Goal: Task Accomplishment & Management: Manage account settings

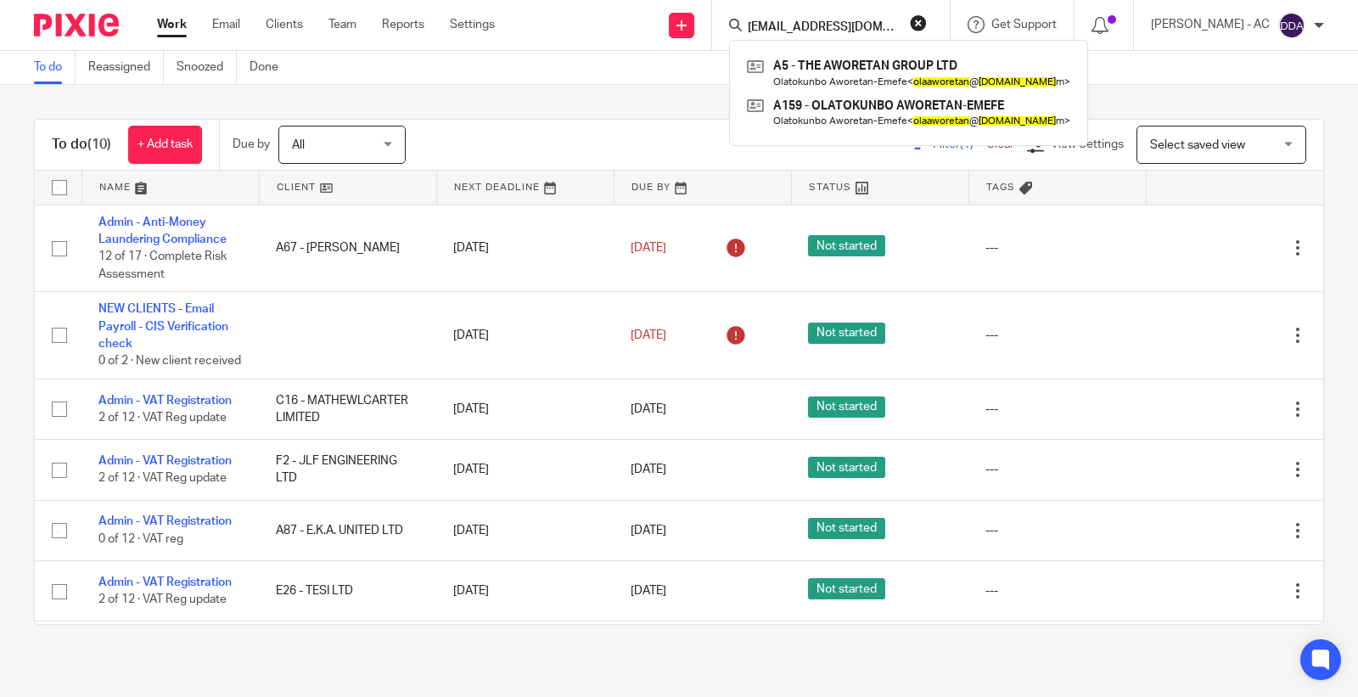
scroll to position [336, 0]
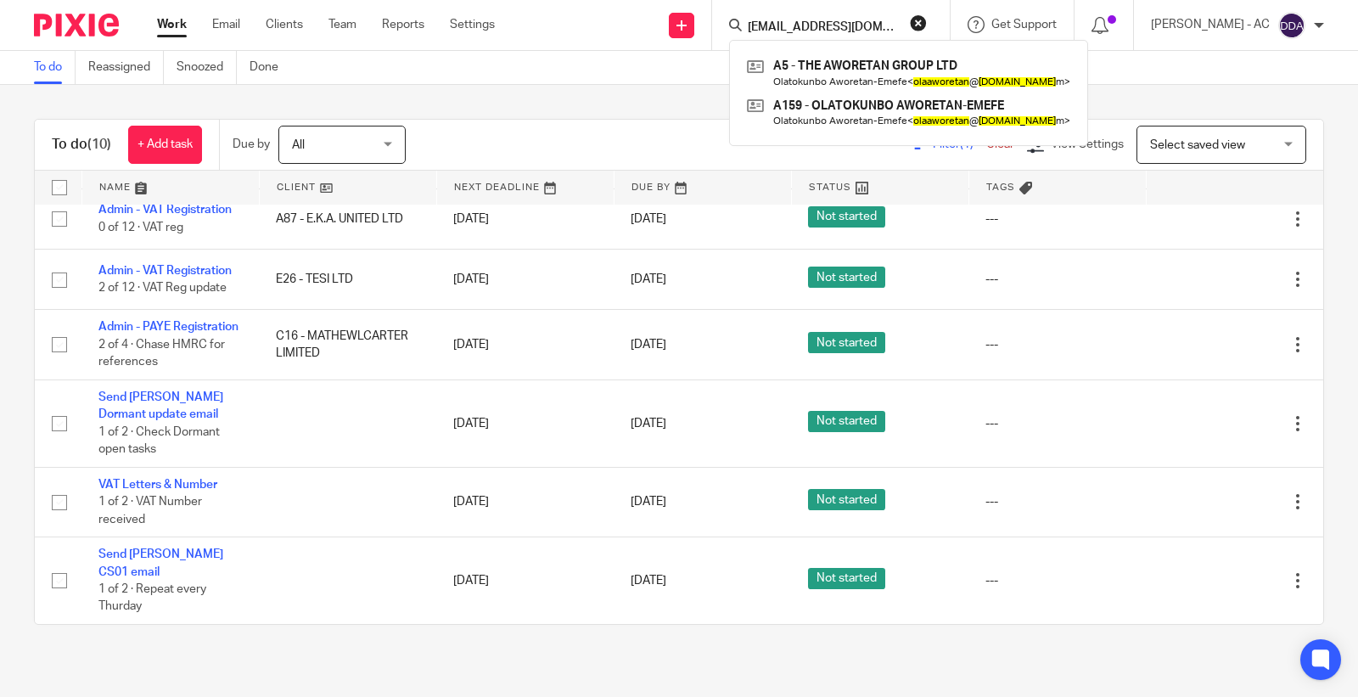
click at [402, 104] on div "To do (10) + Add task Due by All All Today Tomorrow This week Next week This mo…" at bounding box center [679, 372] width 1358 height 574
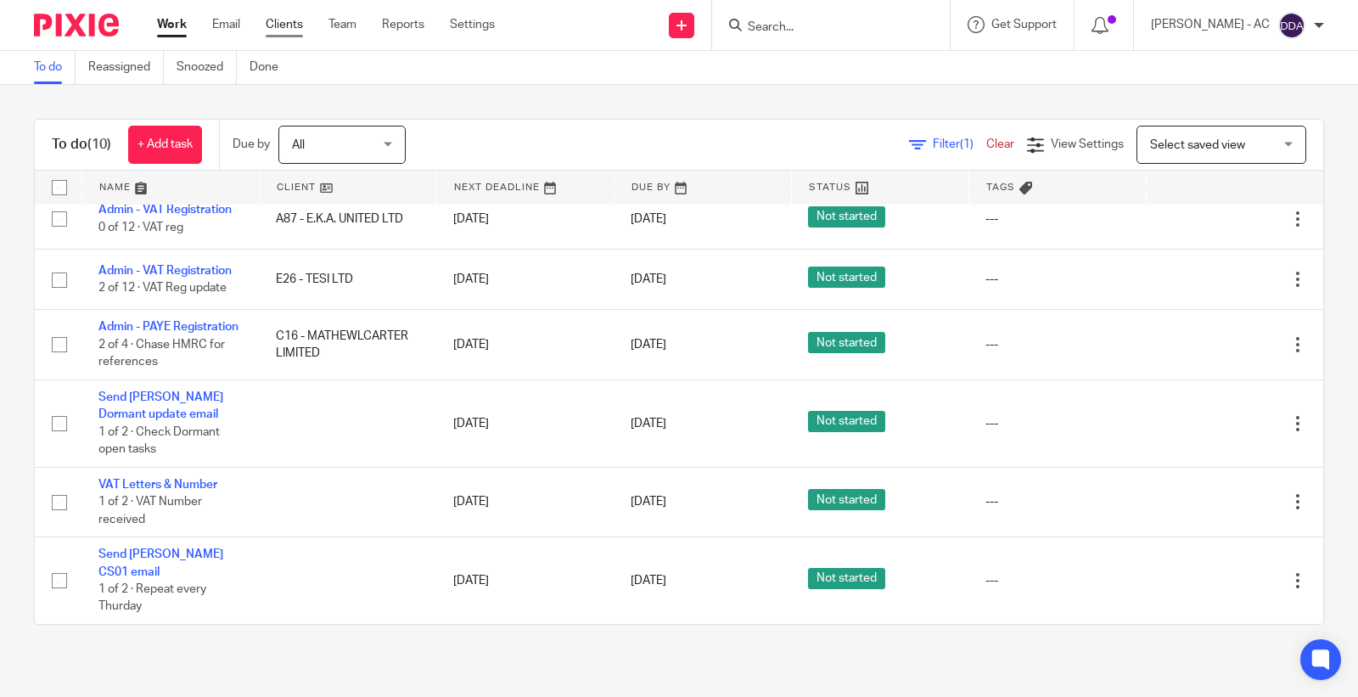
click at [273, 25] on link "Clients" at bounding box center [284, 24] width 37 height 17
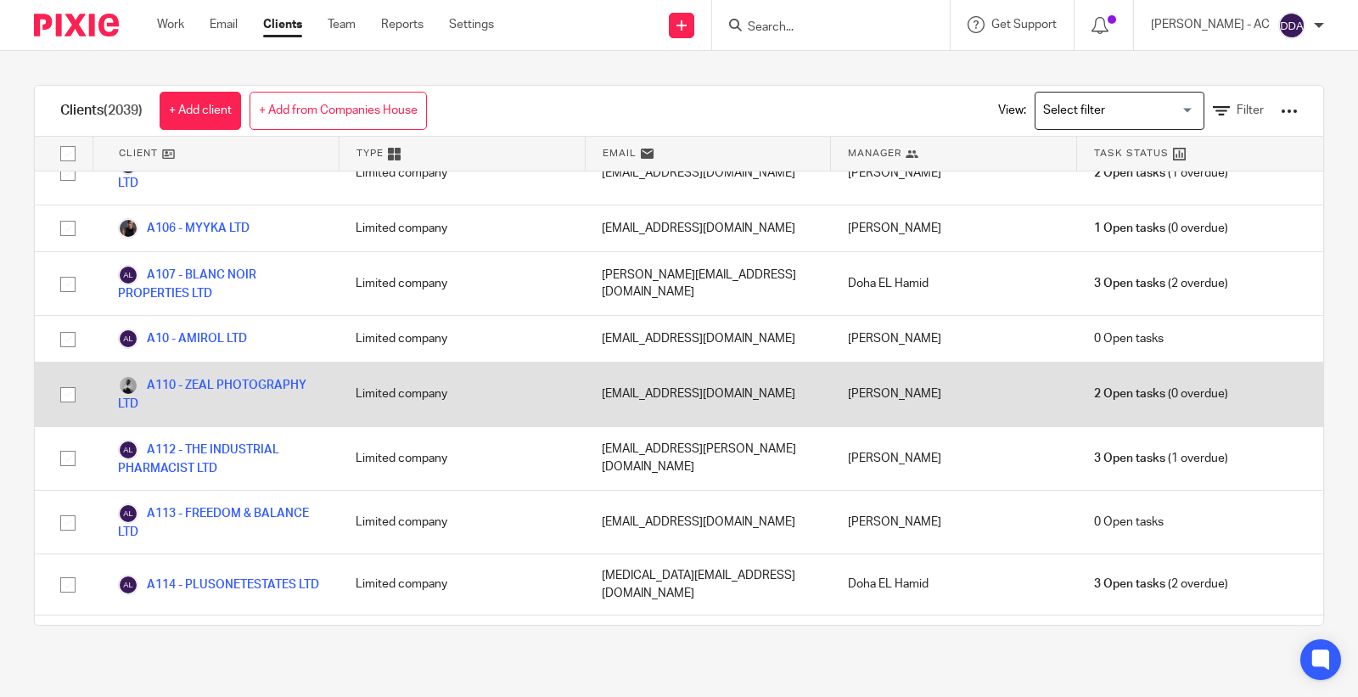
scroll to position [565, 0]
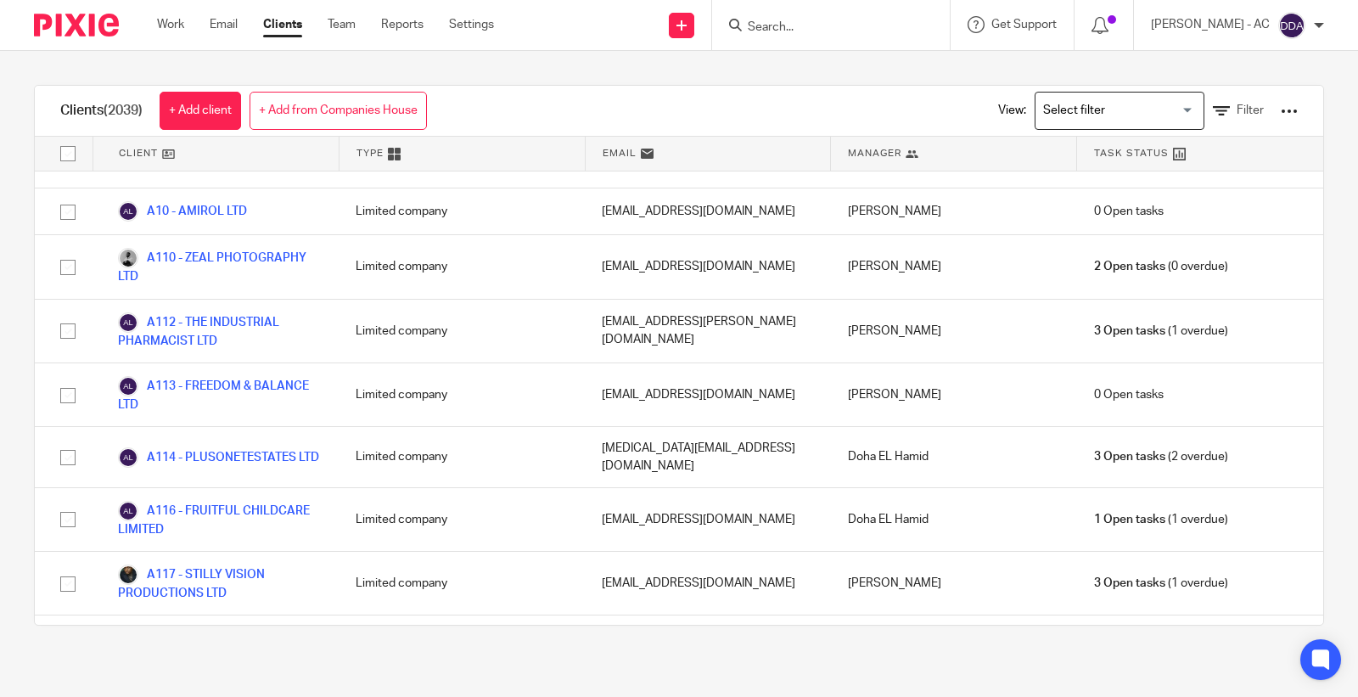
drag, startPoint x: 655, startPoint y: 90, endPoint x: 750, endPoint y: 53, distance: 101.8
click at [662, 90] on div "Clients (2039) + Add client + Add from Companies House View: Loading... Filter" at bounding box center [679, 111] width 1289 height 51
click at [791, 30] on input "Search" at bounding box center [822, 27] width 153 height 15
paste input "LOUIS ESANGBEDO"
type input "LOUIS ESANGBEDO"
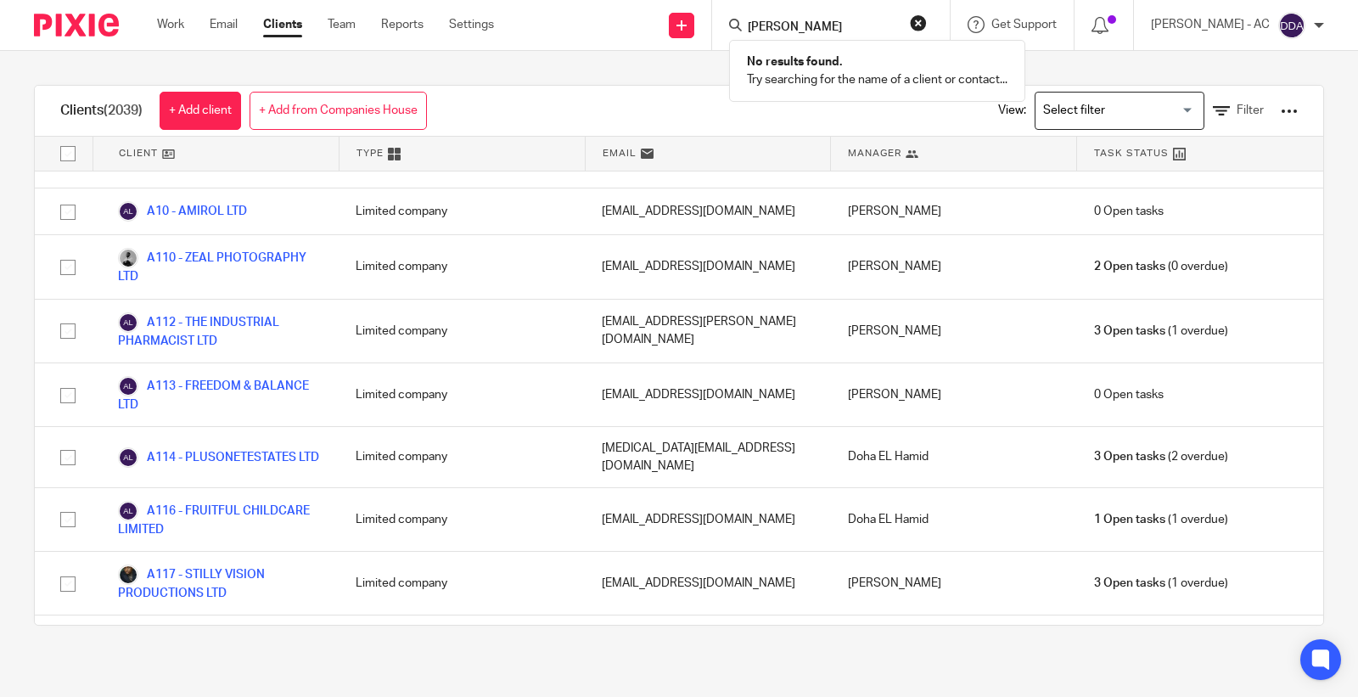
click at [684, 65] on div "Clients (2039) + Add client + Add from Companies House View: Loading... Filter …" at bounding box center [679, 355] width 1358 height 609
click at [1197, 120] on div "View: Loading... Filter" at bounding box center [1135, 111] width 325 height 50
click at [1222, 102] on link "Filter" at bounding box center [1238, 111] width 51 height 18
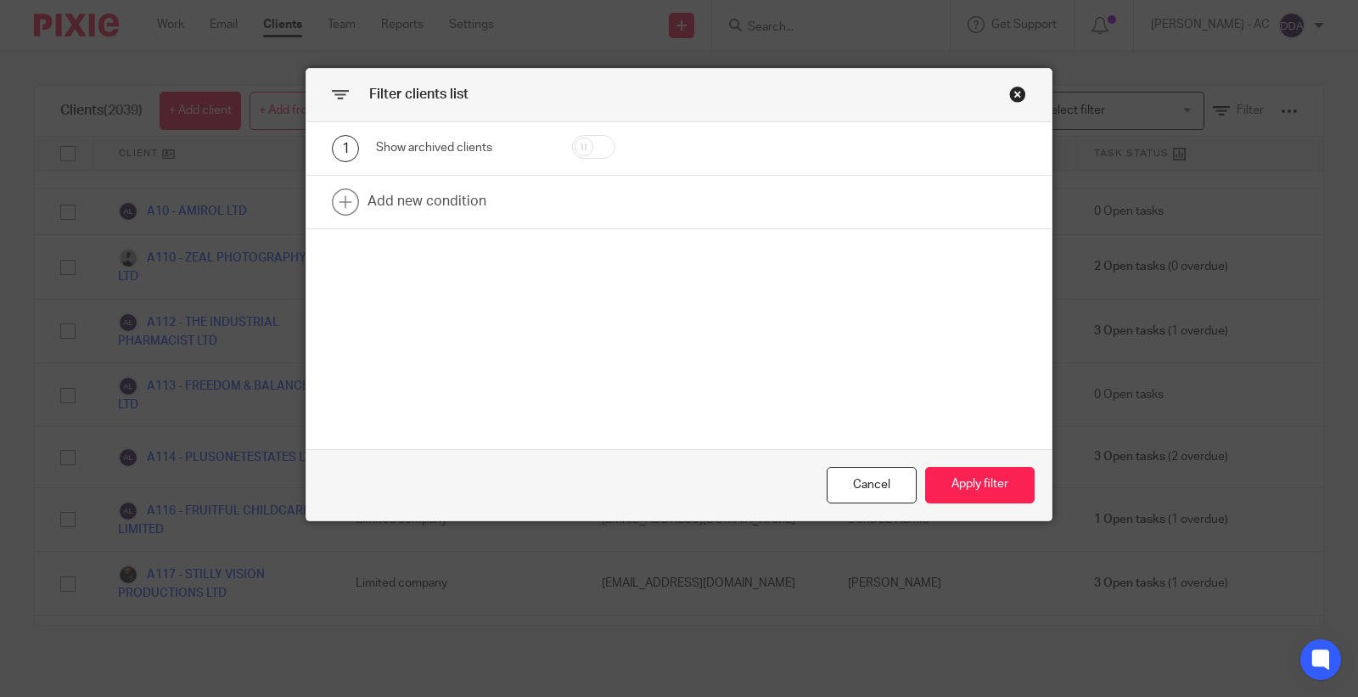
click at [601, 147] on input "checkbox" at bounding box center [593, 147] width 43 height 24
checkbox input "true"
click at [985, 469] on button "Apply filter" at bounding box center [980, 485] width 110 height 37
click at [976, 477] on button "Apply filter" at bounding box center [980, 485] width 110 height 37
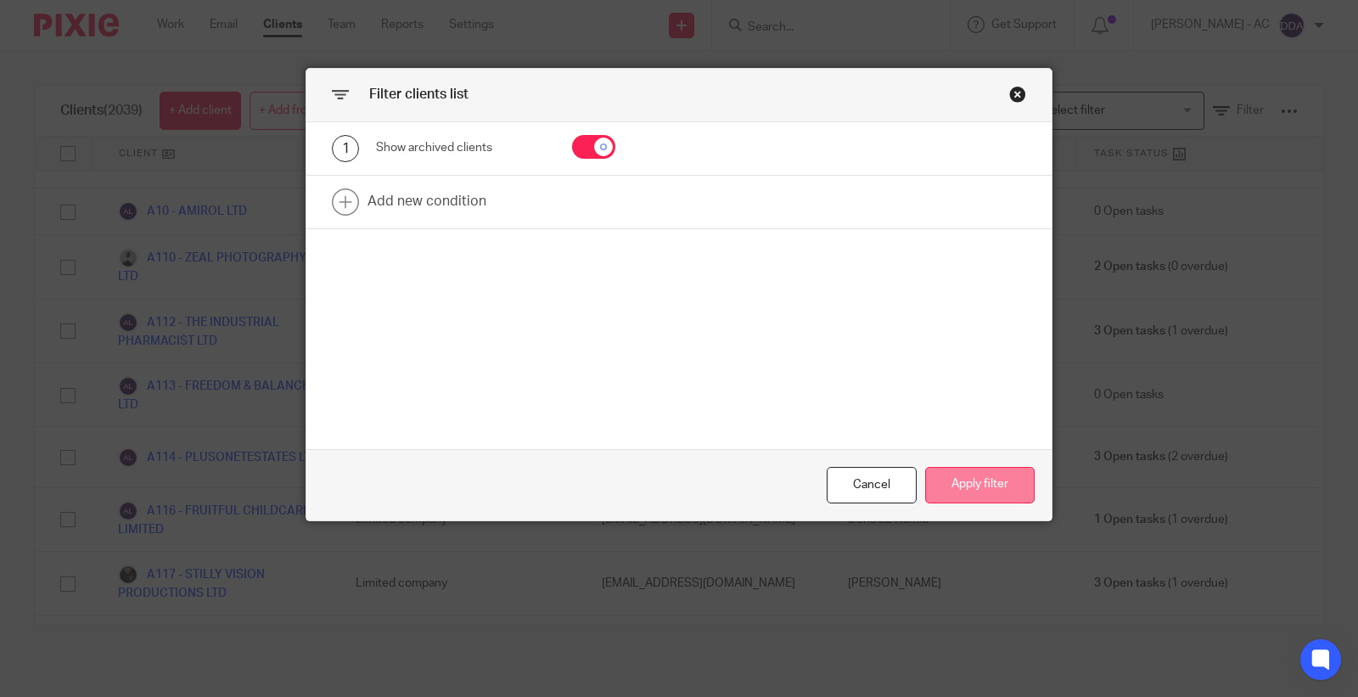
click at [976, 476] on button "Apply filter" at bounding box center [980, 485] width 110 height 37
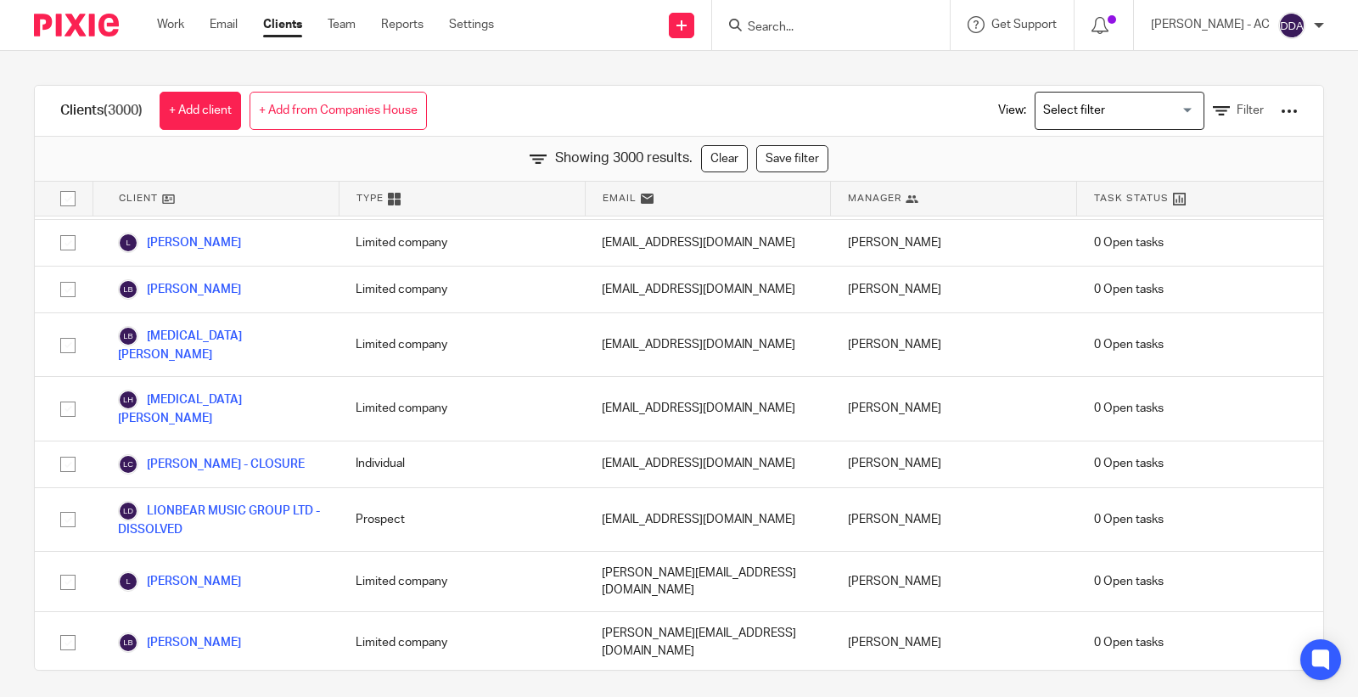
scroll to position [98765, 0]
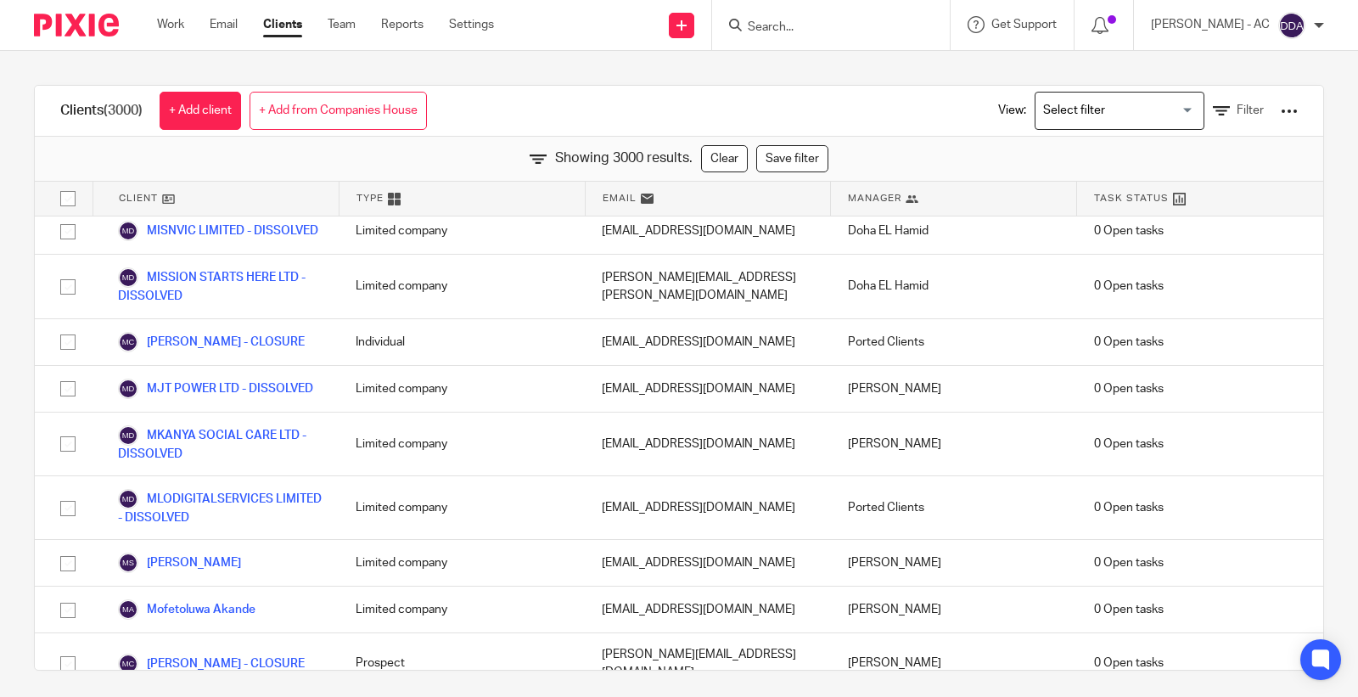
click at [835, 23] on input "Search" at bounding box center [822, 27] width 153 height 15
click at [872, 26] on input "Search" at bounding box center [822, 27] width 153 height 15
type input "t"
click at [794, 28] on input "r28" at bounding box center [822, 27] width 153 height 15
type input "r48"
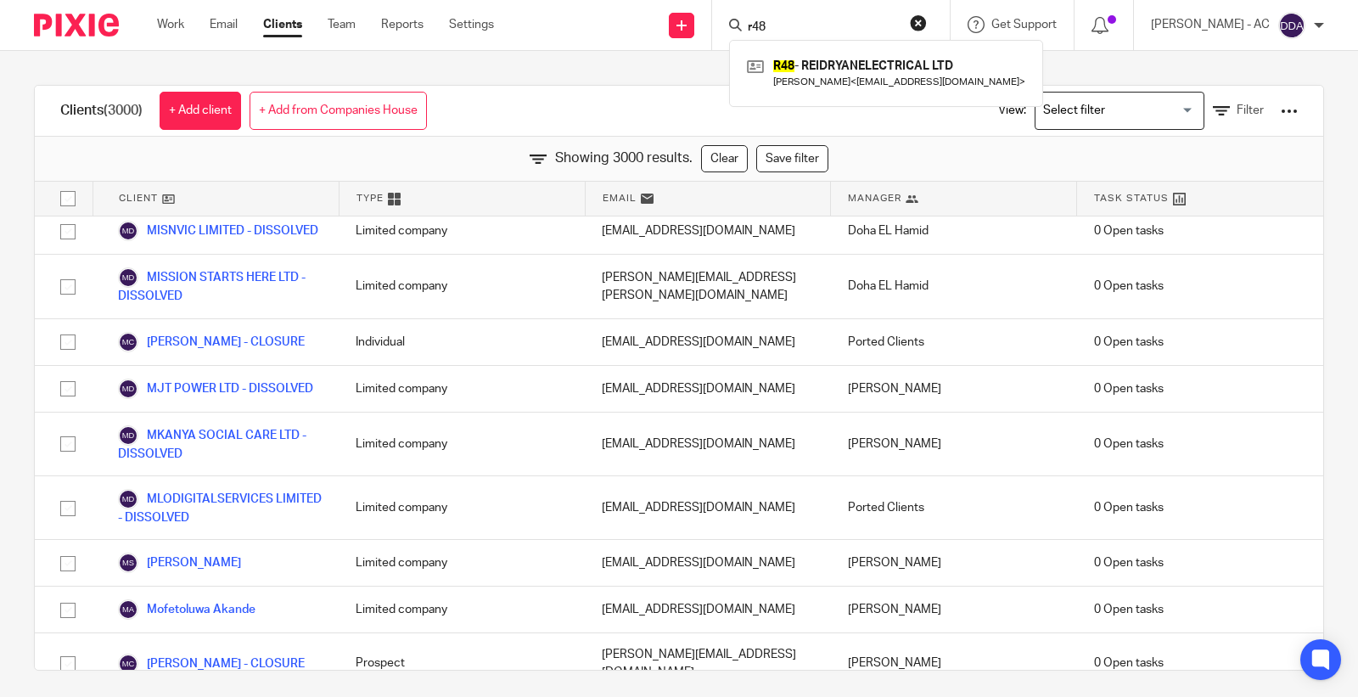
drag, startPoint x: 807, startPoint y: 20, endPoint x: 715, endPoint y: 34, distance: 92.8
click at [715, 34] on div "Send new email Create task Add client Request signature r48 R48 - REIDRYANELECT…" at bounding box center [939, 25] width 839 height 50
type input "b93"
drag, startPoint x: 852, startPoint y: 24, endPoint x: 707, endPoint y: 28, distance: 144.4
click at [707, 28] on div "Send new email Create task Add client Request signature b93 <em>B93</em> - IOAN…" at bounding box center [939, 25] width 839 height 50
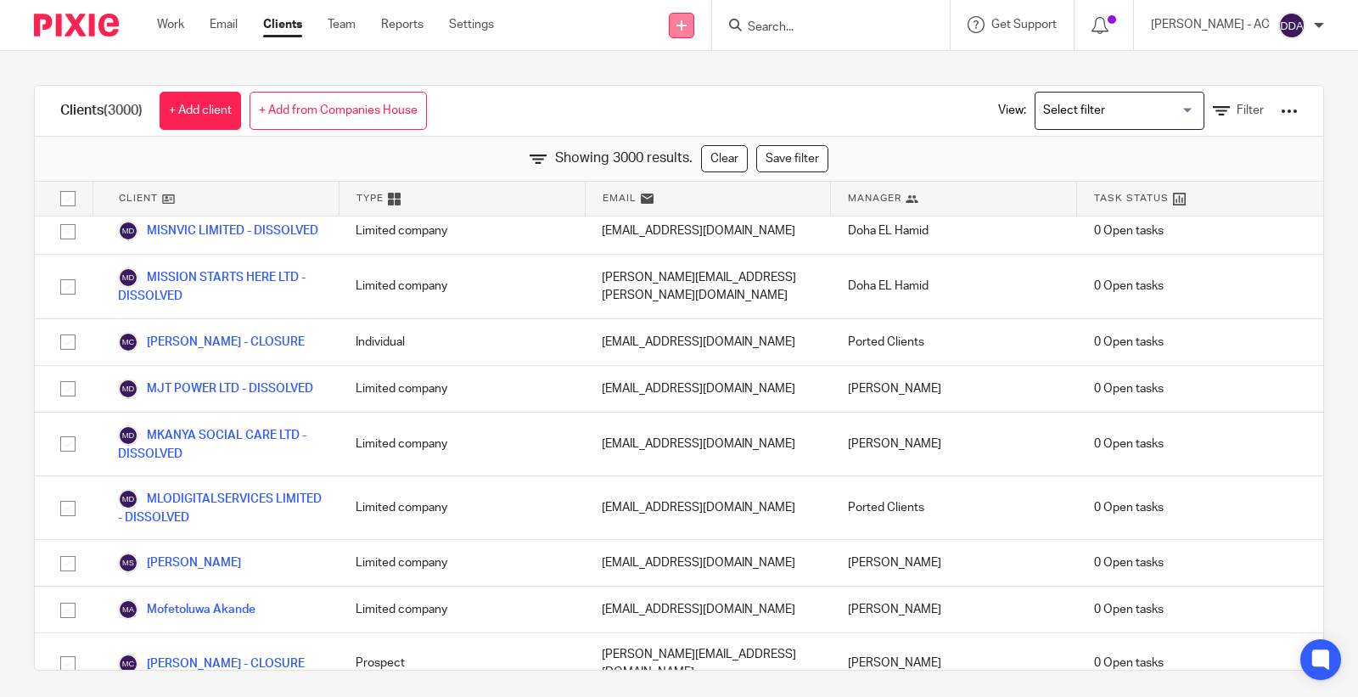
paste input "IOANNIS BAGIOS"
drag, startPoint x: 871, startPoint y: 24, endPoint x: 754, endPoint y: 21, distance: 117.2
click at [754, 21] on div "IOANNIS BAGIOS" at bounding box center [828, 24] width 198 height 21
paste input "MICHAEL OSUNSINA"
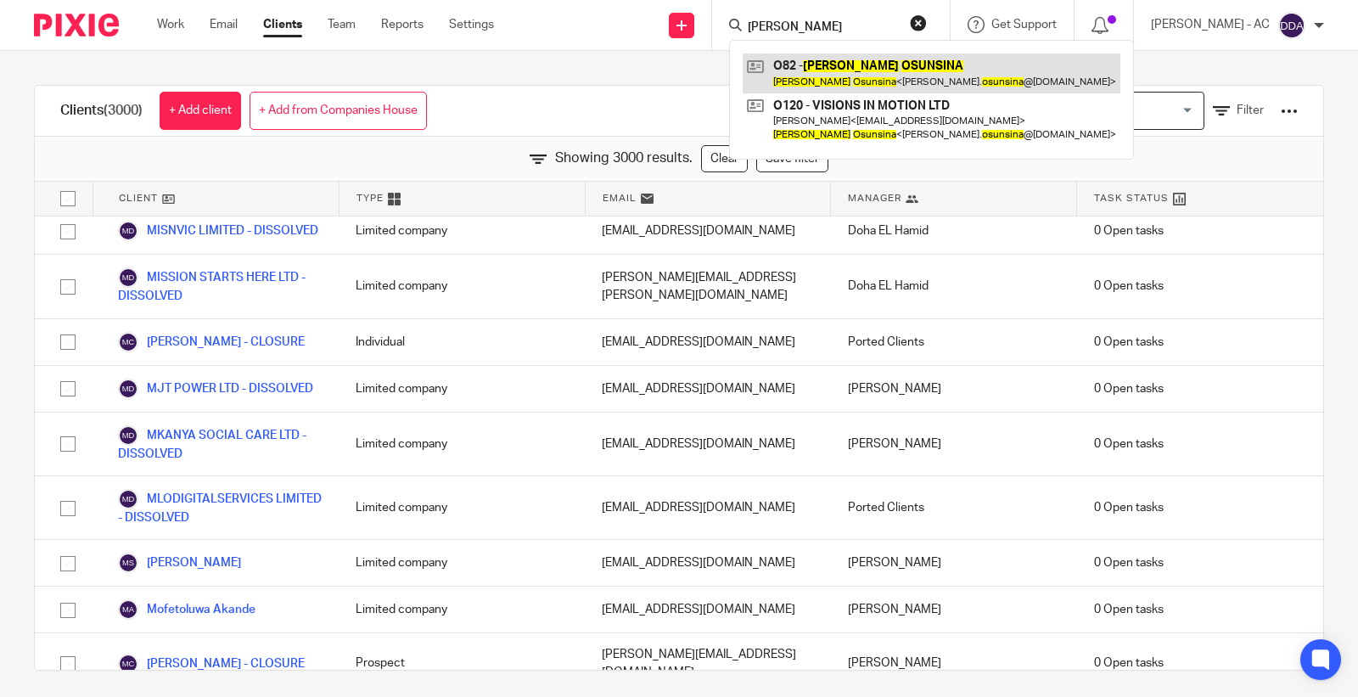
type input "MICHAEL OSUNSINA"
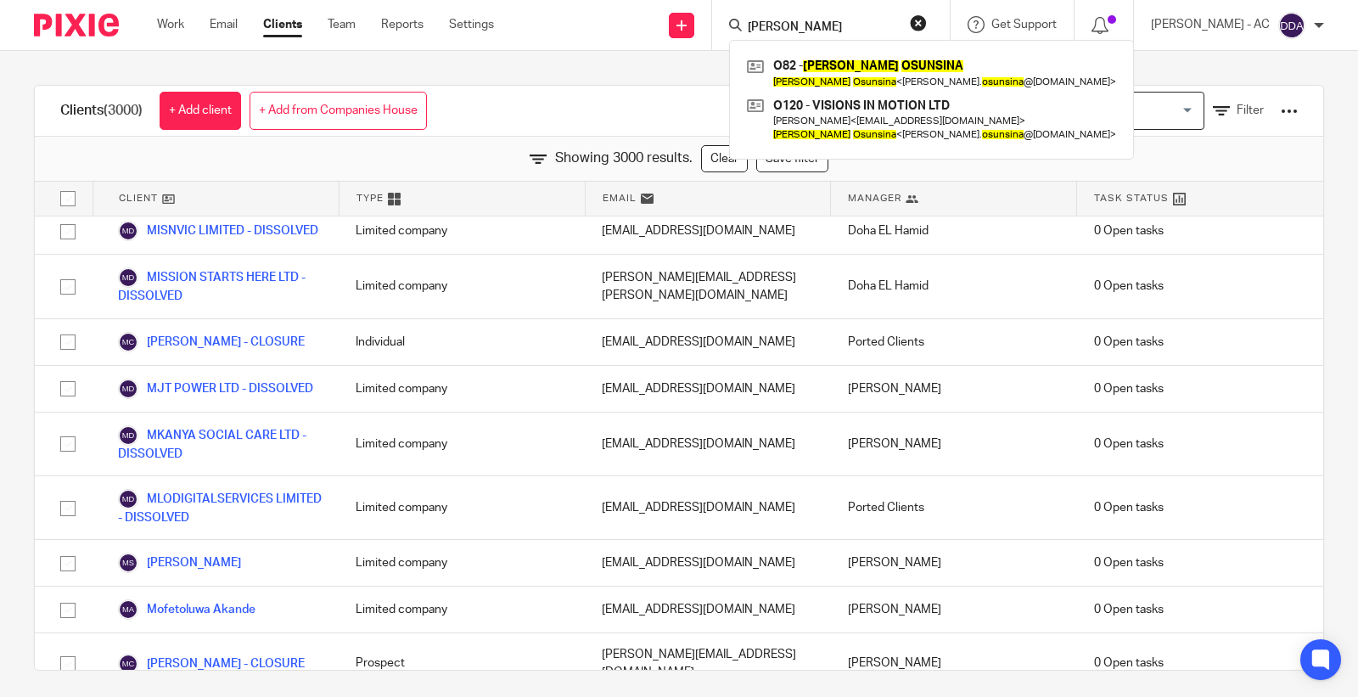
drag, startPoint x: 886, startPoint y: 34, endPoint x: 710, endPoint y: 45, distance: 176.9
click at [713, 45] on div "Send new email Create task Add client Request signature MICHAEL OSUNSINA O82 - …" at bounding box center [939, 25] width 839 height 50
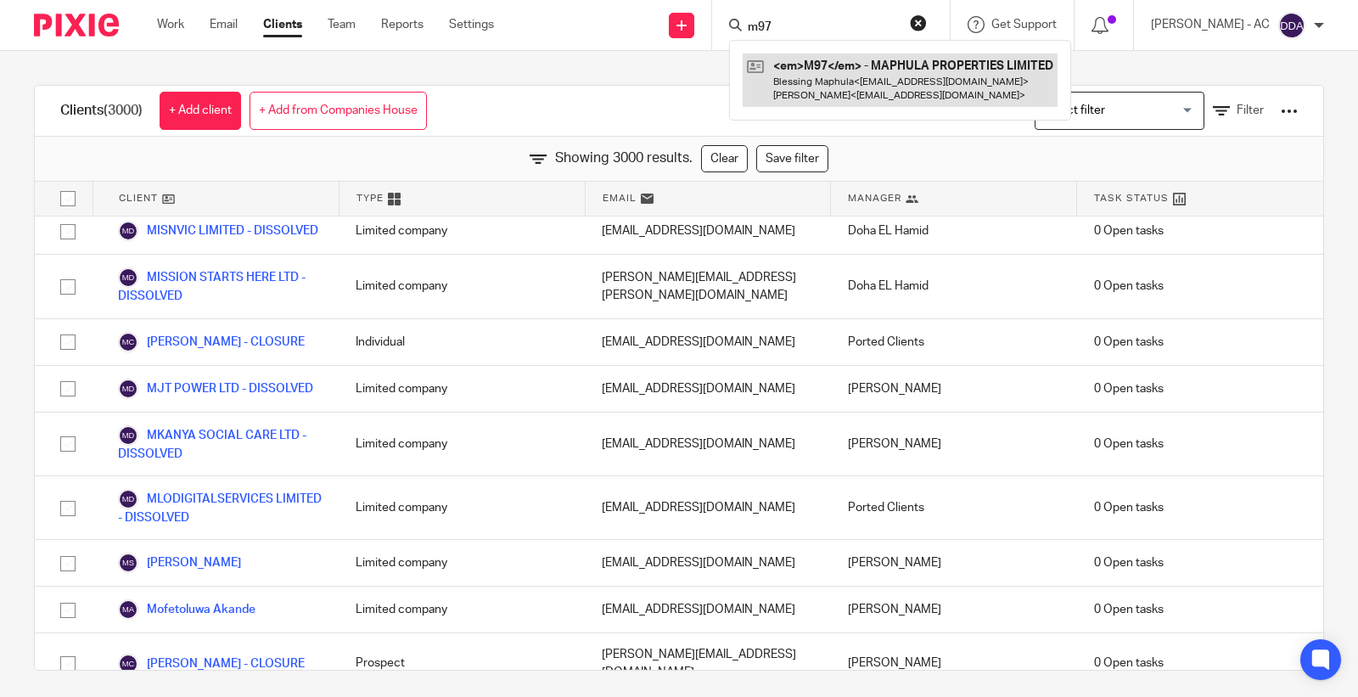
type input "m97"
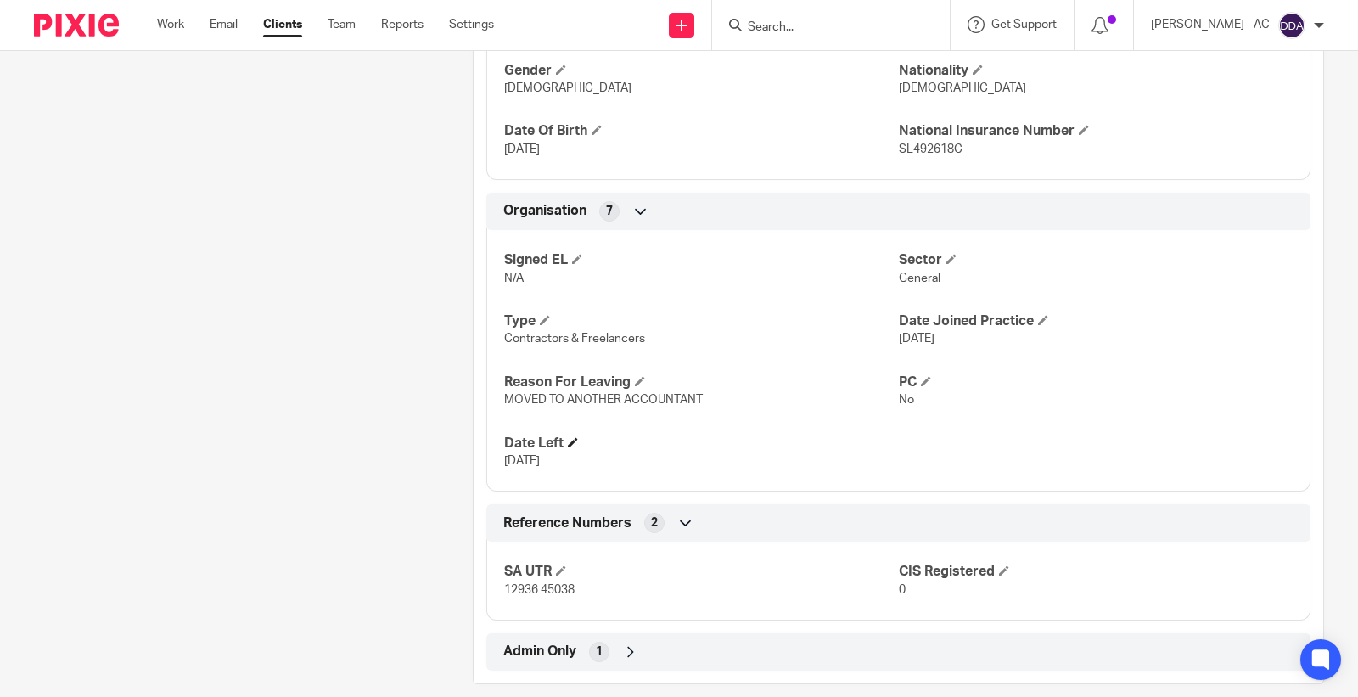
scroll to position [895, 0]
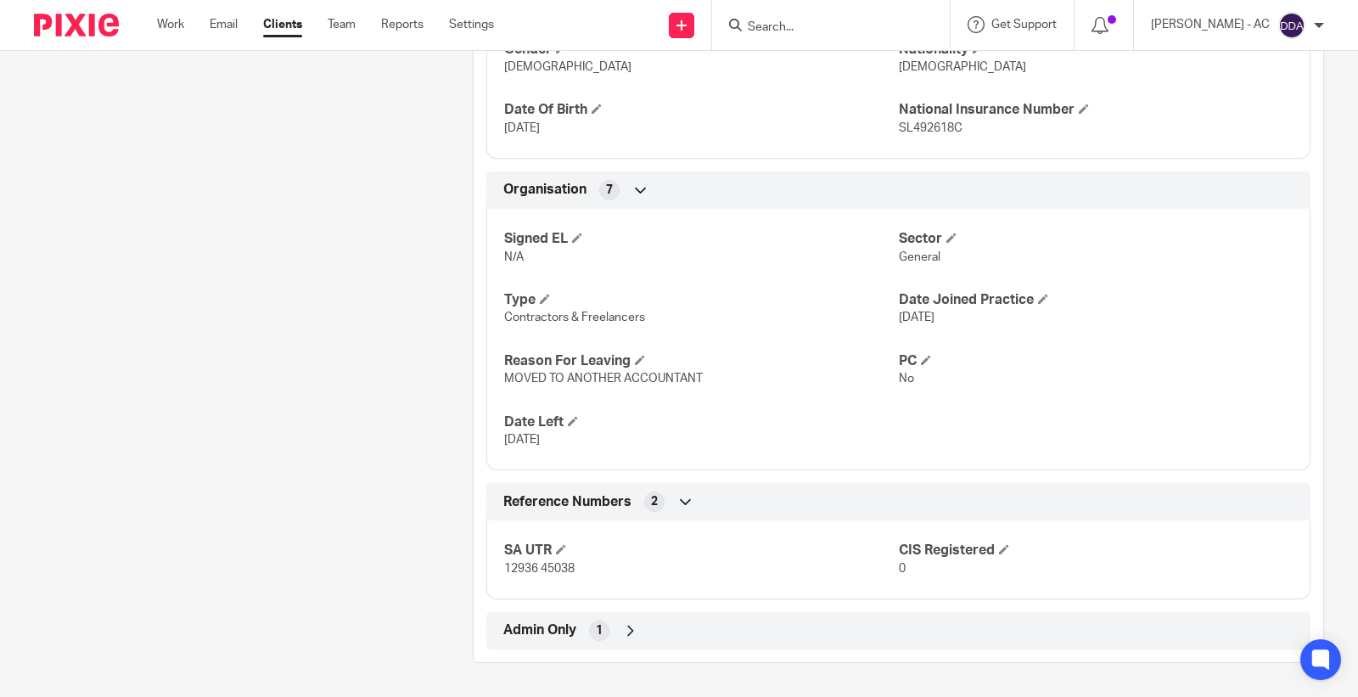
click at [554, 571] on span "12936 45038" at bounding box center [539, 569] width 70 height 12
click at [537, 569] on span "12936 45038" at bounding box center [539, 569] width 70 height 12
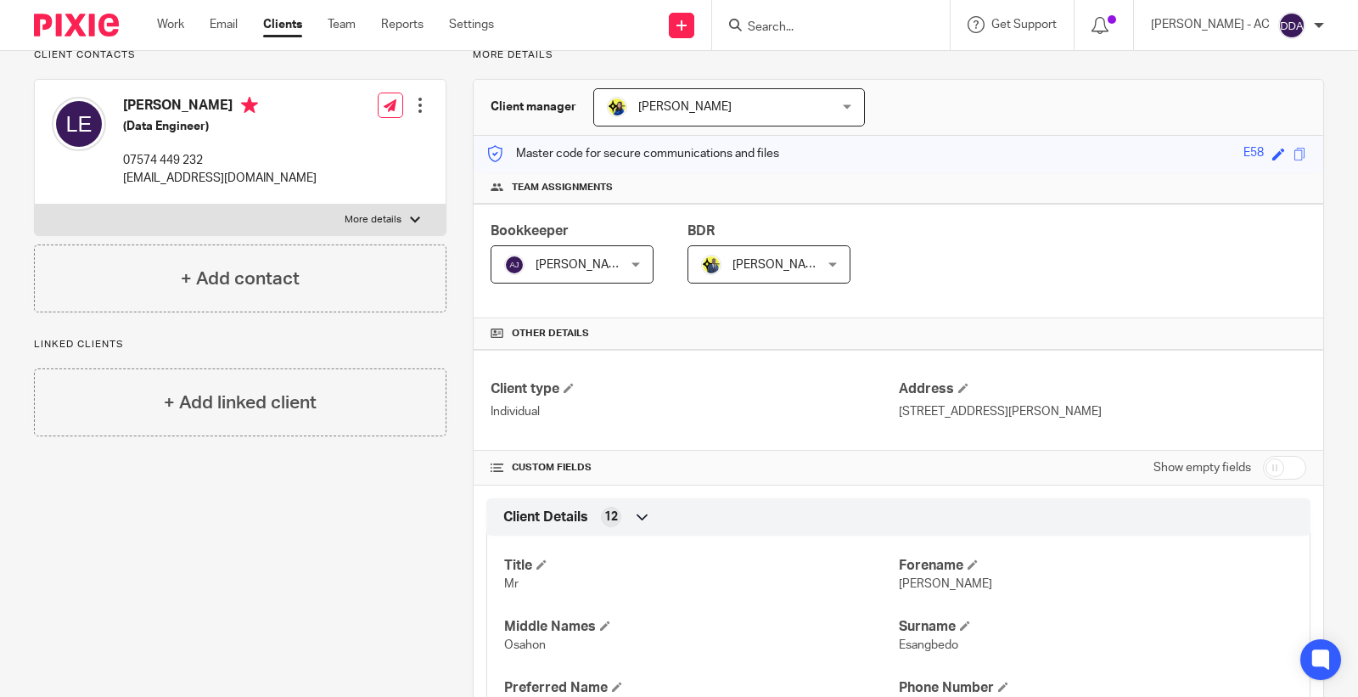
scroll to position [0, 0]
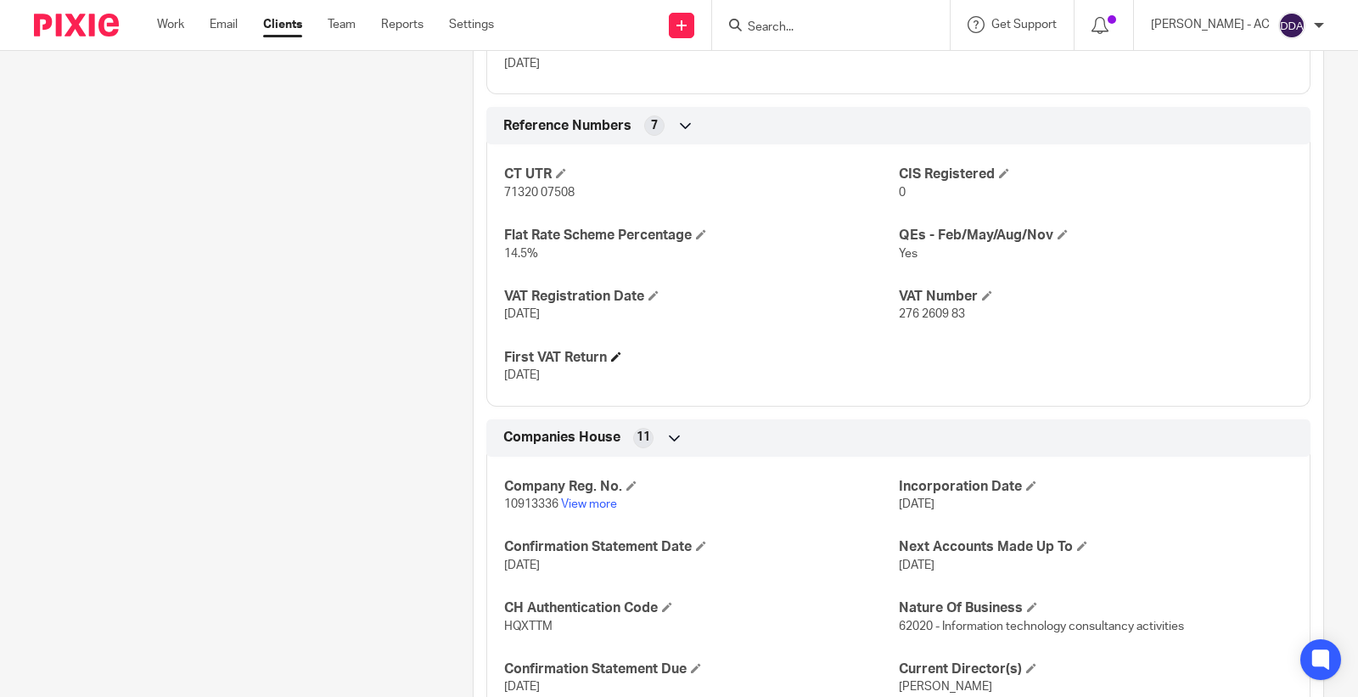
scroll to position [1320, 0]
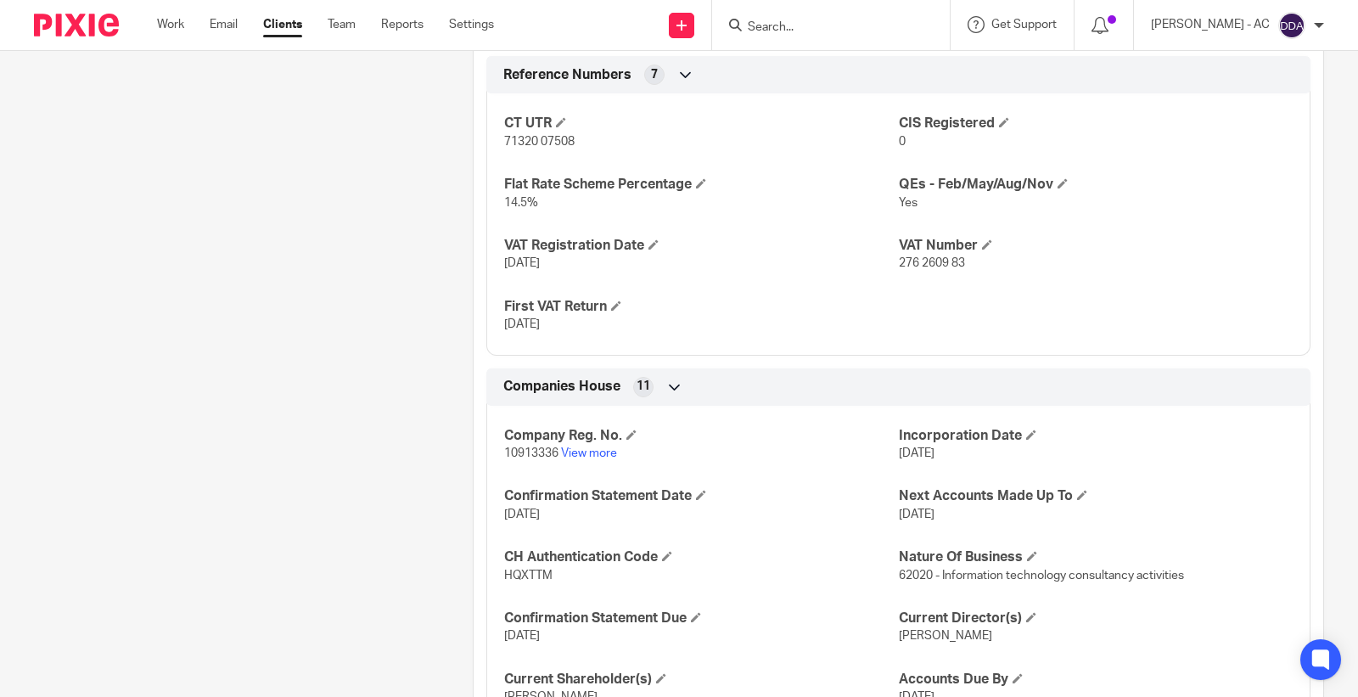
click at [537, 454] on span "10913336" at bounding box center [531, 453] width 54 height 12
copy p "10913336"
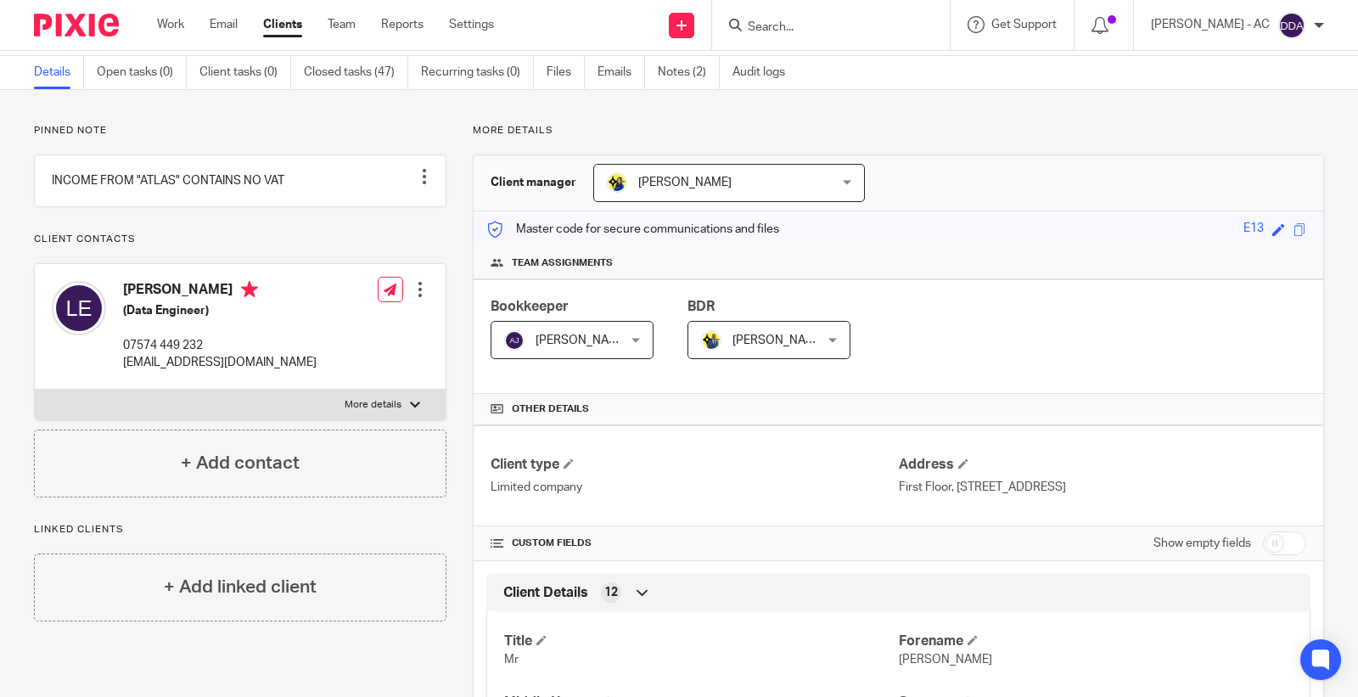
scroll to position [0, 0]
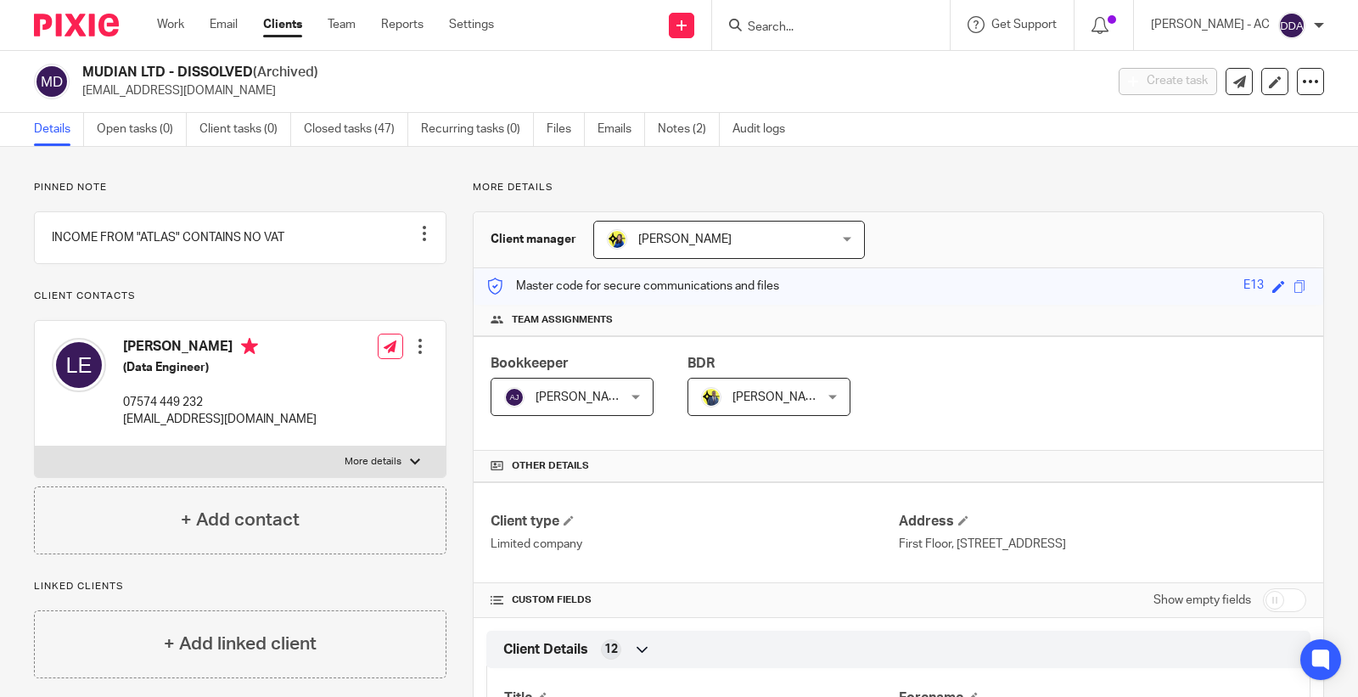
click at [106, 68] on h2 "MUDIAN LTD - DISSOLVED (Archived)" at bounding box center [486, 73] width 809 height 18
copy h2 "MUDIAN"
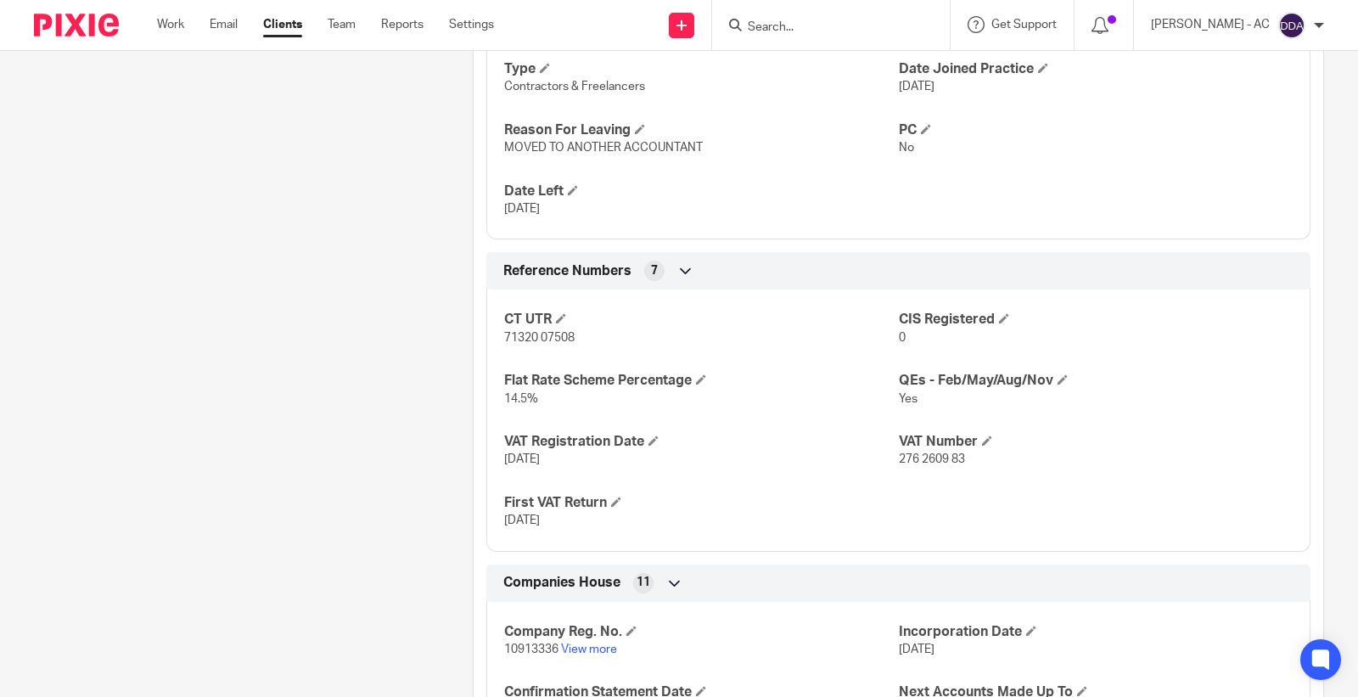
scroll to position [1132, 0]
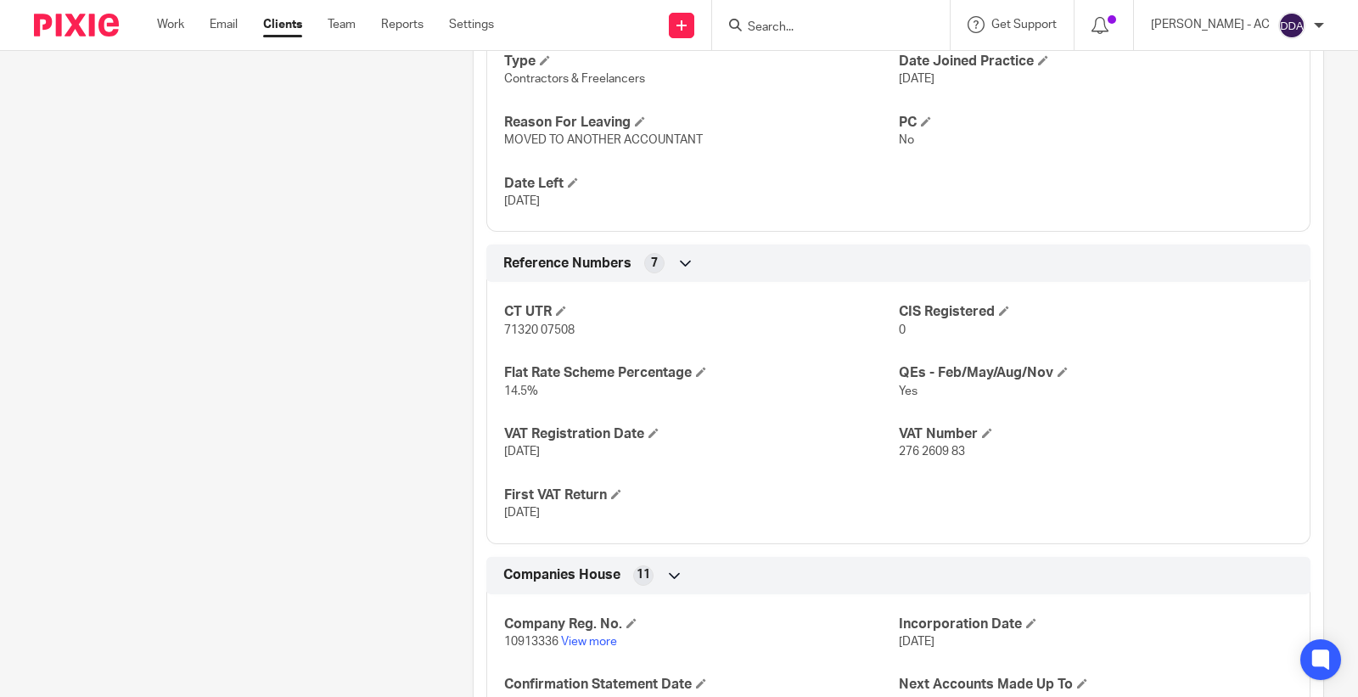
click at [538, 339] on p "71320 07508" at bounding box center [701, 330] width 394 height 17
copy p "71320 07508"
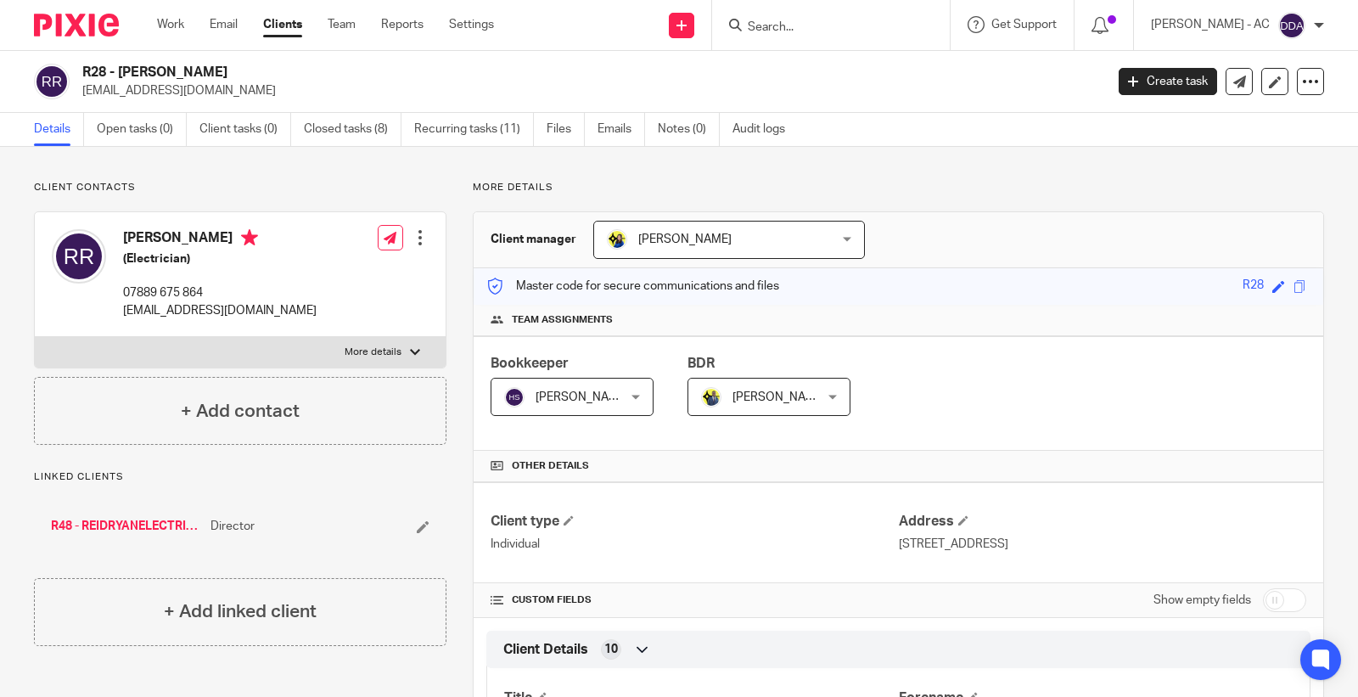
click at [417, 529] on icon at bounding box center [423, 526] width 13 height 13
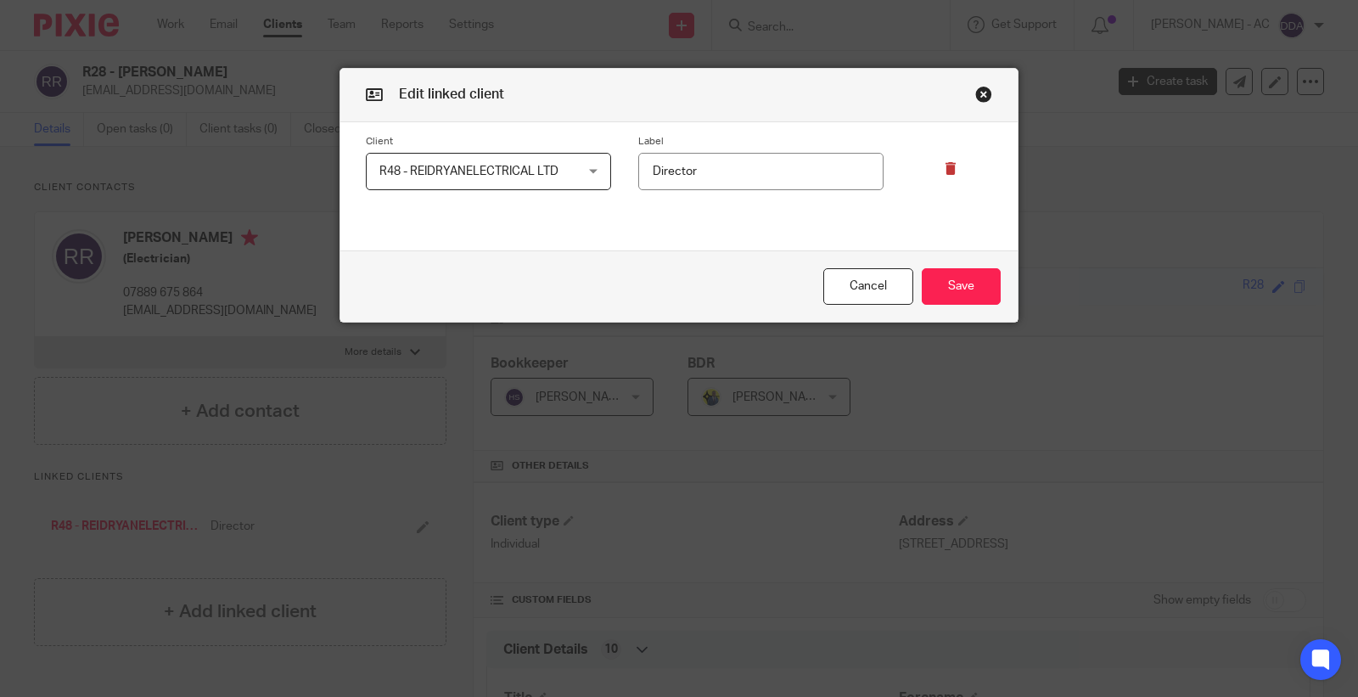
click at [945, 171] on icon at bounding box center [951, 168] width 13 height 13
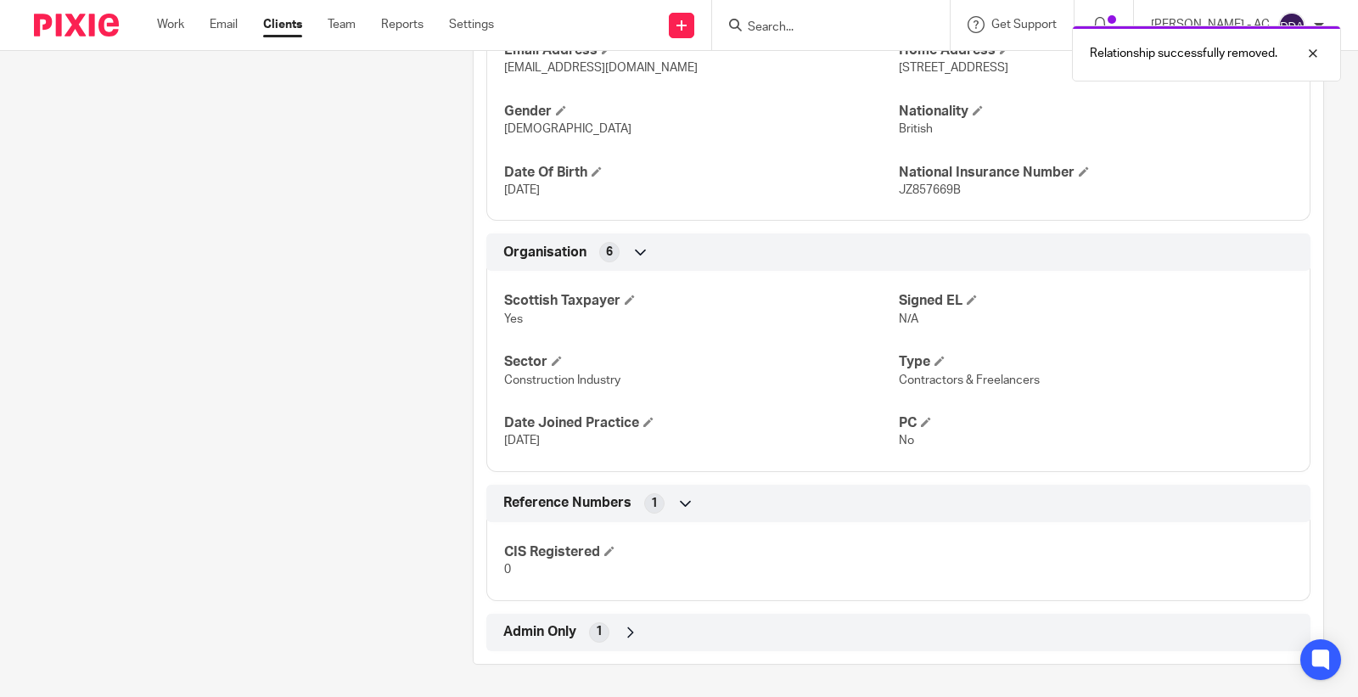
scroll to position [773, 0]
click at [572, 630] on span "Admin Only" at bounding box center [539, 630] width 73 height 18
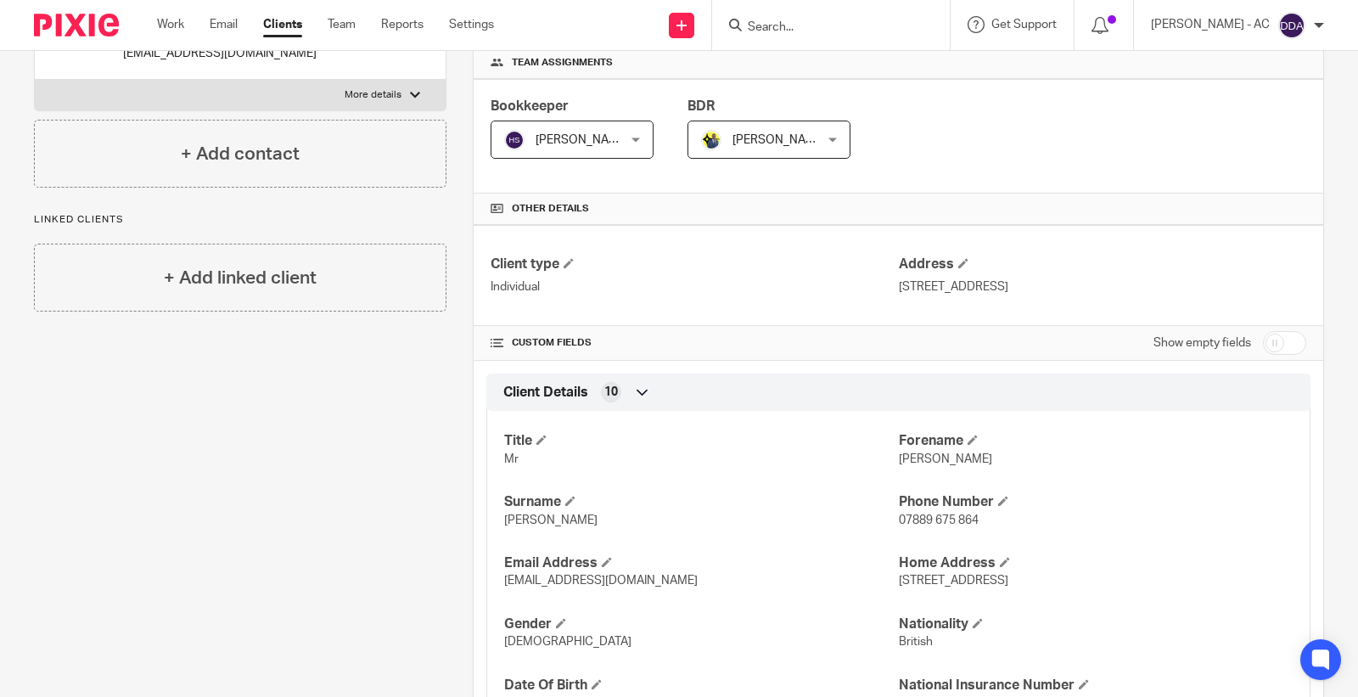
scroll to position [0, 0]
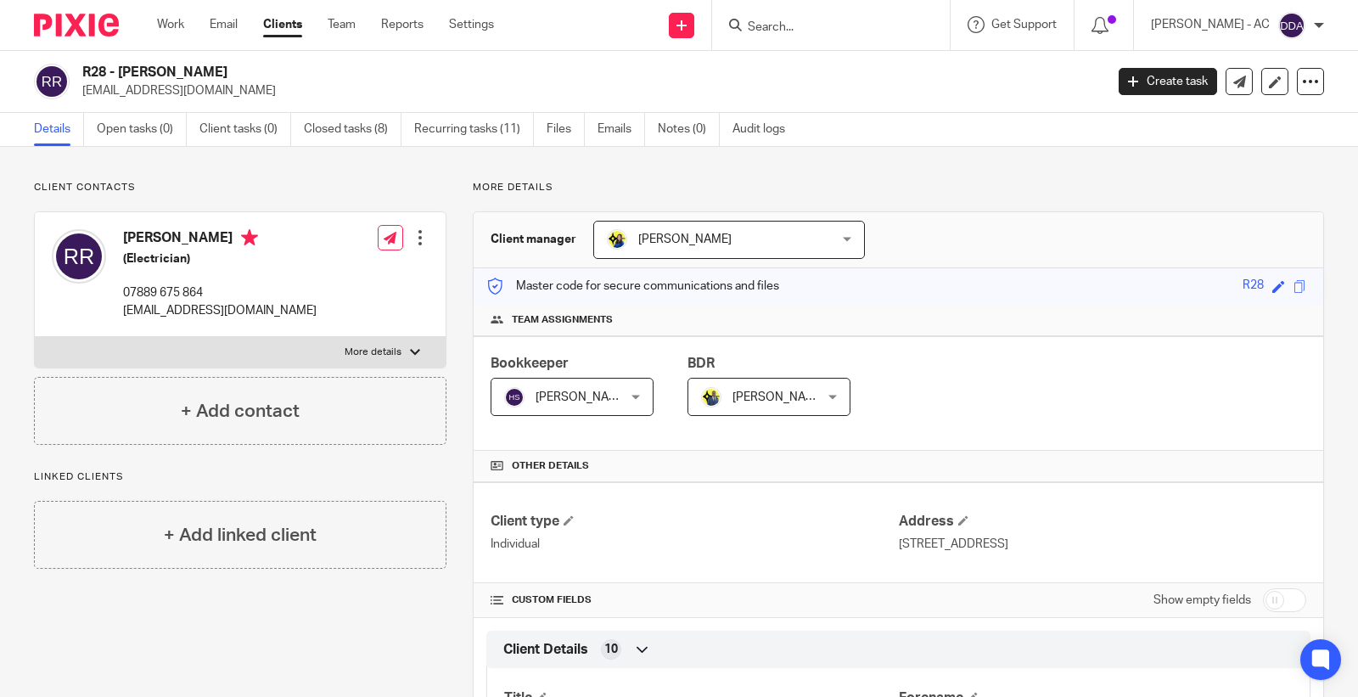
click at [417, 242] on div at bounding box center [420, 237] width 17 height 17
click at [341, 274] on link "Edit contact" at bounding box center [339, 275] width 162 height 25
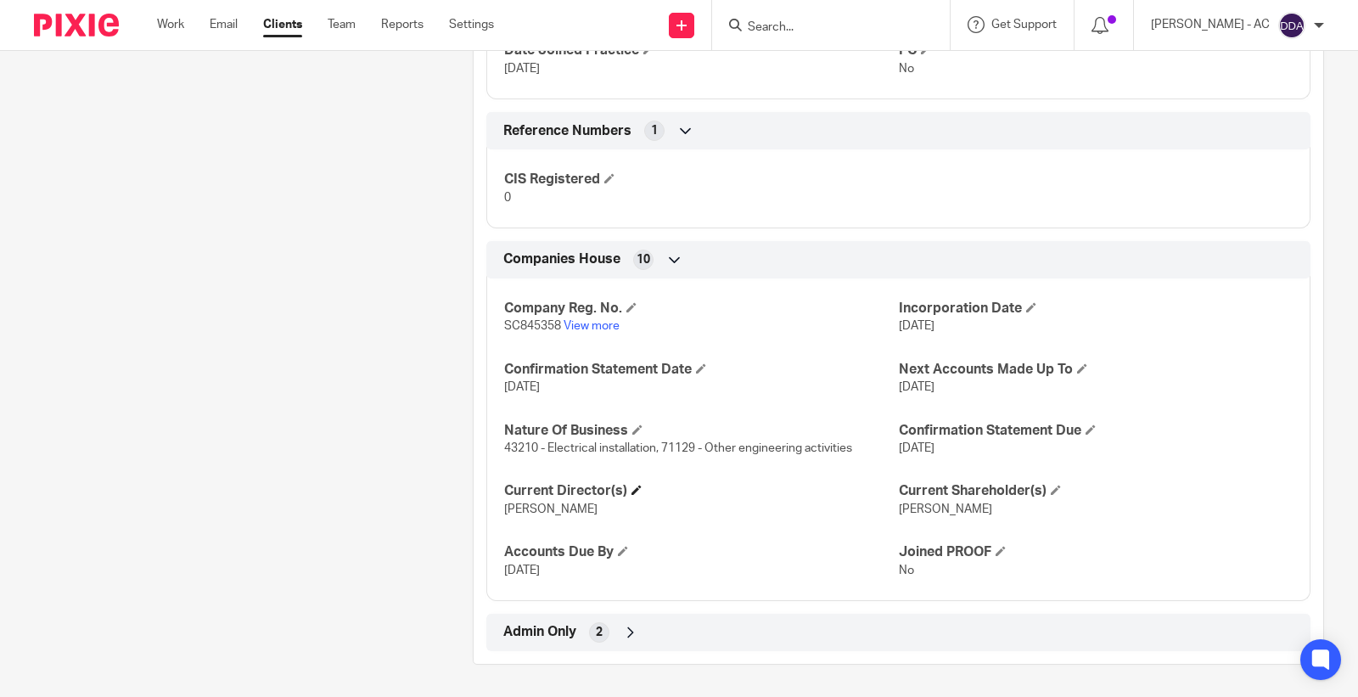
scroll to position [1241, 0]
click at [595, 621] on div "2" at bounding box center [599, 631] width 20 height 20
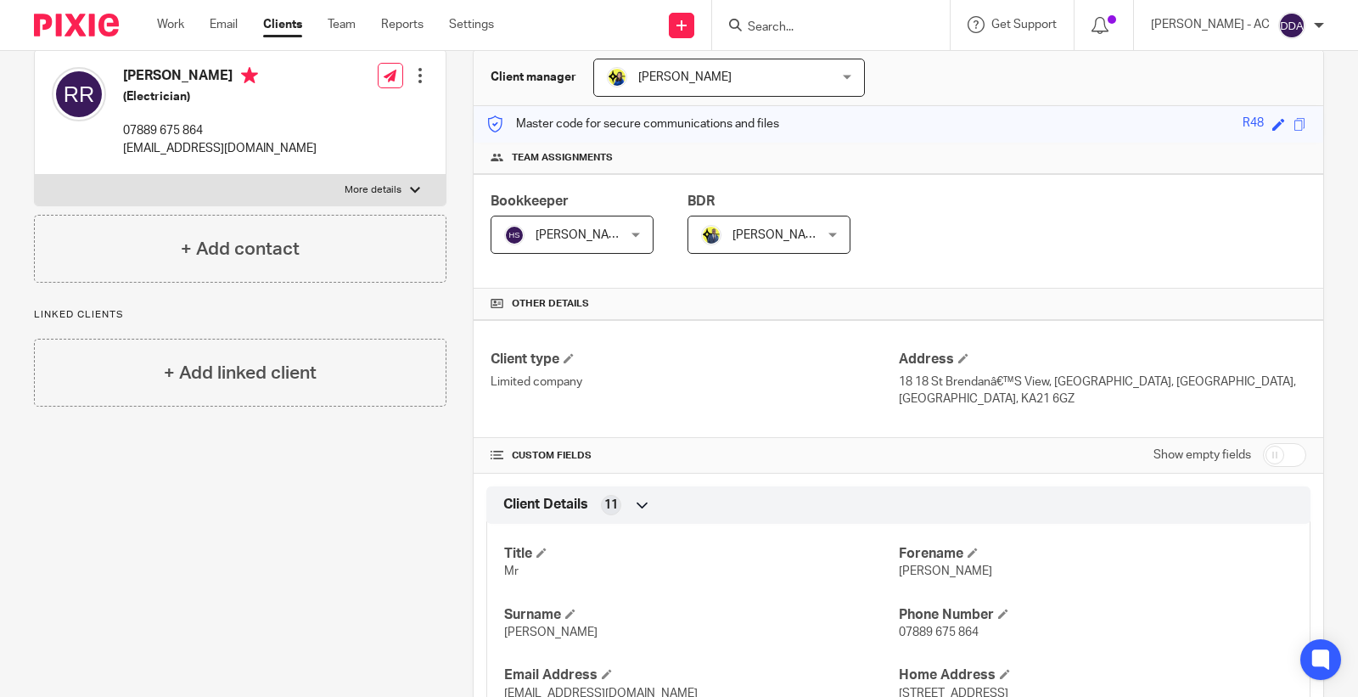
scroll to position [0, 0]
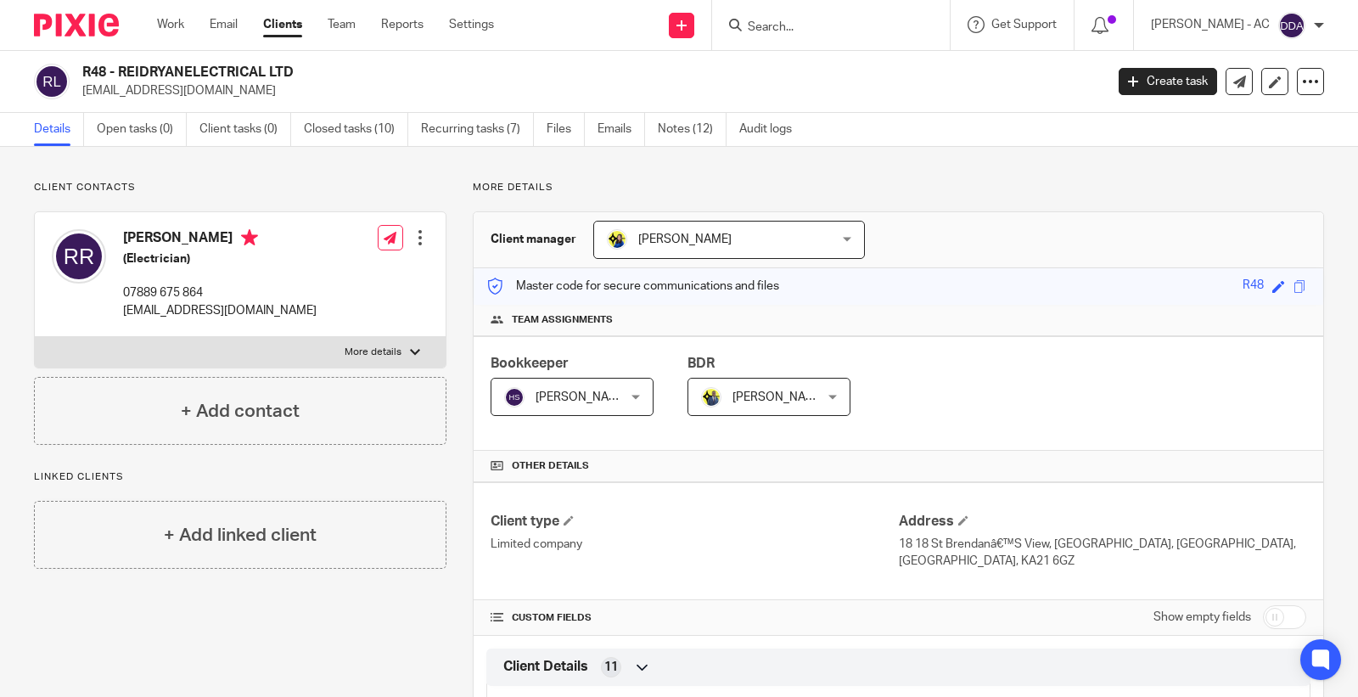
click at [412, 246] on div at bounding box center [420, 237] width 17 height 17
click at [359, 278] on link "Edit contact" at bounding box center [339, 275] width 162 height 25
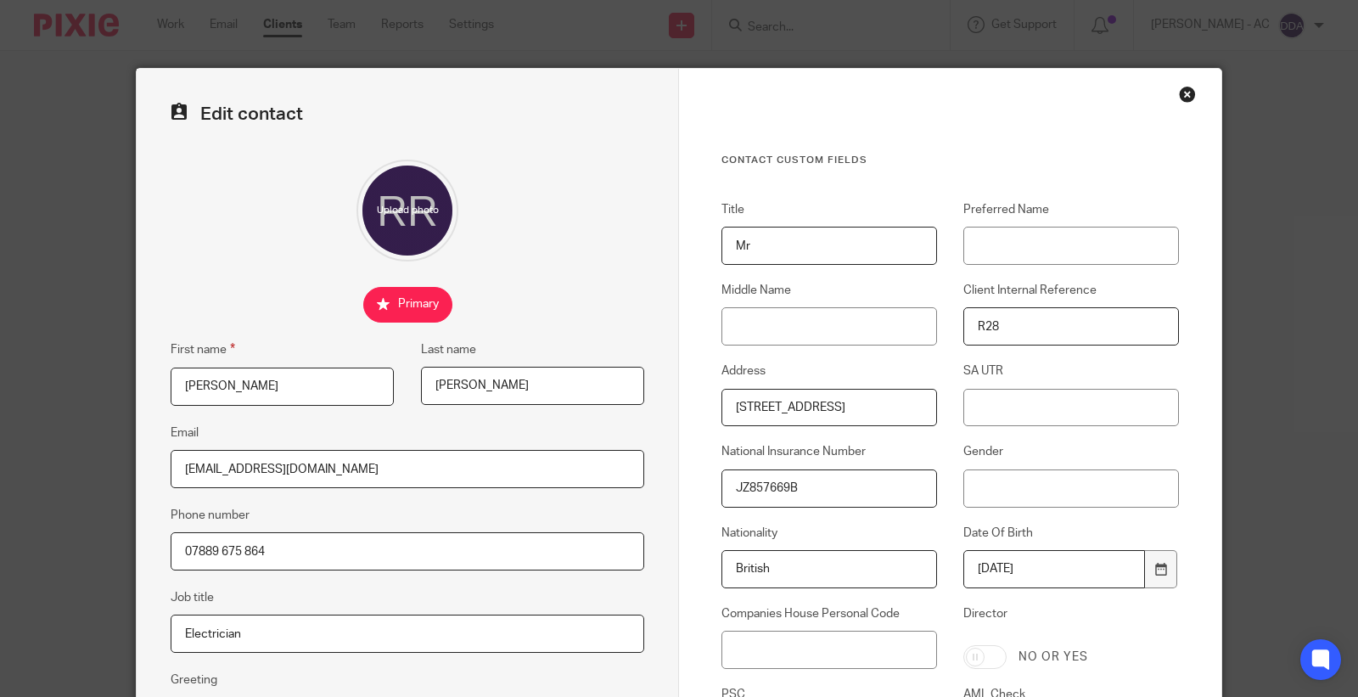
click at [1179, 95] on div "Close this dialog window" at bounding box center [1187, 94] width 17 height 17
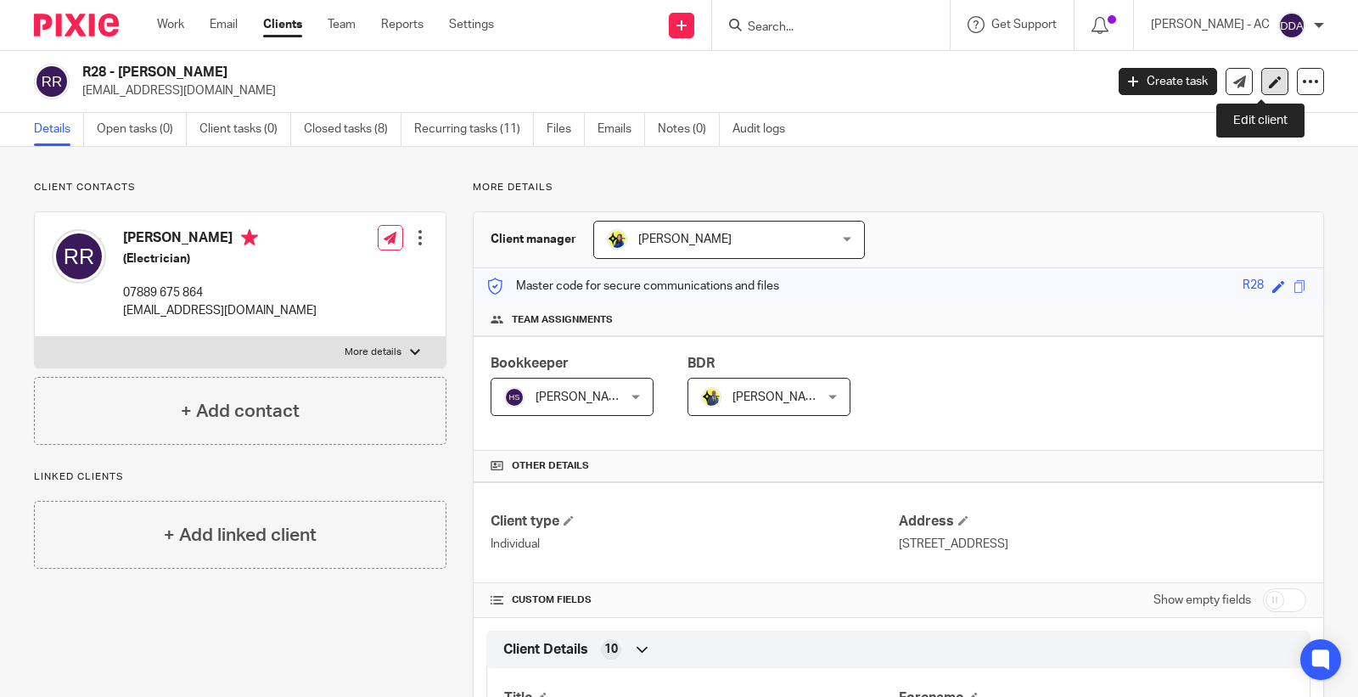
click at [1262, 82] on link at bounding box center [1275, 81] width 27 height 27
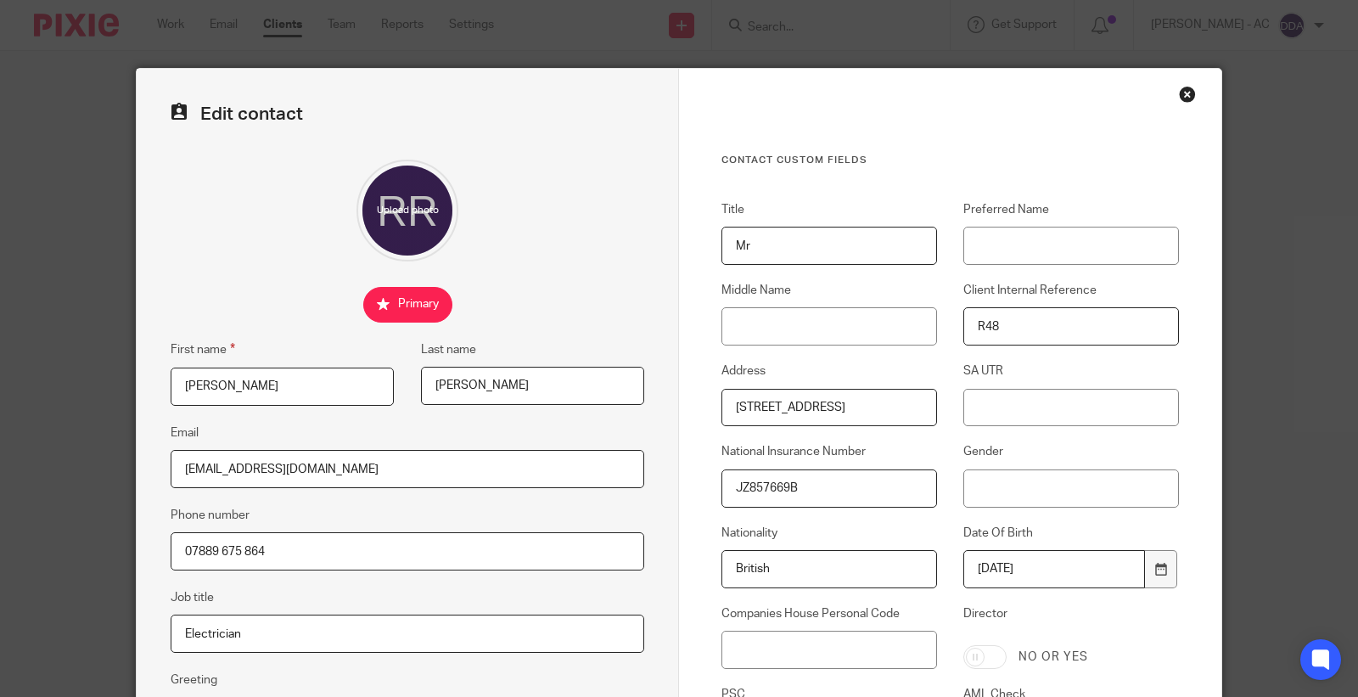
click at [1179, 90] on div "Close this dialog window" at bounding box center [1187, 94] width 17 height 17
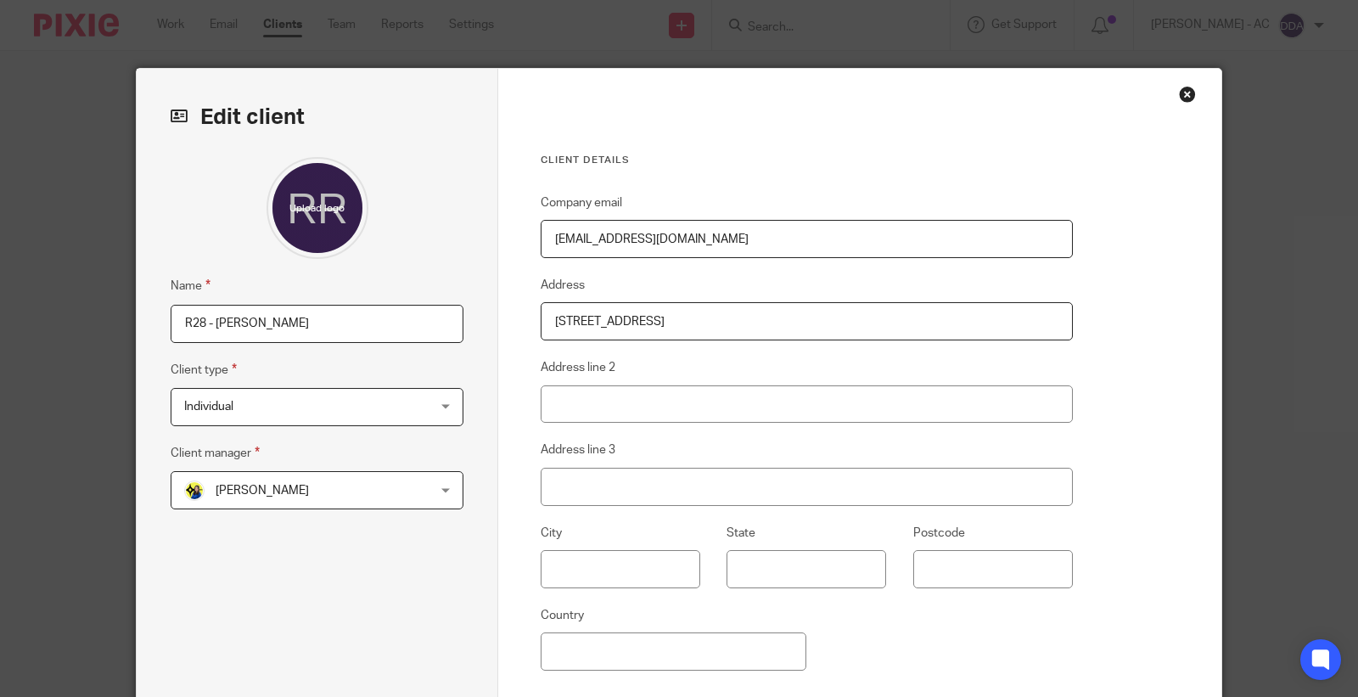
click at [247, 319] on input "R28 - [PERSON_NAME]" at bounding box center [317, 324] width 293 height 38
click at [368, 333] on input "[PERSON_NAME] -" at bounding box center [317, 324] width 293 height 38
paste input "CLOSURE"
click at [179, 325] on input "RYAN REID - CLOSURE" at bounding box center [317, 324] width 293 height 38
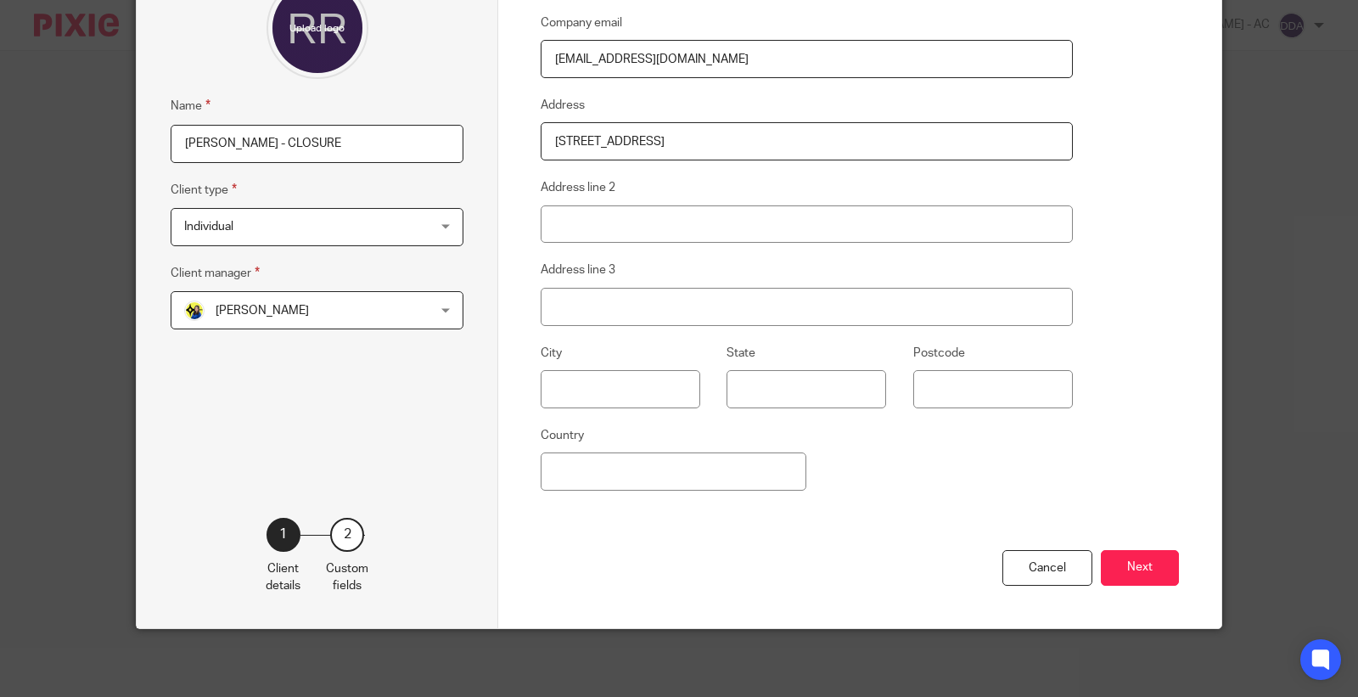
scroll to position [182, 0]
type input "RYAN REID - CLOSURE"
click at [1117, 558] on button "Next" at bounding box center [1140, 568] width 78 height 37
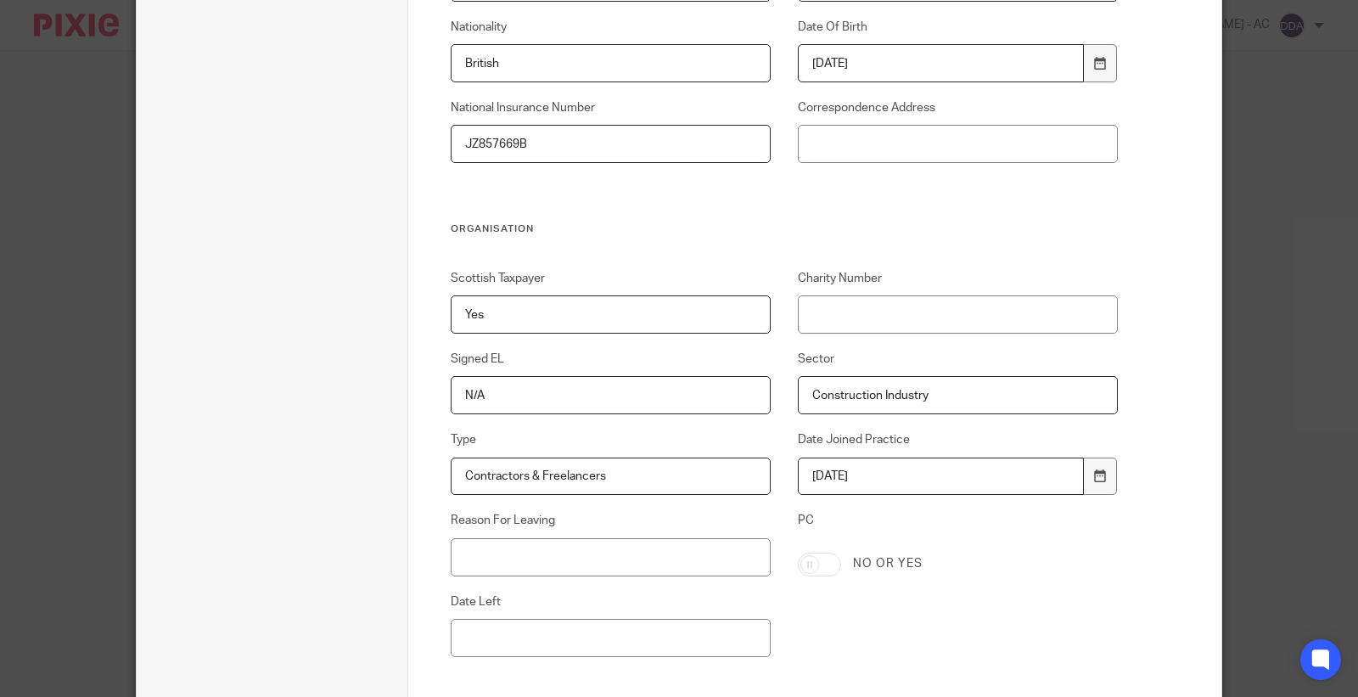
scroll to position [748, 0]
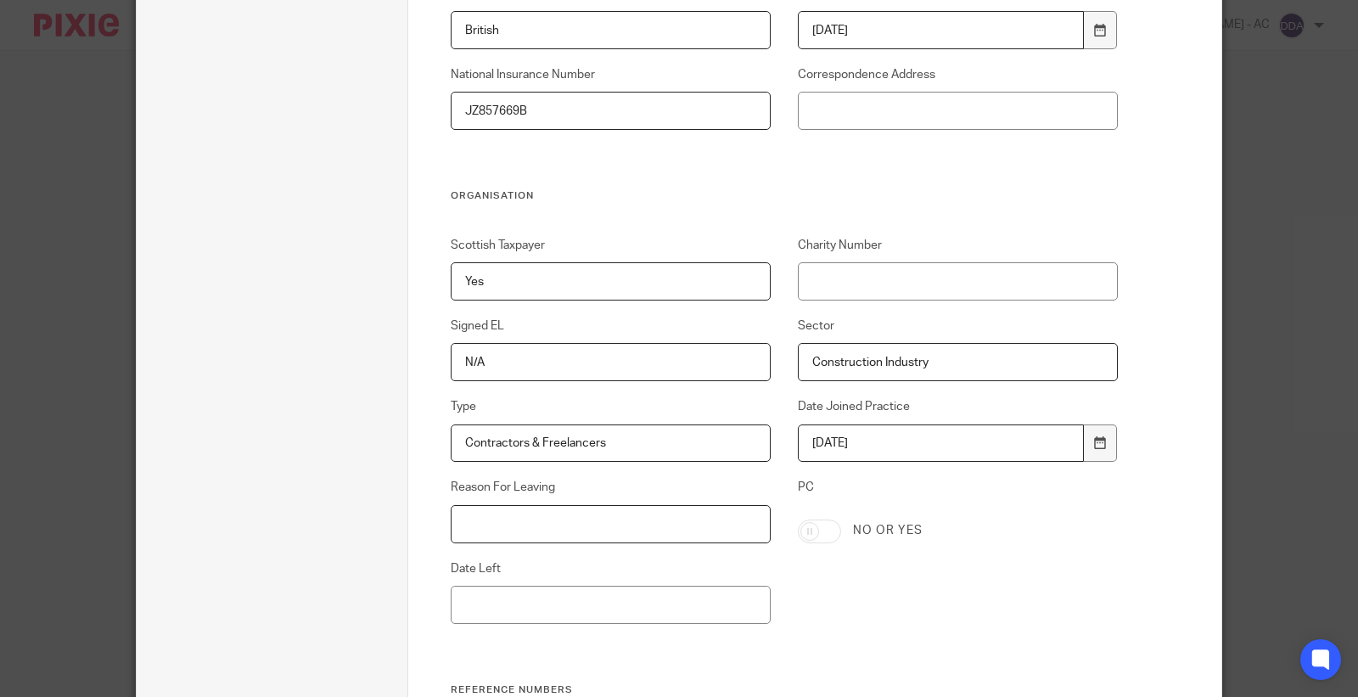
click at [705, 526] on input "Reason For Leaving" at bounding box center [611, 524] width 321 height 38
paste input "DECIDED TO DO THEIR OWN WORK"
type input "DECIDED TO DO THEIR OWN WORK"
click at [557, 603] on input "Date Left" at bounding box center [611, 605] width 321 height 38
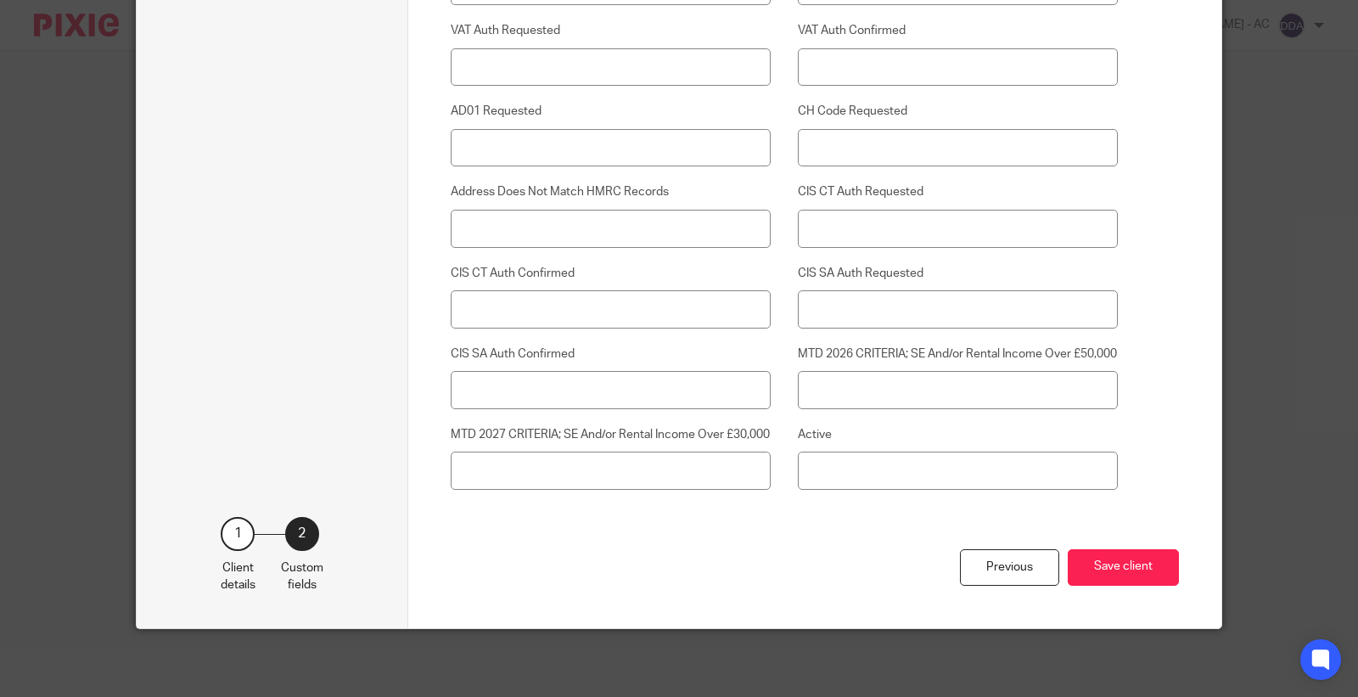
scroll to position [4404, 0]
type input "15-09-2025"
click at [1101, 575] on button "Save client" at bounding box center [1123, 567] width 111 height 37
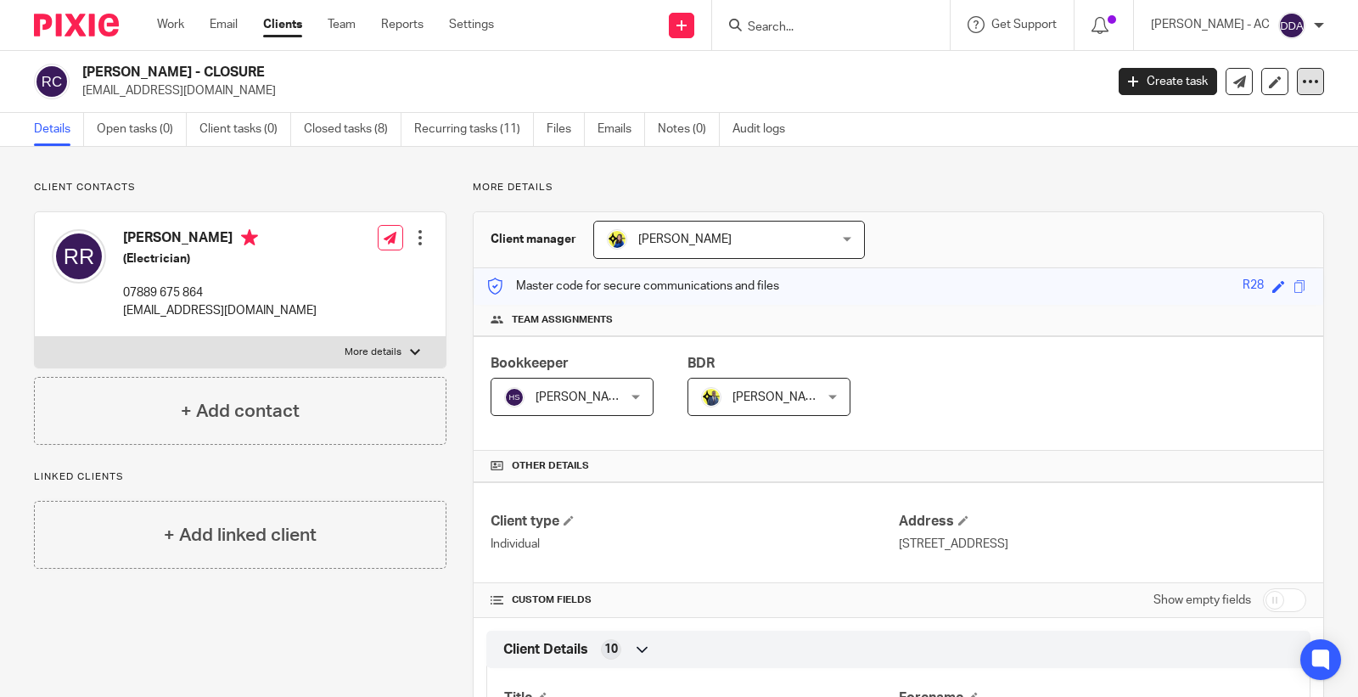
click at [1301, 90] on div at bounding box center [1310, 81] width 27 height 27
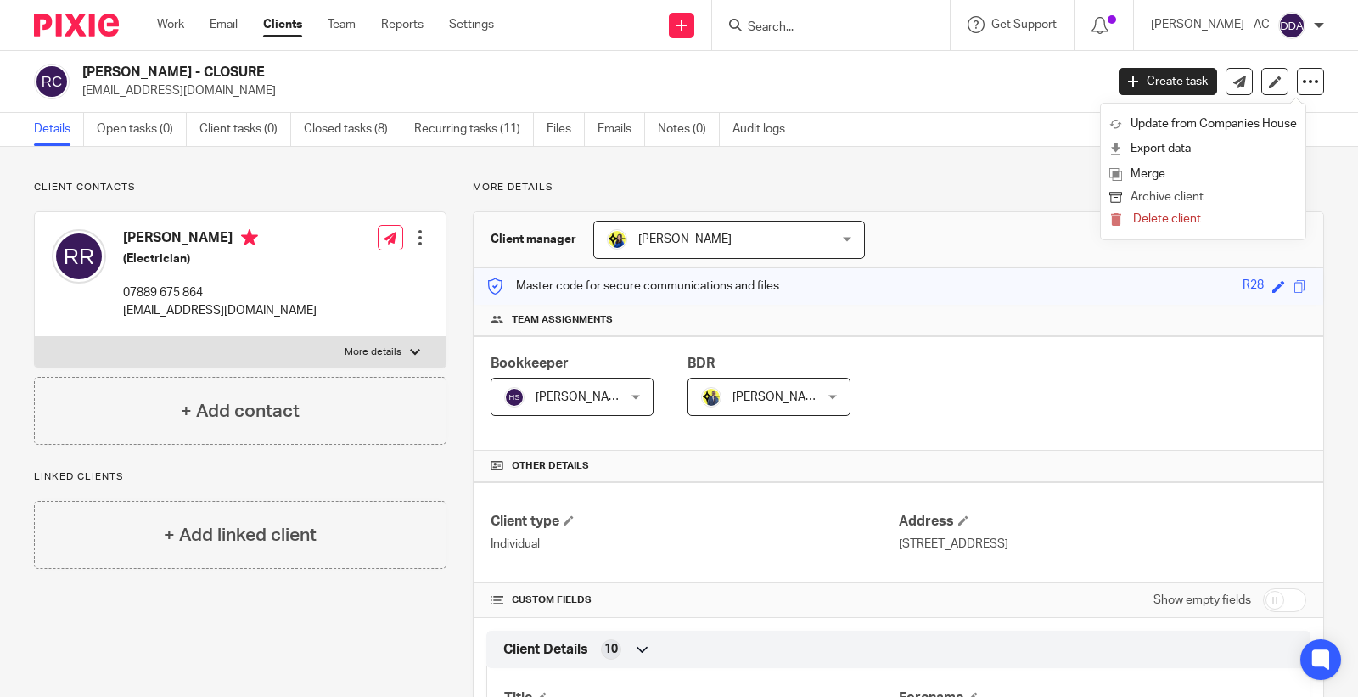
click at [1200, 195] on button "Archive client" at bounding box center [1204, 198] width 188 height 22
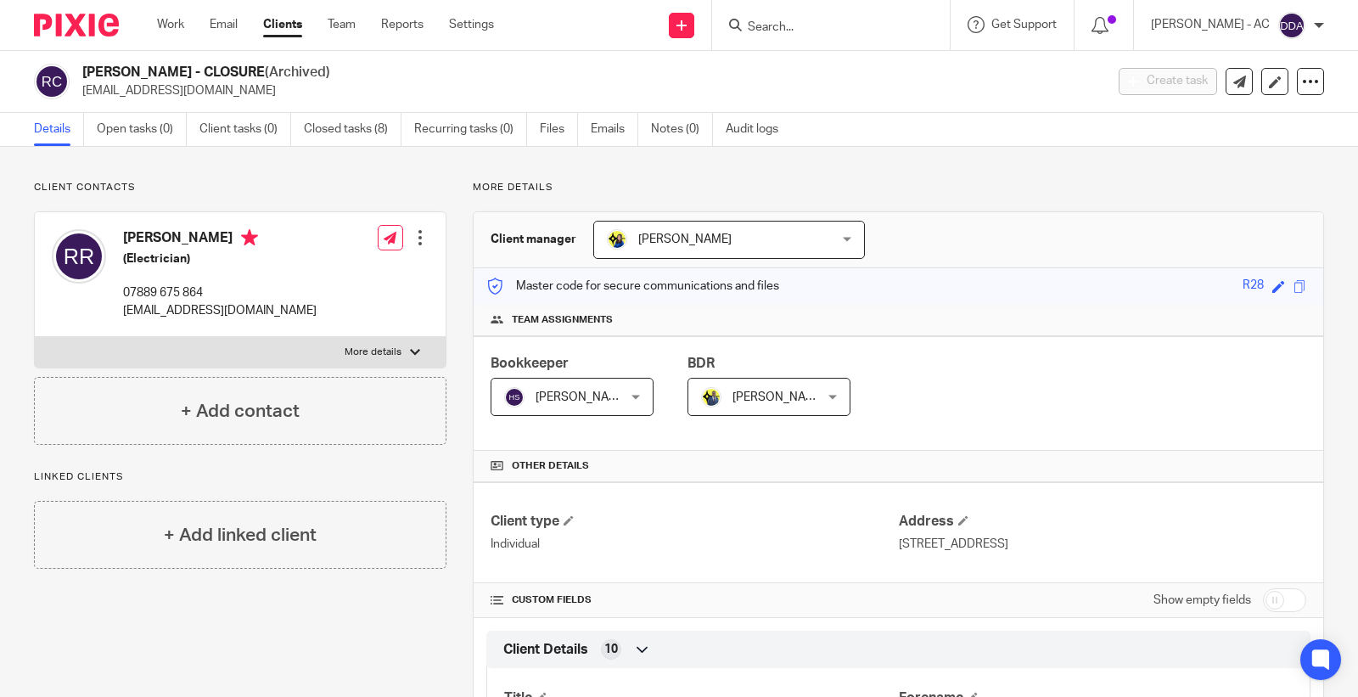
drag, startPoint x: 150, startPoint y: 65, endPoint x: 60, endPoint y: 65, distance: 90.0
click at [60, 65] on div "[PERSON_NAME] - CLOSURE (Archived) [EMAIL_ADDRESS][DOMAIN_NAME]" at bounding box center [563, 82] width 1059 height 36
copy div "[PERSON_NAME]"
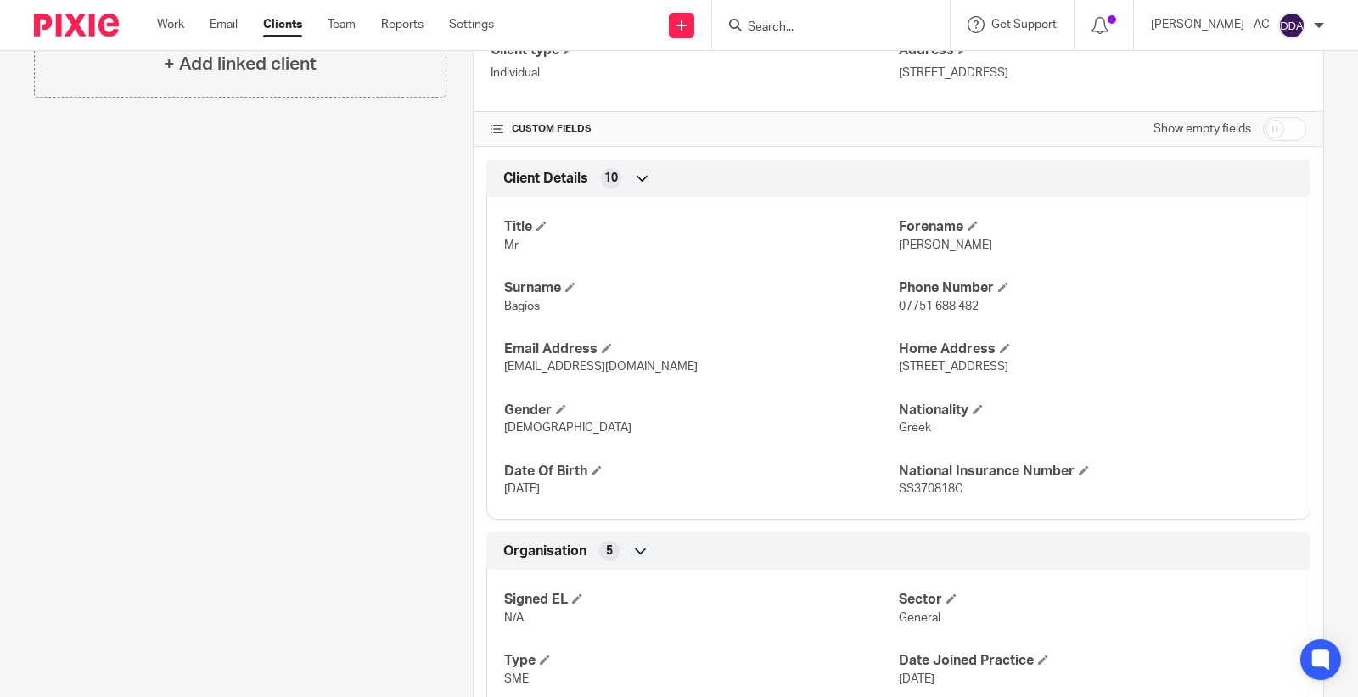
scroll to position [773, 0]
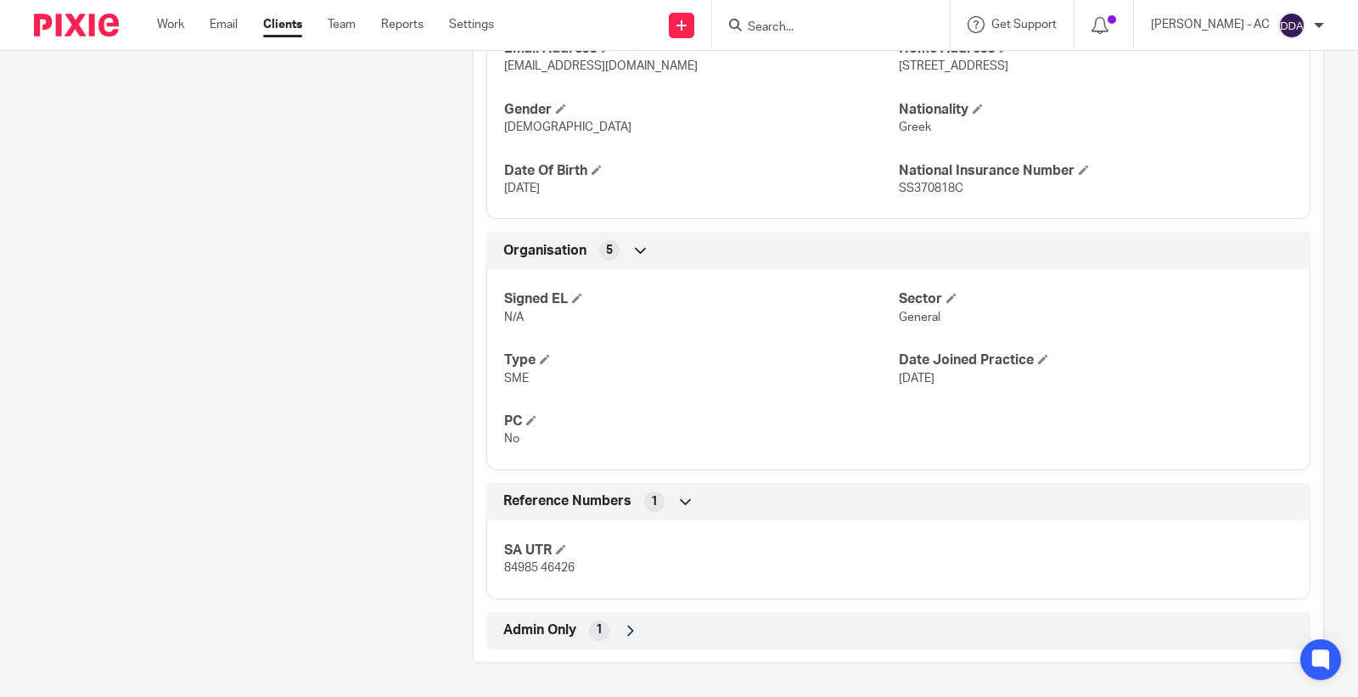
click at [529, 575] on p "84985 46426" at bounding box center [701, 567] width 394 height 17
copy div "84985 46426 Companies House 11 Joined PROOF No Financial M.O.T 7 AML Risk Asses…"
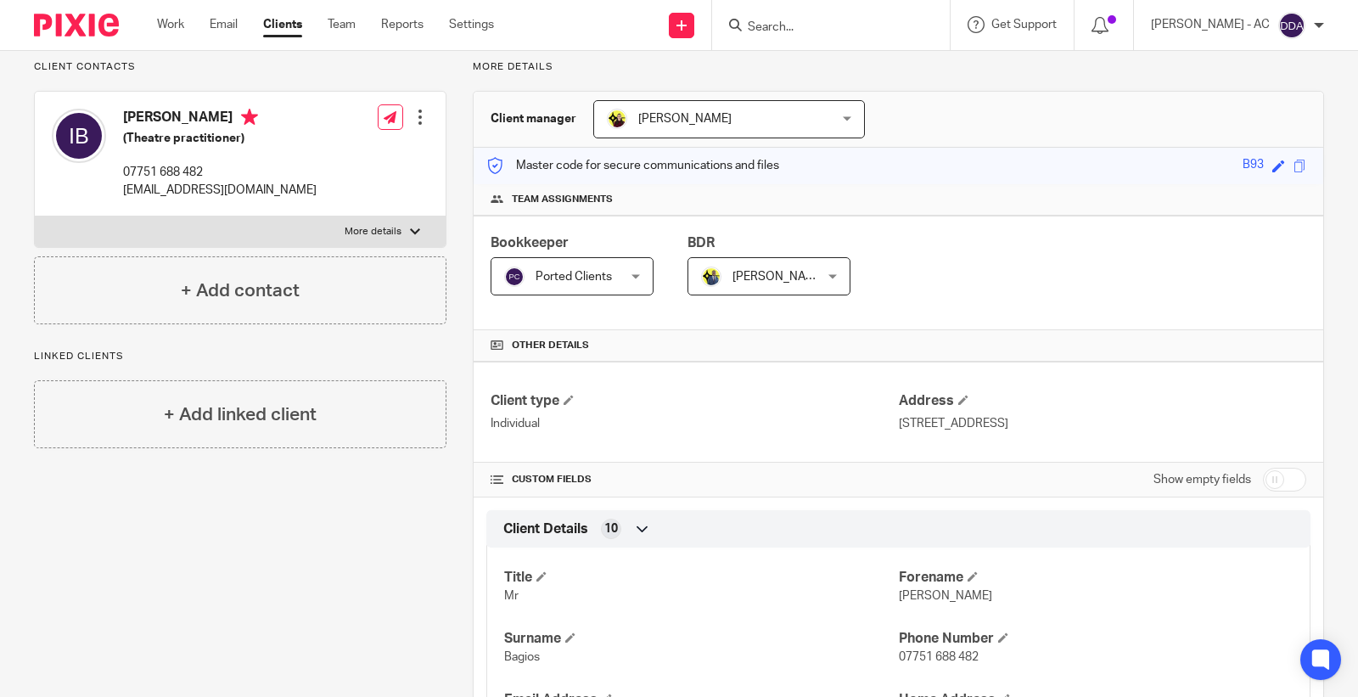
scroll to position [0, 0]
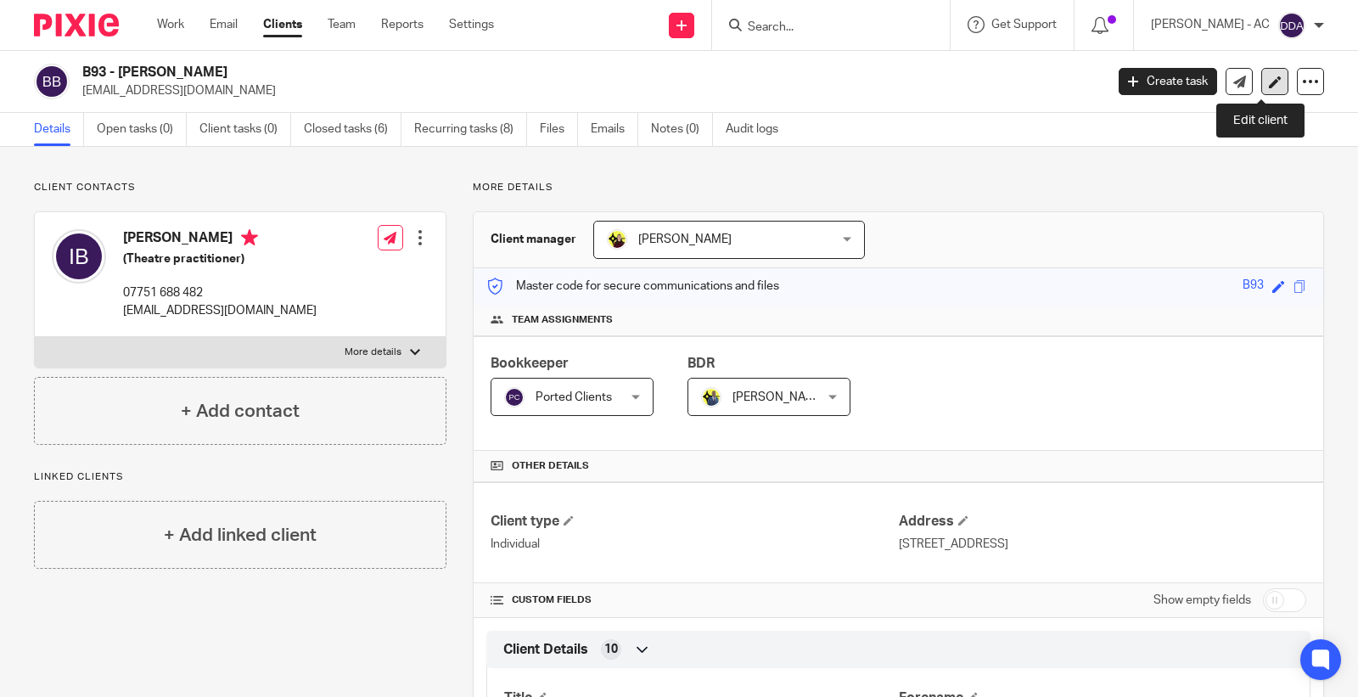
click at [1269, 77] on icon at bounding box center [1275, 82] width 13 height 13
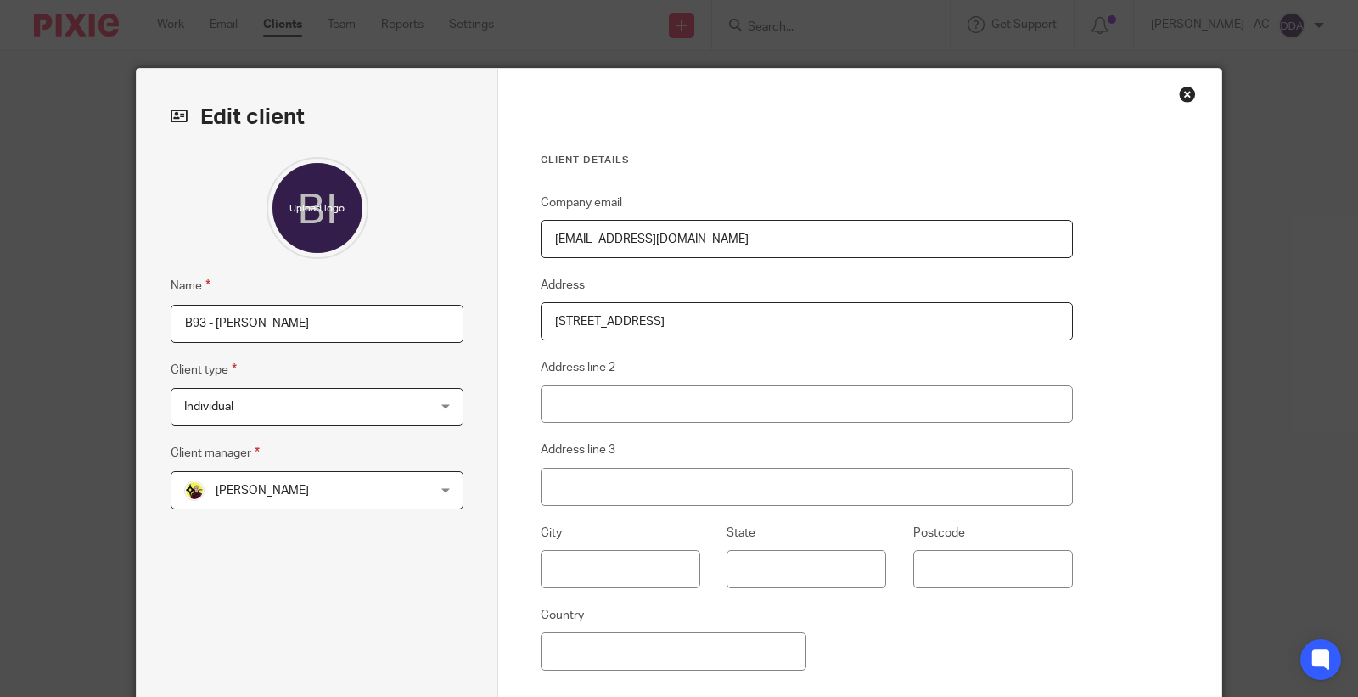
click at [207, 325] on input "B93 - IOANNIS BAGIOS" at bounding box center [317, 324] width 293 height 38
click at [387, 318] on input "IOANNIS BAGIOS -" at bounding box center [317, 324] width 293 height 38
paste input "CLOSURE"
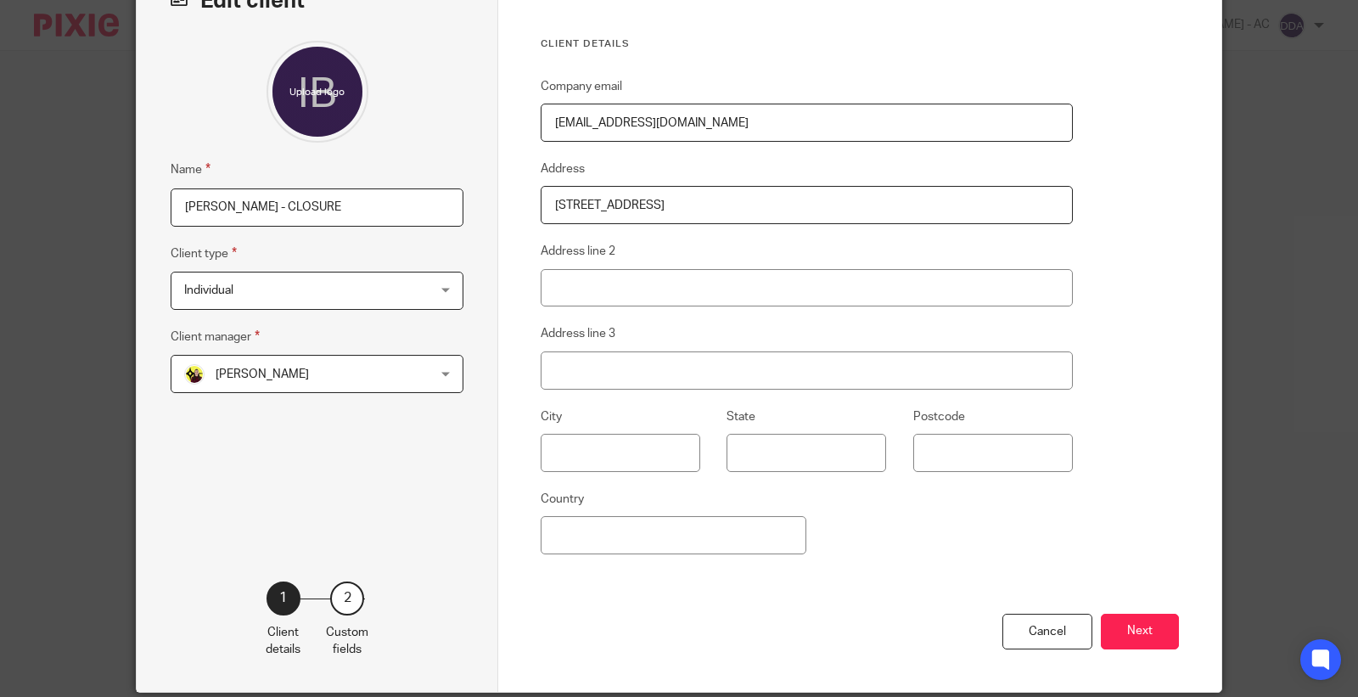
scroll to position [182, 0]
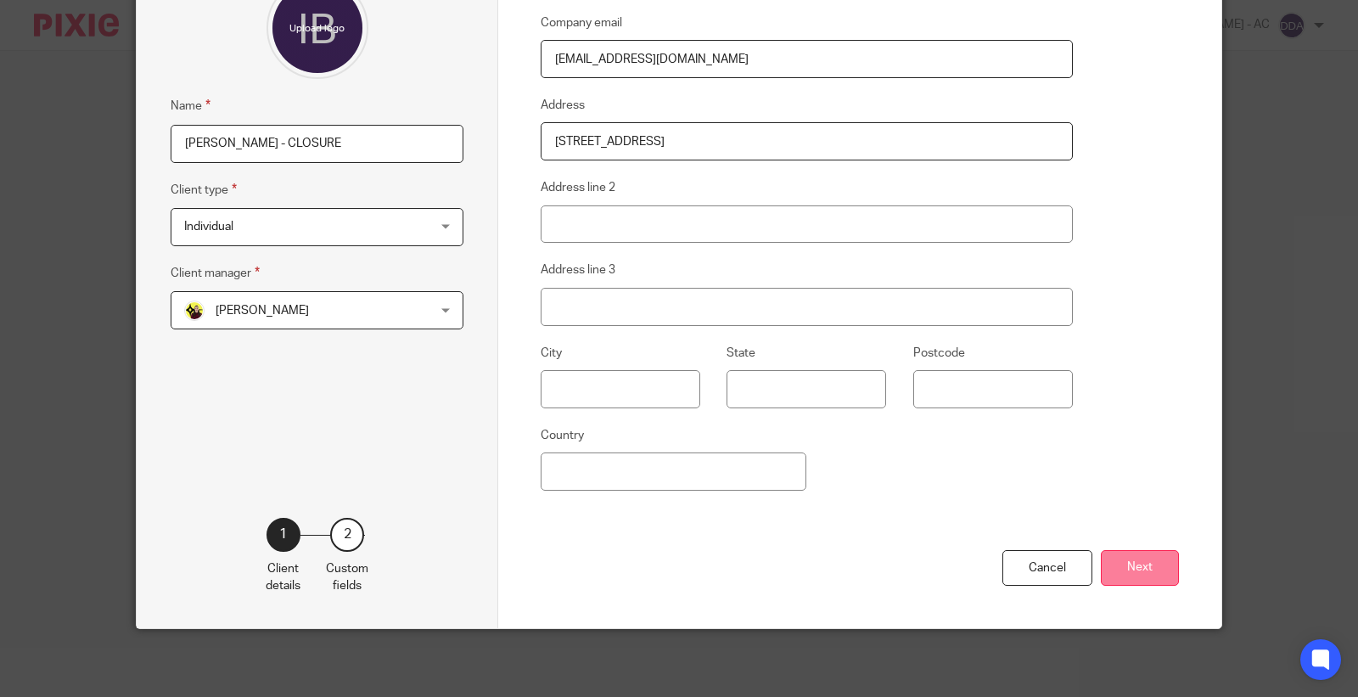
type input "IOANNIS BAGIOS - CLOSURE"
click at [1109, 561] on button "Next" at bounding box center [1140, 568] width 78 height 37
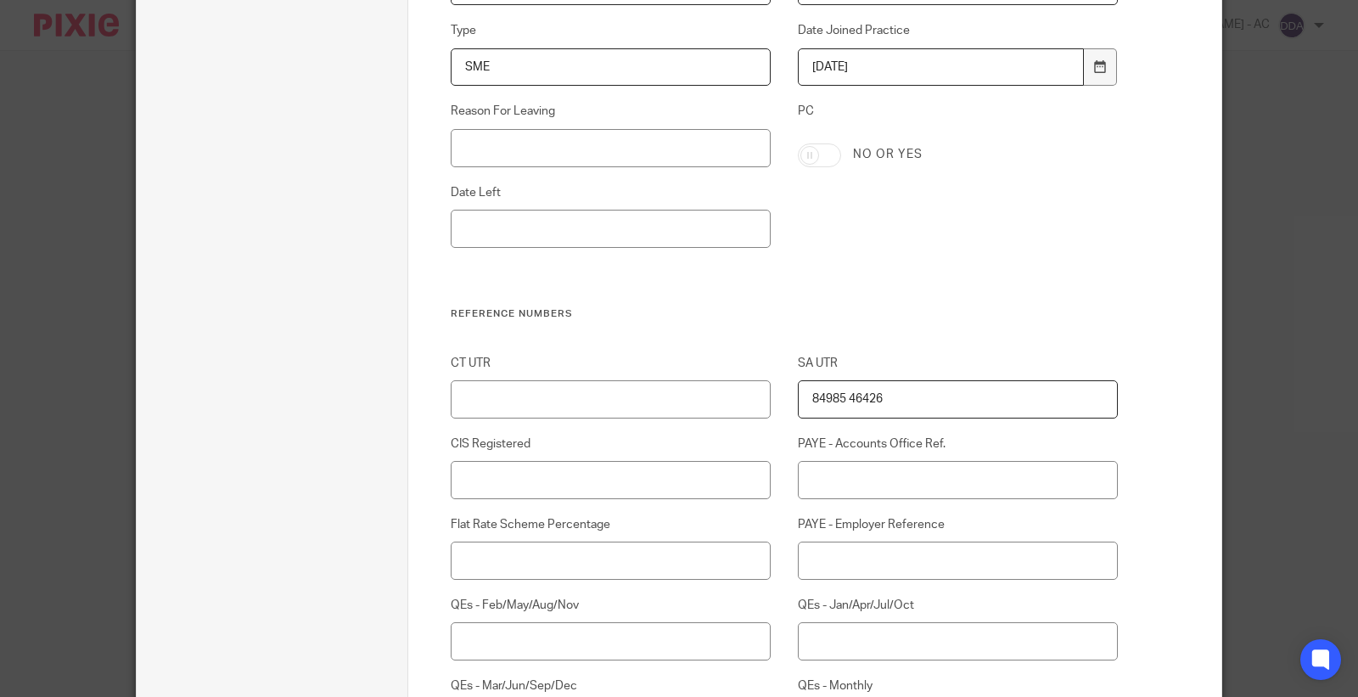
scroll to position [1125, 0]
click at [575, 149] on input "Reason For Leaving" at bounding box center [611, 147] width 321 height 38
paste input "DECIDED TO DO THEIR OWN WORK"
type input "DECIDED TO DO THEIR OWN WORK"
click at [582, 235] on input "Date Left" at bounding box center [611, 228] width 321 height 38
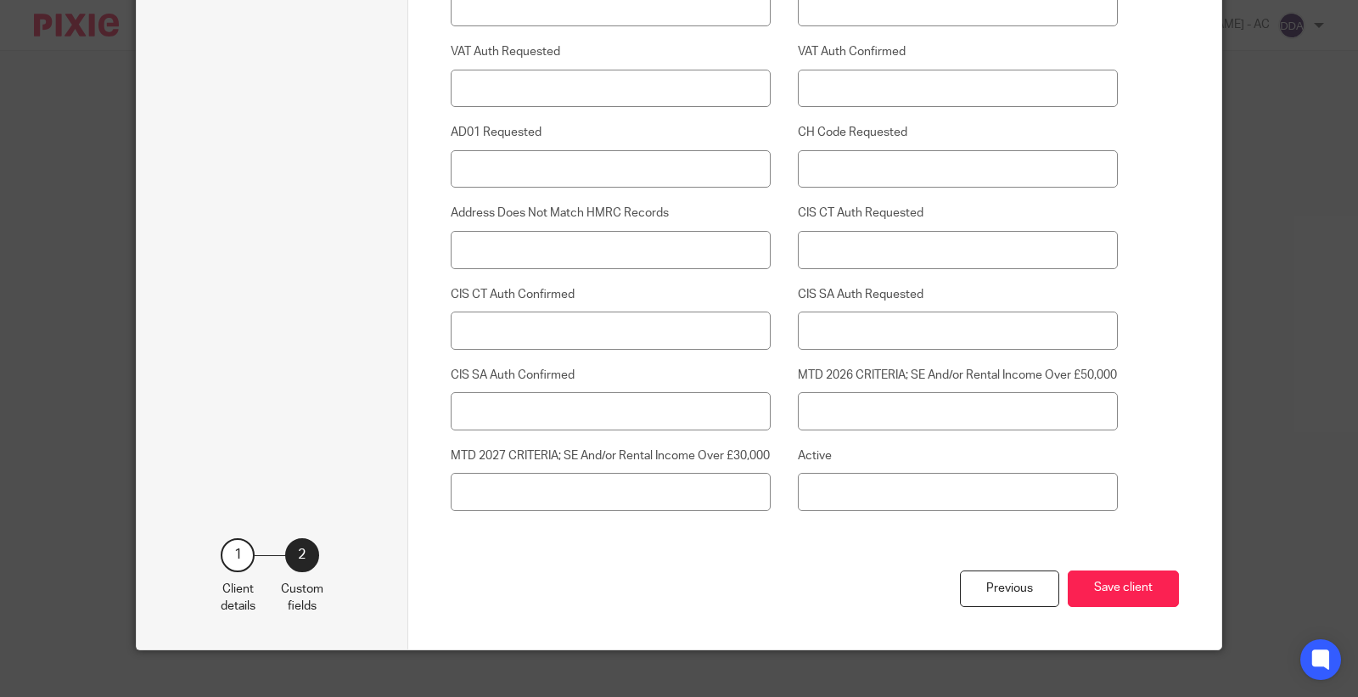
scroll to position [4404, 0]
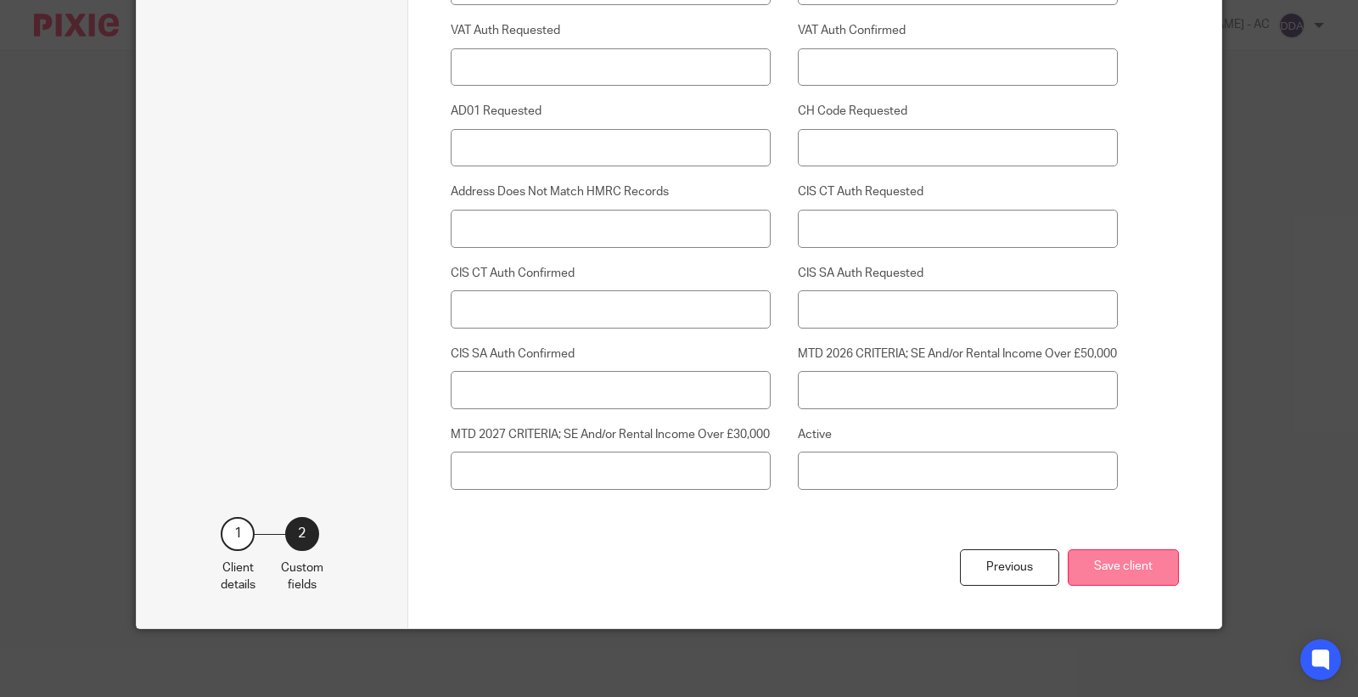
type input "15-09-2025"
click at [1108, 572] on button "Save client" at bounding box center [1123, 567] width 111 height 37
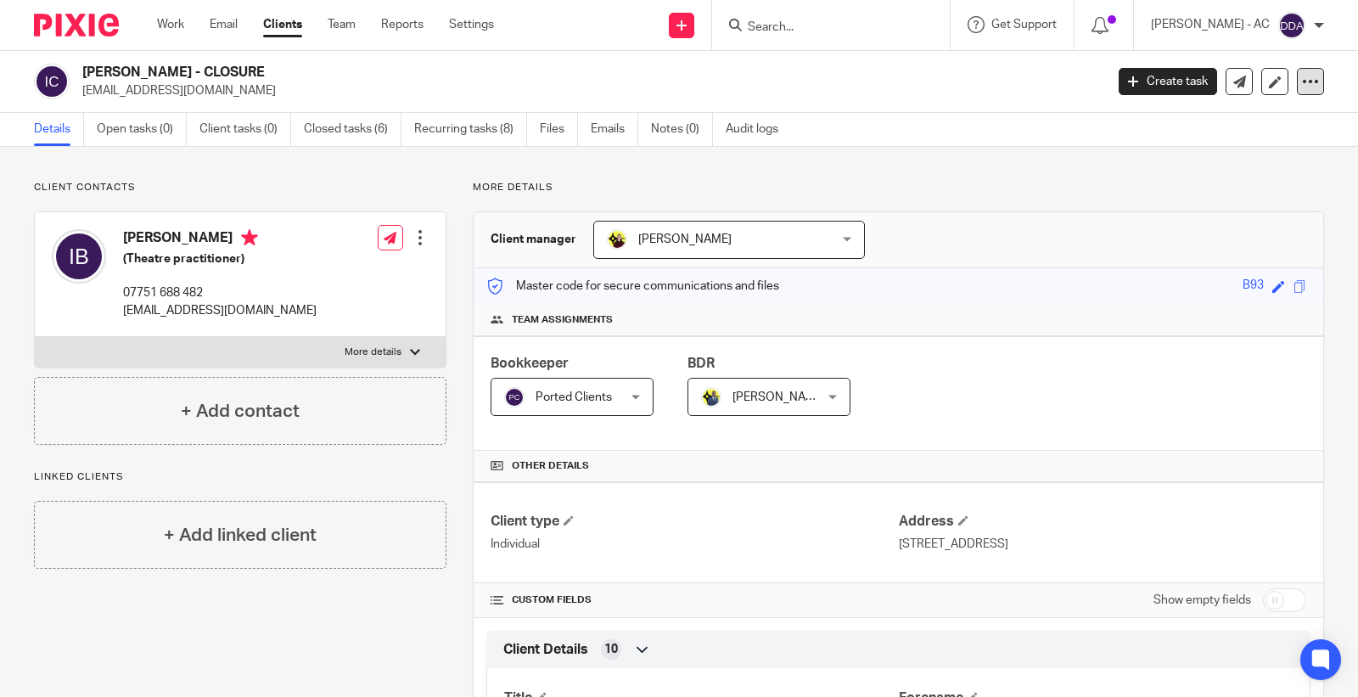
click at [1304, 88] on icon at bounding box center [1310, 81] width 17 height 17
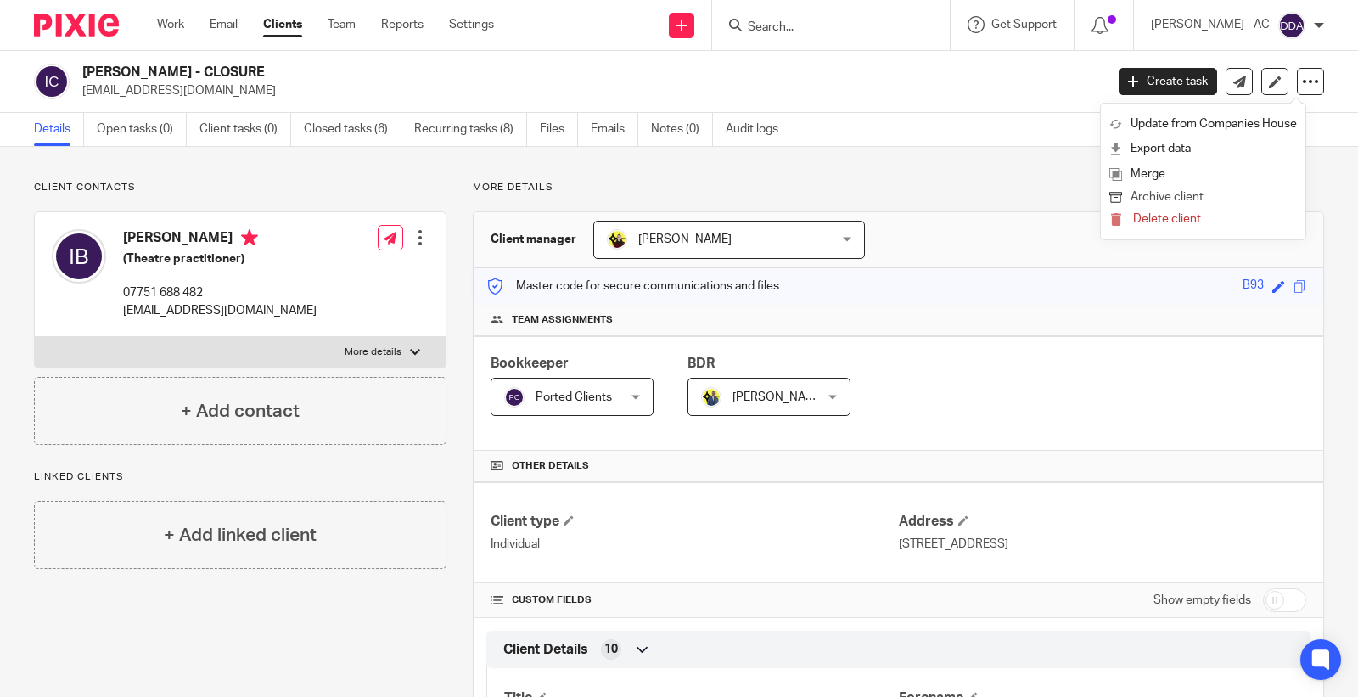
click at [1211, 190] on button "Archive client" at bounding box center [1204, 198] width 188 height 22
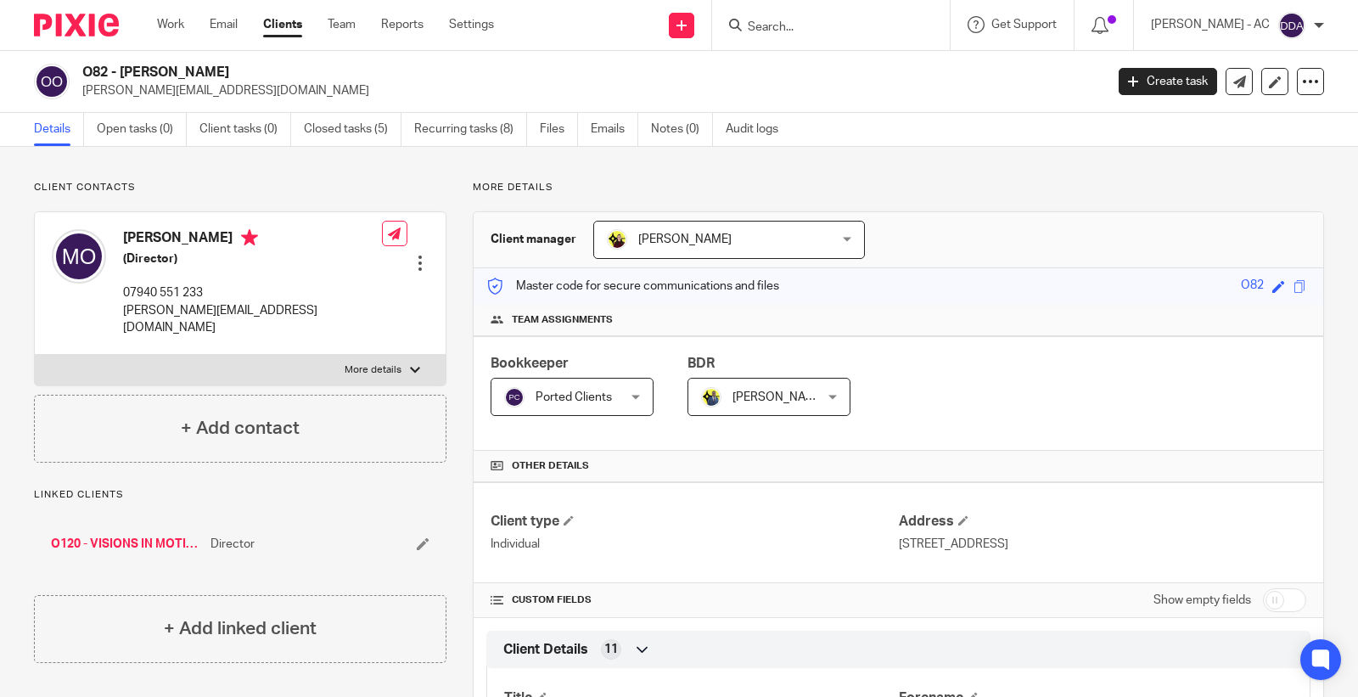
click at [417, 537] on icon at bounding box center [423, 543] width 13 height 13
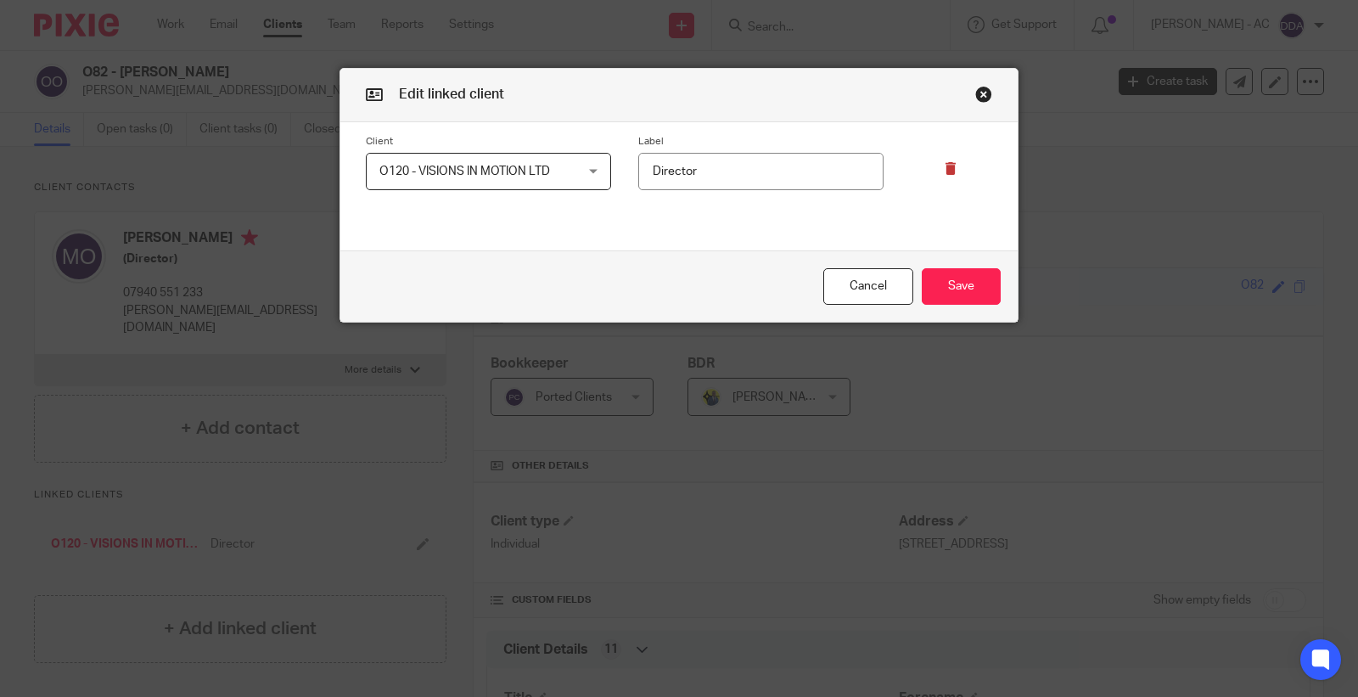
click at [936, 177] on div at bounding box center [938, 163] width 109 height 56
click at [940, 177] on div at bounding box center [938, 163] width 109 height 56
click at [951, 170] on div at bounding box center [938, 163] width 109 height 56
click at [945, 170] on icon at bounding box center [951, 168] width 13 height 13
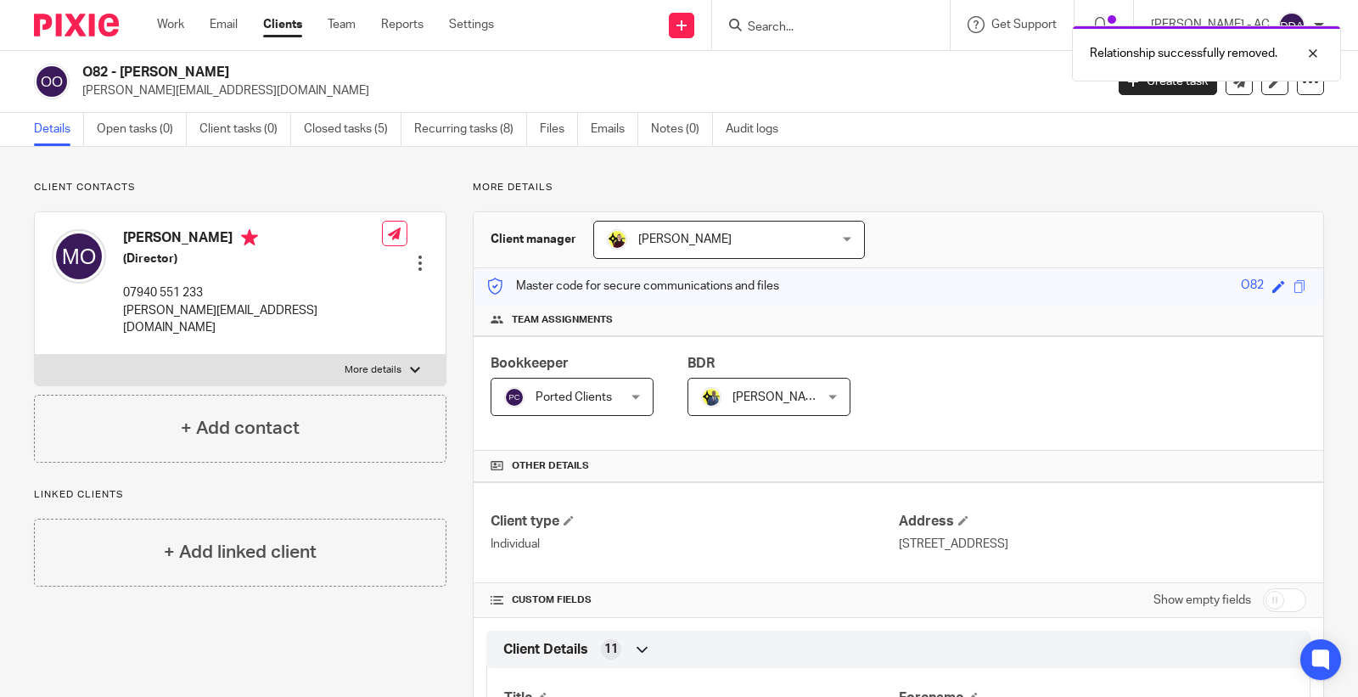
drag, startPoint x: 117, startPoint y: 69, endPoint x: 140, endPoint y: 70, distance: 23.0
click at [140, 70] on h2 "O82 - [PERSON_NAME]" at bounding box center [486, 73] width 809 height 18
click at [123, 72] on h2 "O82 - [PERSON_NAME]" at bounding box center [486, 73] width 809 height 18
drag, startPoint x: 123, startPoint y: 72, endPoint x: 277, endPoint y: 69, distance: 153.7
click at [277, 69] on h2 "O82 - [PERSON_NAME]" at bounding box center [486, 73] width 809 height 18
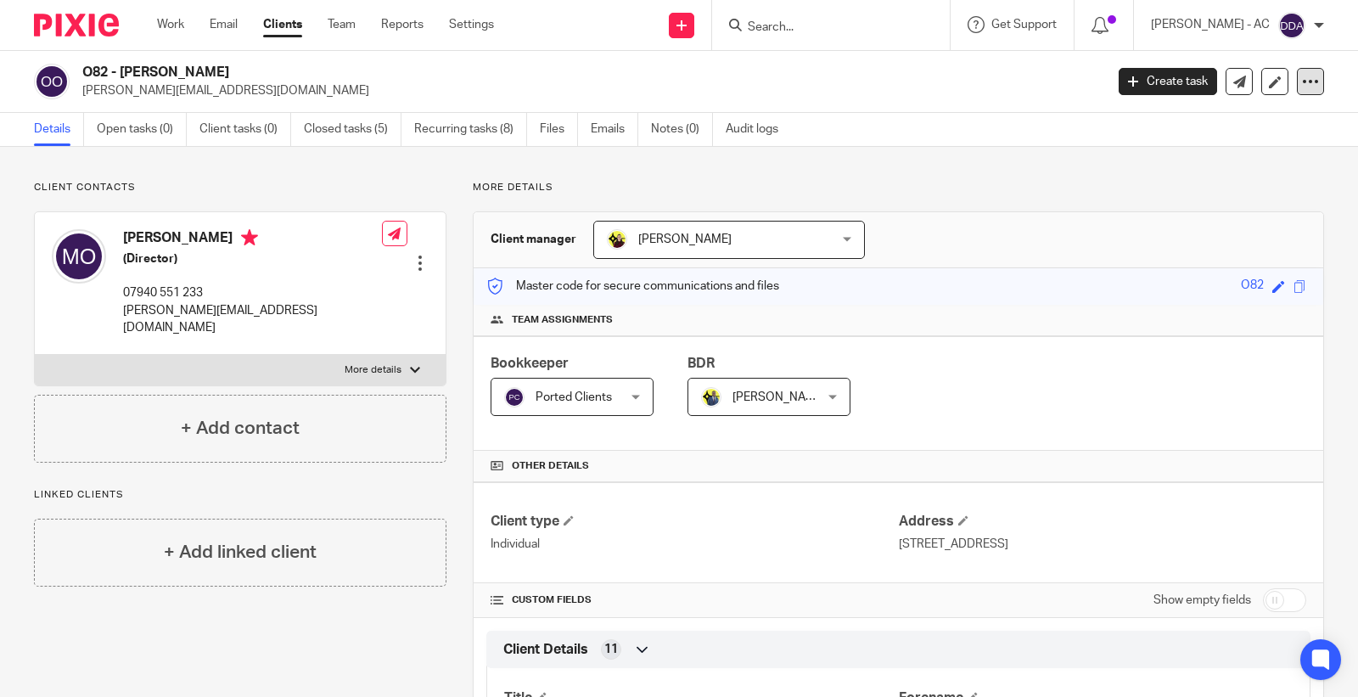
click at [1302, 78] on icon at bounding box center [1310, 81] width 17 height 17
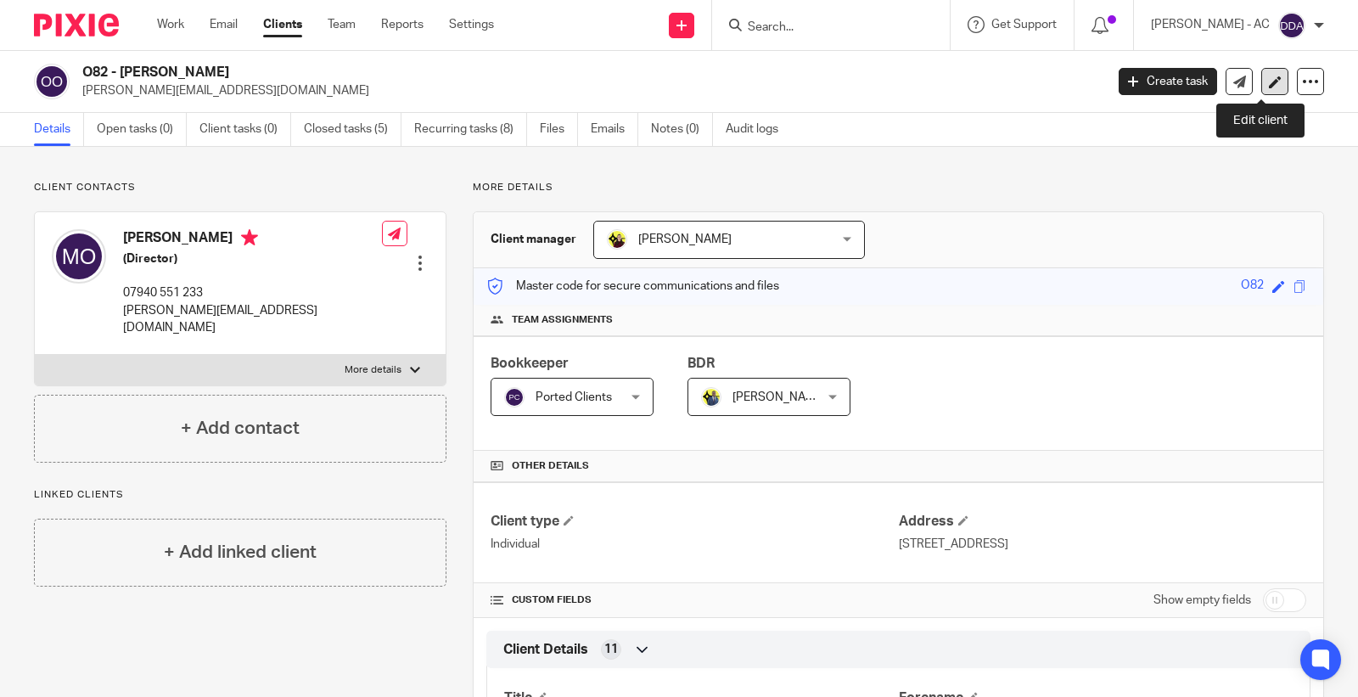
click at [1269, 82] on icon at bounding box center [1275, 82] width 13 height 13
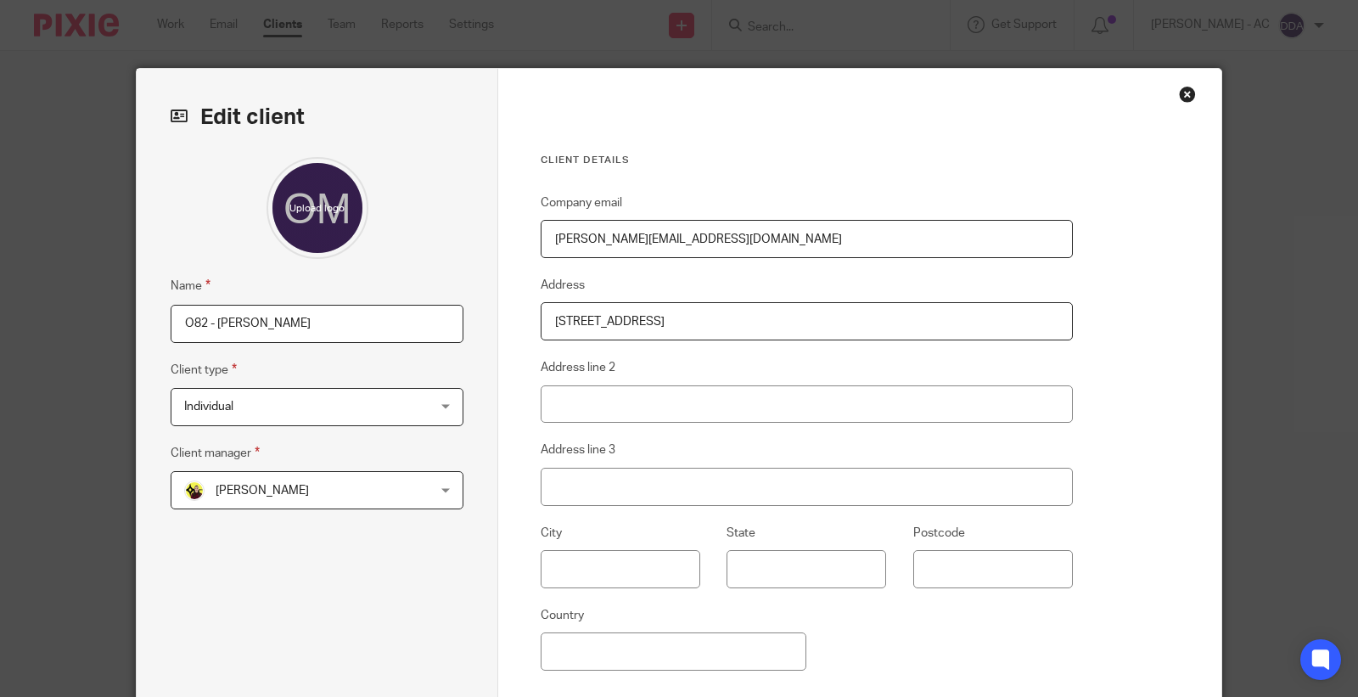
click at [213, 319] on input "O82 - [PERSON_NAME]" at bounding box center [317, 324] width 293 height 38
click at [396, 340] on input "[PERSON_NAME] -" at bounding box center [317, 324] width 293 height 38
paste input "CLOSURE"
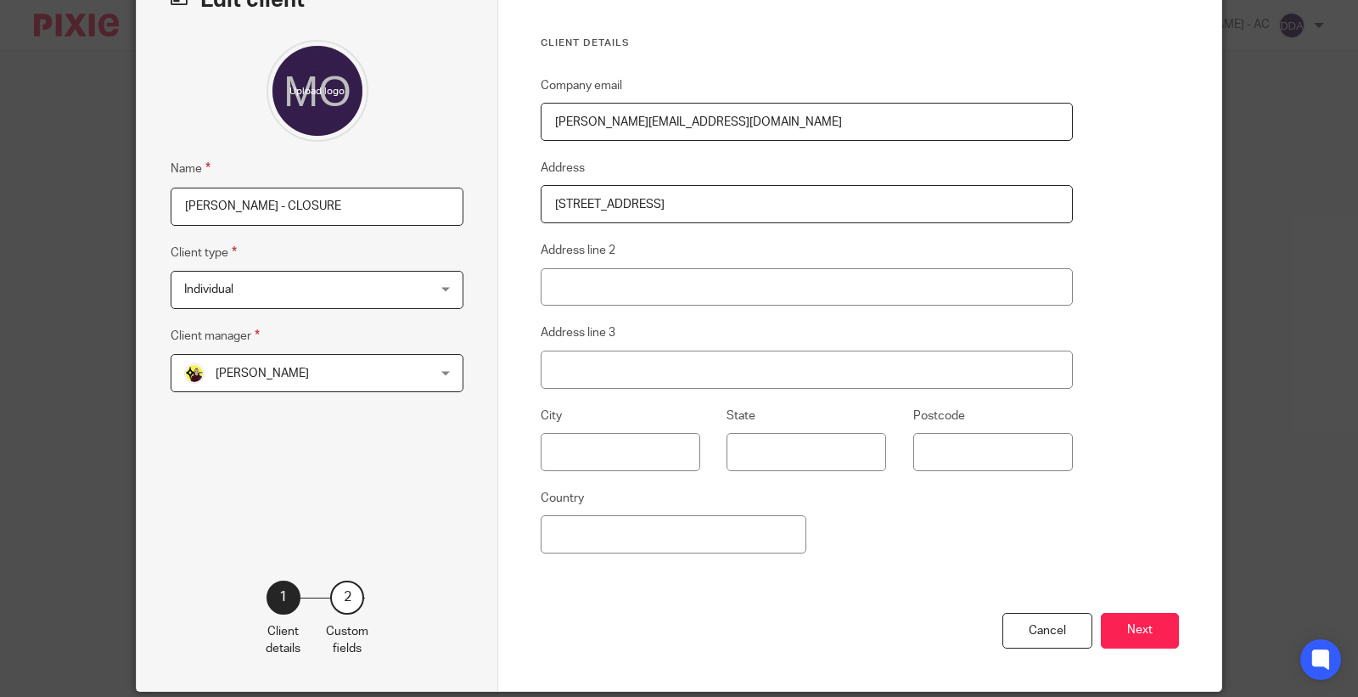
scroll to position [182, 0]
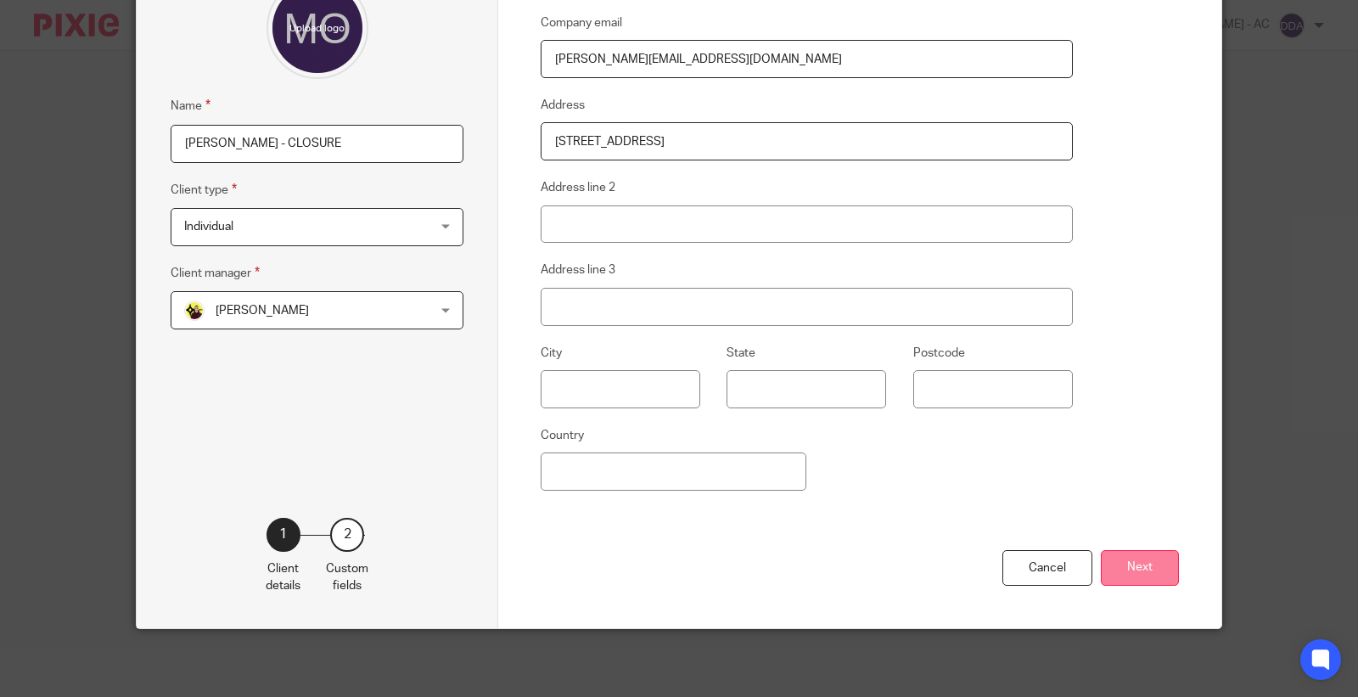
type input "[PERSON_NAME] - CLOSURE"
click at [1144, 562] on button "Next" at bounding box center [1140, 568] width 78 height 37
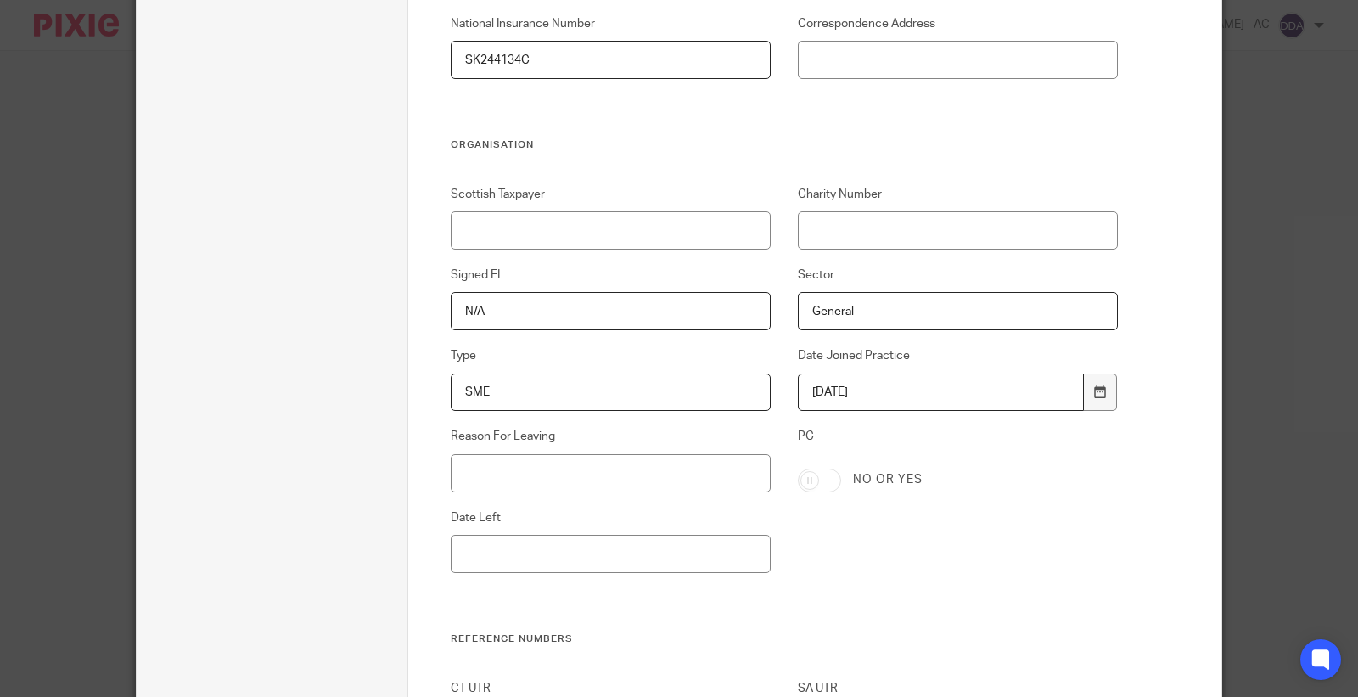
scroll to position [842, 0]
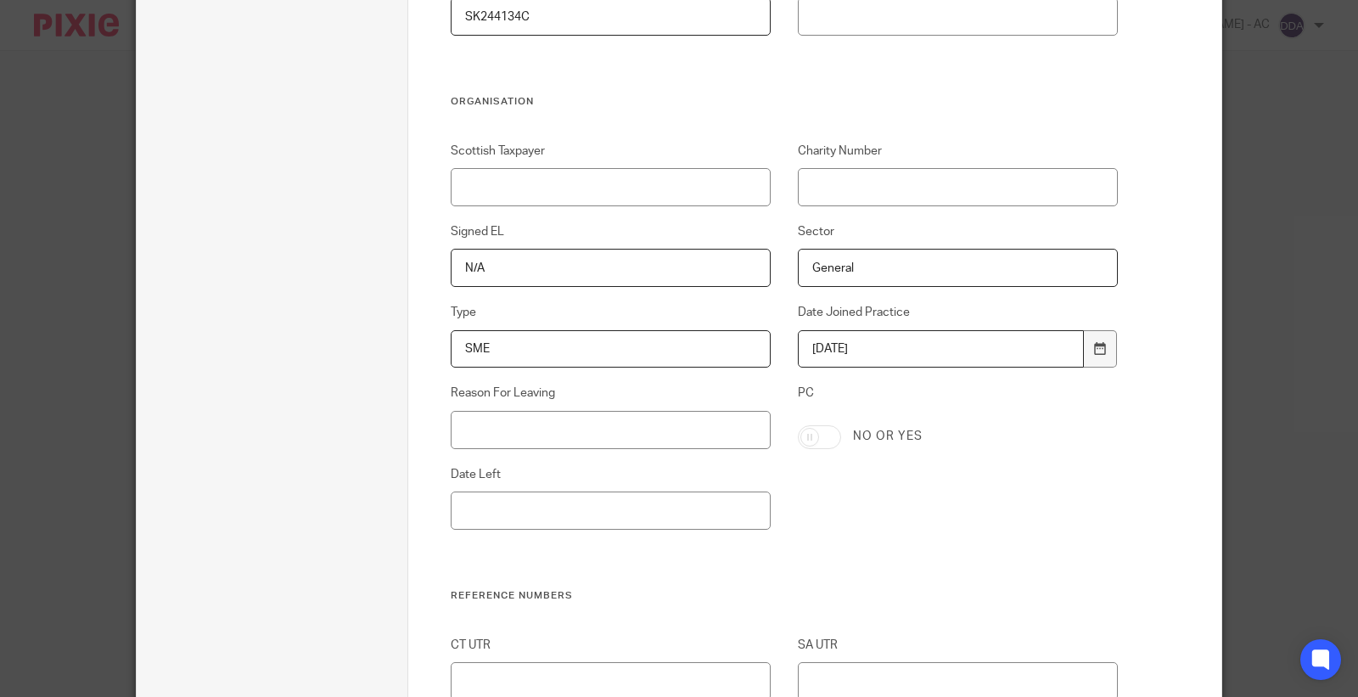
click at [554, 452] on div "Scottish Taxpayer Charity Number Signed EL N/A Sector General Type SME Date Joi…" at bounding box center [771, 366] width 694 height 447
click at [555, 435] on input "Reason For Leaving" at bounding box center [611, 430] width 321 height 38
paste input "DECIDED TO DO THEIR OWN WORK"
type input "DECIDED TO DO THEIR OWN WORK"
click at [553, 499] on input "Date Left" at bounding box center [611, 511] width 321 height 38
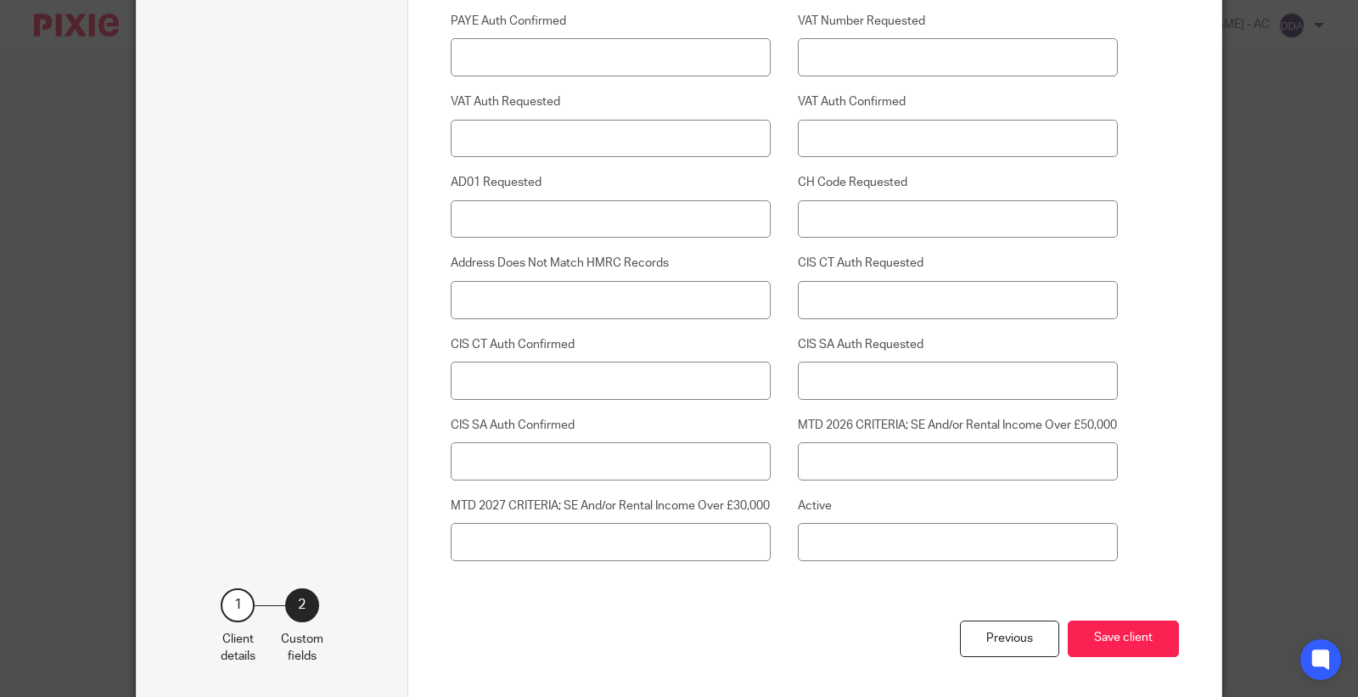
scroll to position [4404, 0]
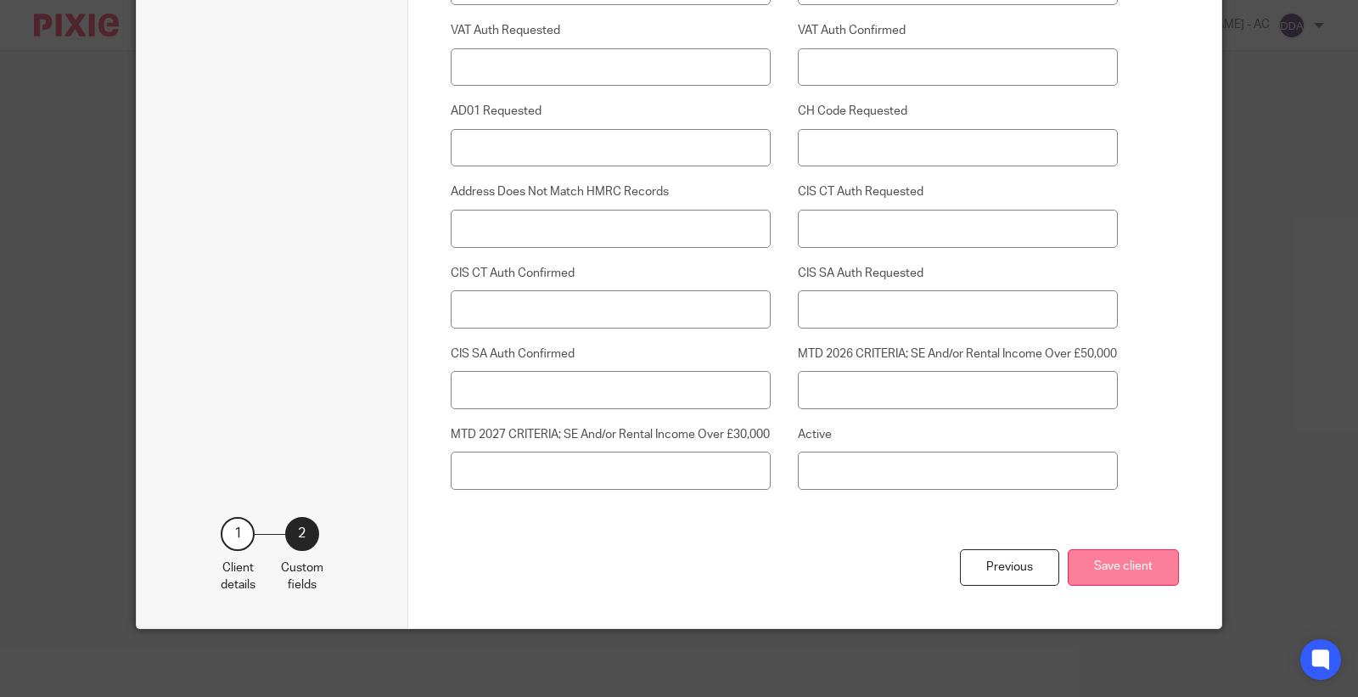
type input "[DATE]"
click at [1091, 553] on button "Save client" at bounding box center [1123, 567] width 111 height 37
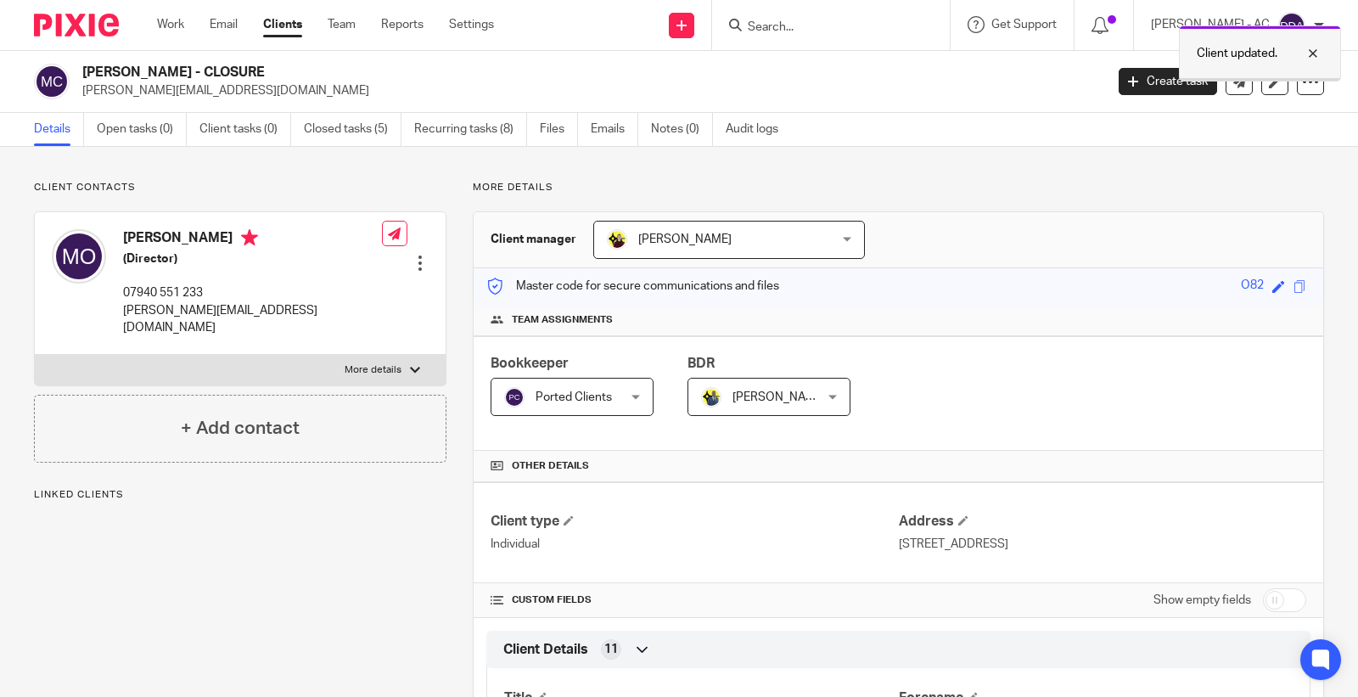
click at [1294, 81] on div "Client updated." at bounding box center [1260, 53] width 162 height 56
click at [1302, 81] on icon at bounding box center [1310, 81] width 17 height 17
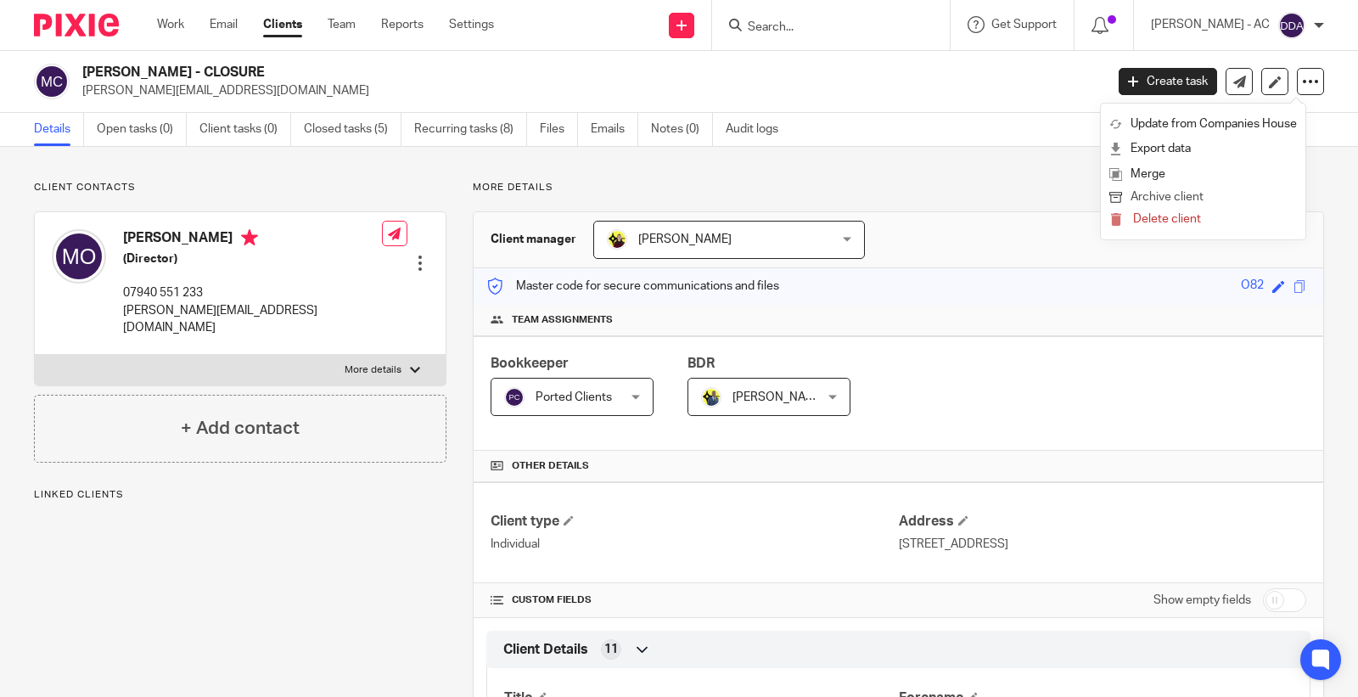
click at [1192, 188] on button "Archive client" at bounding box center [1204, 198] width 188 height 22
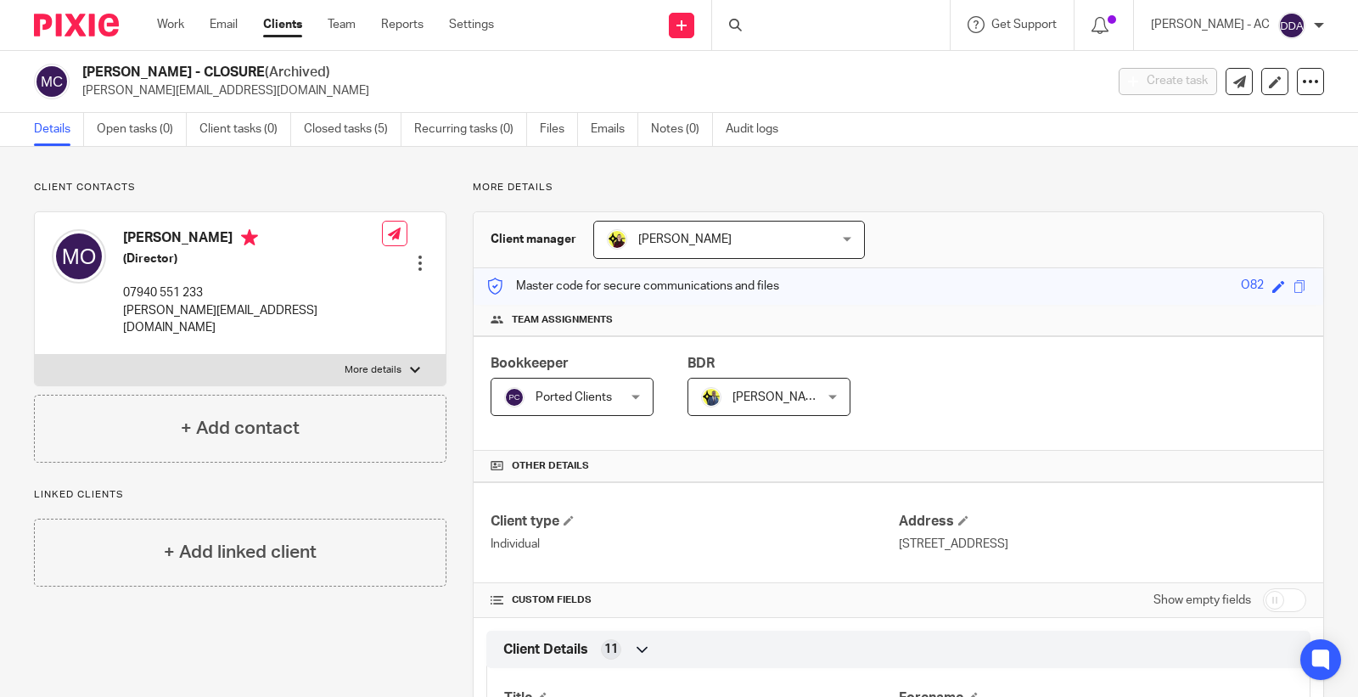
click at [419, 255] on div at bounding box center [420, 263] width 17 height 17
click at [323, 197] on div "Client contacts [PERSON_NAME] (Director) 07940 551 233 [PERSON_NAME][EMAIL_ADDR…" at bounding box center [240, 322] width 413 height 282
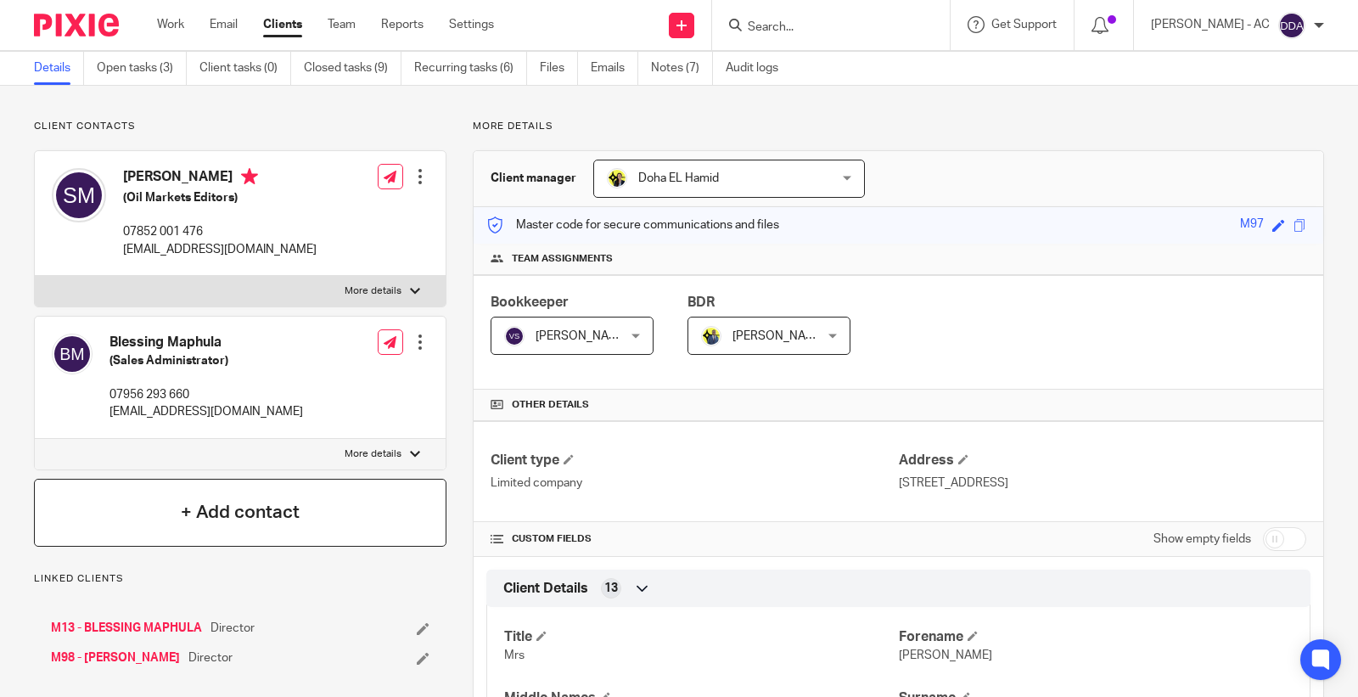
scroll to position [94, 0]
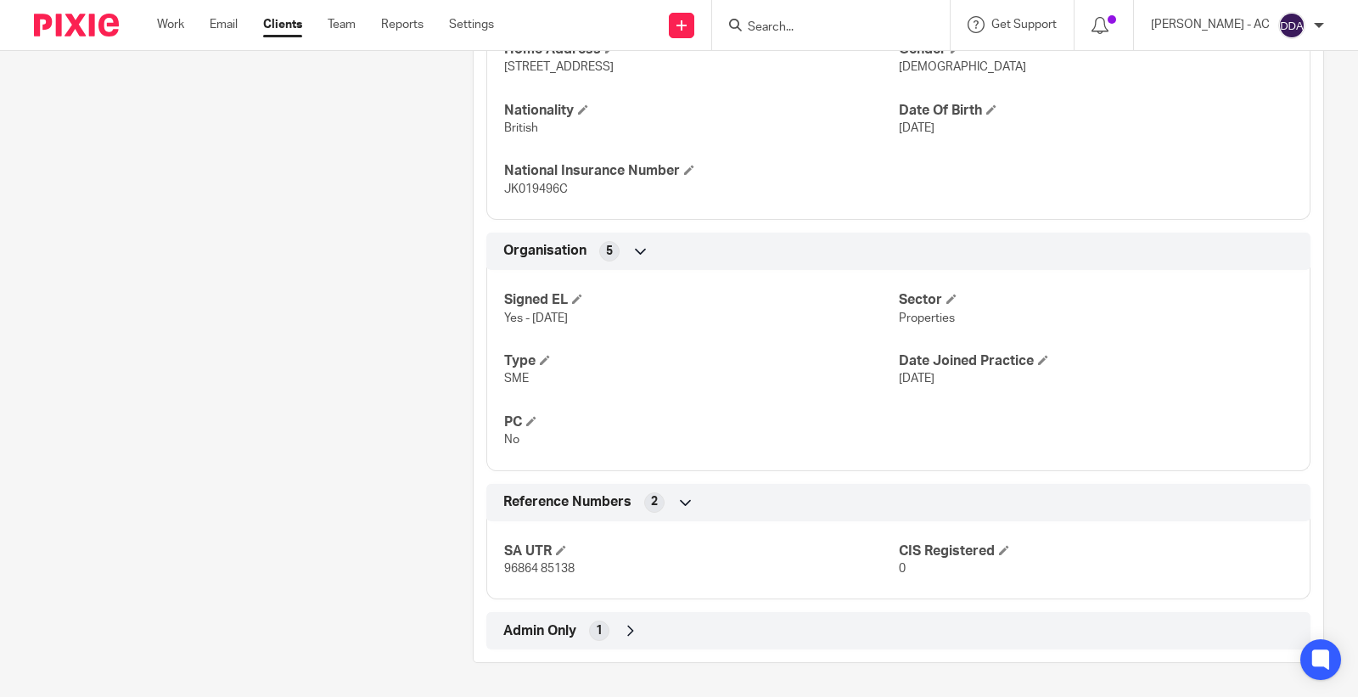
scroll to position [834, 0]
click at [586, 624] on div "Admin Only 1" at bounding box center [898, 630] width 799 height 29
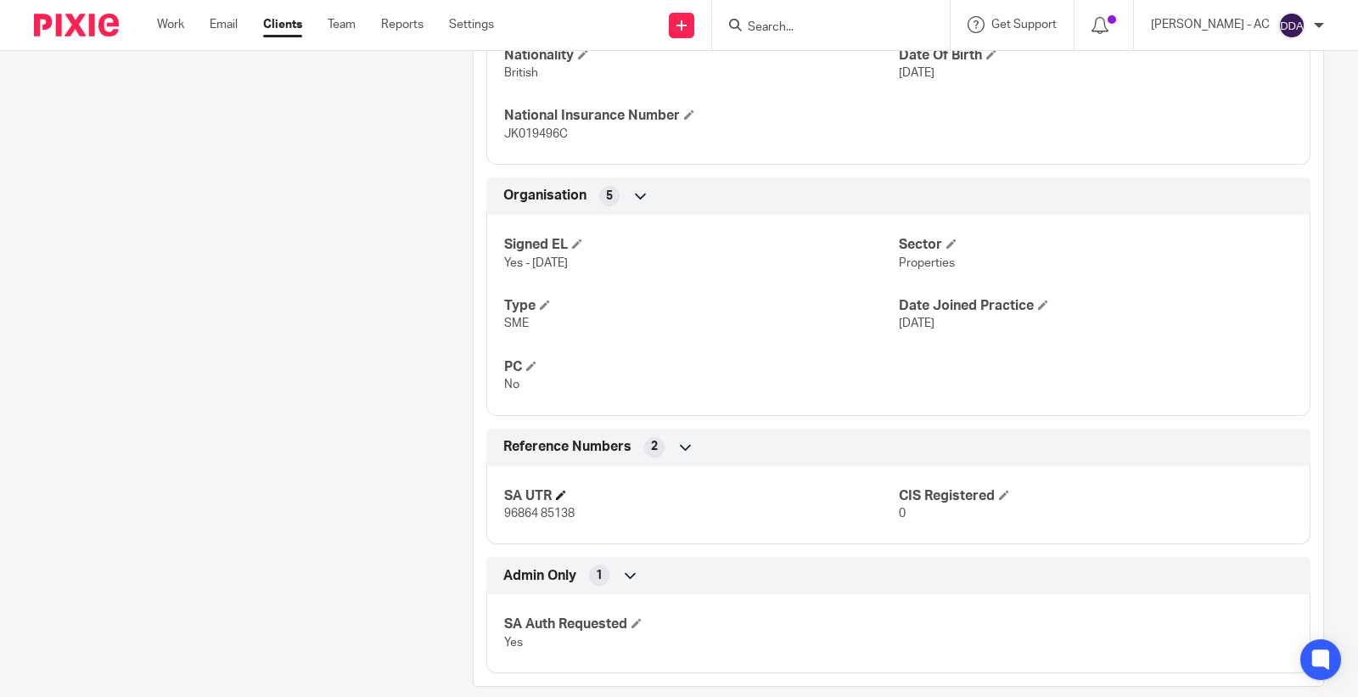
scroll to position [913, 0]
